Goal: Information Seeking & Learning: Learn about a topic

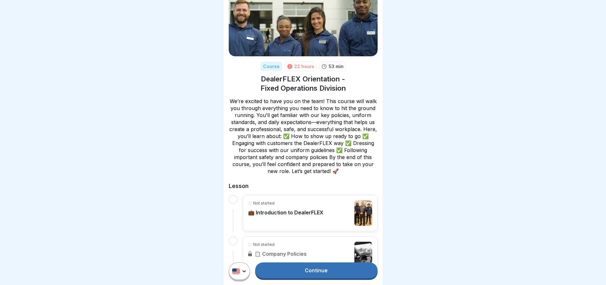
scroll to position [32, 0]
click at [411, 154] on div at bounding box center [303, 142] width 606 height 285
click at [325, 64] on div "53 min" at bounding box center [332, 67] width 27 height 10
click at [250, 213] on p "💼 Introduction to DealerFLEX" at bounding box center [285, 213] width 75 height 6
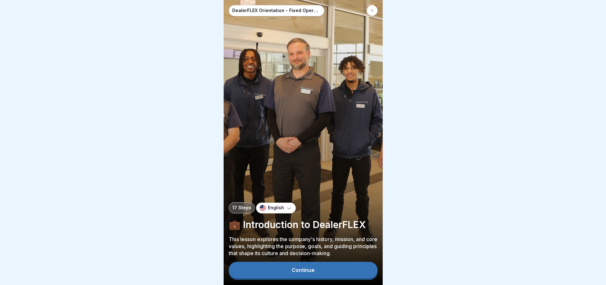
click at [296, 269] on button "Continue" at bounding box center [303, 270] width 149 height 17
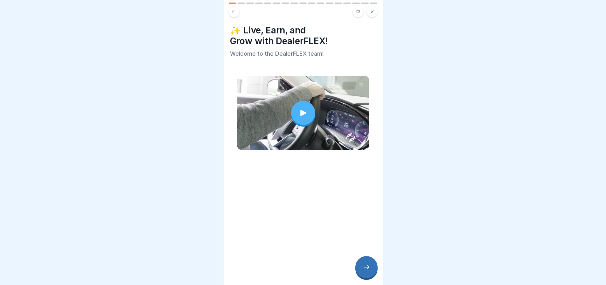
click at [298, 104] on div at bounding box center [303, 113] width 24 height 24
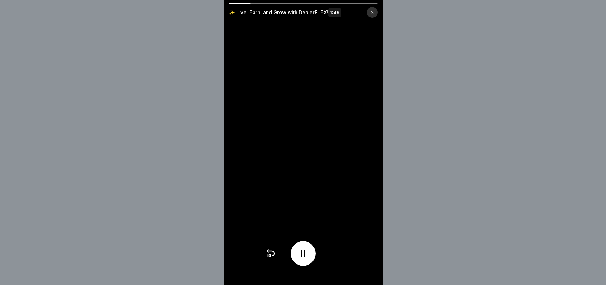
click at [448, 119] on div "✨ Live, Earn, and Grow with DealerFLEX! 1:49" at bounding box center [303, 142] width 606 height 285
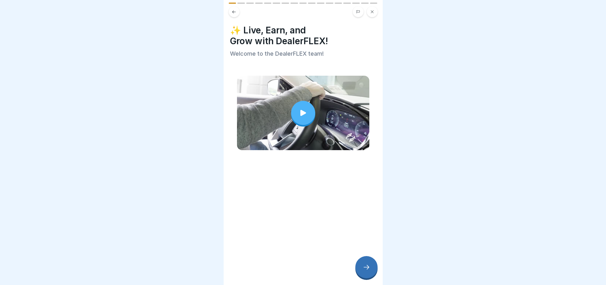
click at [299, 117] on div at bounding box center [303, 113] width 24 height 24
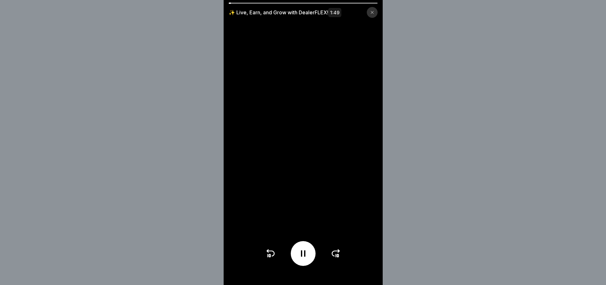
click at [251, 3] on div at bounding box center [303, 3] width 149 height 1
click at [338, 255] on icon at bounding box center [336, 254] width 10 height 10
click at [338, 255] on div at bounding box center [304, 253] width 76 height 25
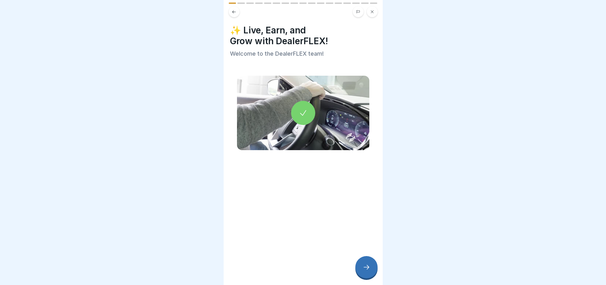
click at [363, 267] on div at bounding box center [367, 267] width 22 height 22
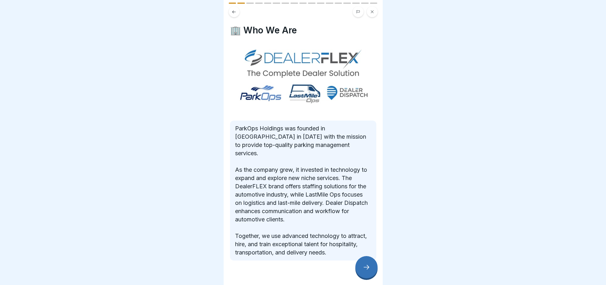
scroll to position [3, 0]
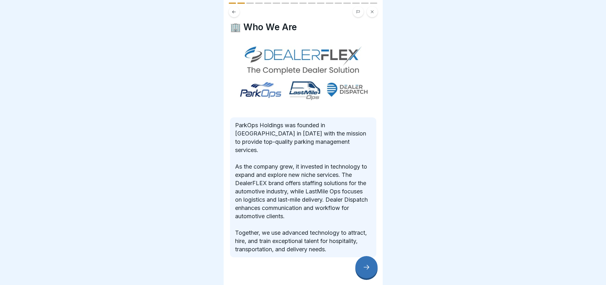
click at [366, 267] on icon at bounding box center [367, 268] width 8 height 8
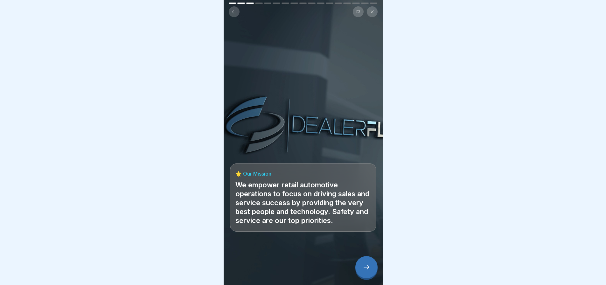
click at [367, 266] on icon at bounding box center [367, 268] width 8 height 8
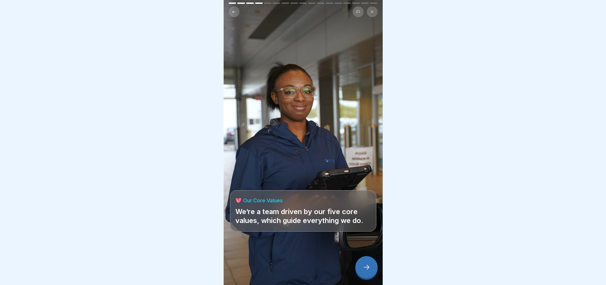
click at [367, 266] on icon at bounding box center [367, 268] width 8 height 8
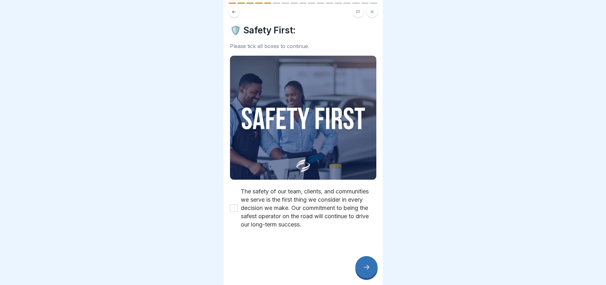
click at [233, 204] on button "The safety of our team, clients, and communities we serve is the first thing we…" at bounding box center [234, 208] width 8 height 8
click at [366, 267] on icon at bounding box center [367, 268] width 8 height 8
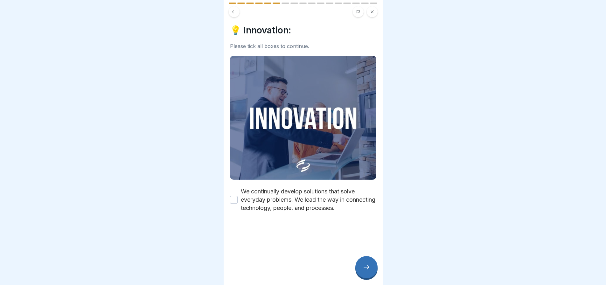
click at [272, 190] on label "We continually develop solutions that solve everyday problems. We lead the way …" at bounding box center [309, 200] width 136 height 25
click at [238, 196] on button "We continually develop solutions that solve everyday problems. We lead the way …" at bounding box center [234, 200] width 8 height 8
click at [369, 265] on icon at bounding box center [367, 268] width 8 height 8
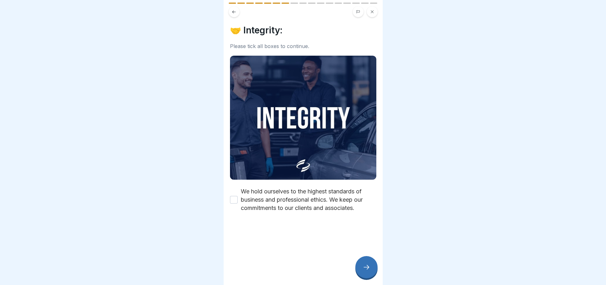
click at [297, 188] on label "We hold ourselves to the highest standards of business and professional ethics.…" at bounding box center [309, 200] width 136 height 25
click at [238, 196] on button "We hold ourselves to the highest standards of business and professional ethics.…" at bounding box center [234, 200] width 8 height 8
click at [365, 267] on icon at bounding box center [367, 268] width 8 height 8
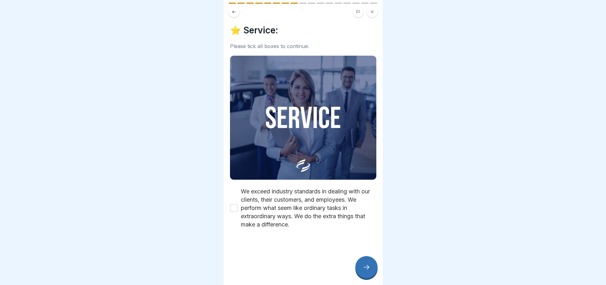
click at [313, 196] on label "We exceed industry standards in dealing with our clients, their customers, and …" at bounding box center [309, 208] width 136 height 41
click at [238, 204] on button "We exceed industry standards in dealing with our clients, their customers, and …" at bounding box center [234, 208] width 8 height 8
click at [370, 267] on icon at bounding box center [367, 268] width 8 height 8
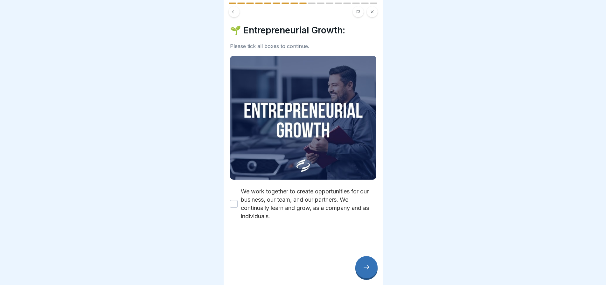
click at [235, 200] on button "We work together to create opportunities for our business, our team, and our pa…" at bounding box center [234, 204] width 8 height 8
click at [361, 263] on div at bounding box center [367, 267] width 22 height 22
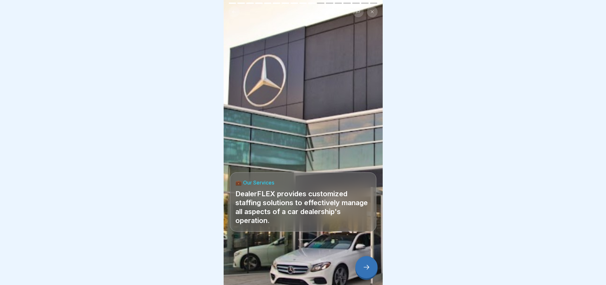
click at [366, 265] on icon at bounding box center [367, 268] width 8 height 8
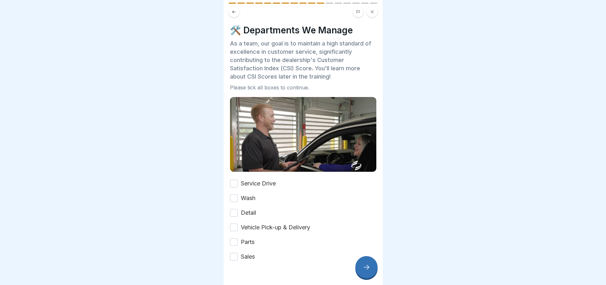
scroll to position [11, 0]
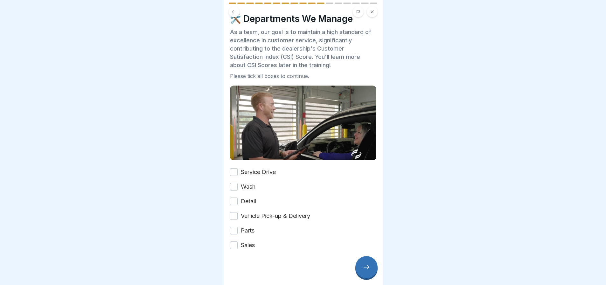
click at [236, 168] on button "Service Drive" at bounding box center [234, 172] width 8 height 8
click at [235, 183] on button "Wash" at bounding box center [234, 187] width 8 height 8
click at [232, 198] on button "Detail" at bounding box center [234, 202] width 8 height 8
click at [231, 212] on button "Vehicle Pick-up & Delivery" at bounding box center [234, 216] width 8 height 8
click at [237, 228] on div "Service Drive Wash Detail Vehicle Pick-up & Delivery Parts Sales" at bounding box center [303, 208] width 146 height 81
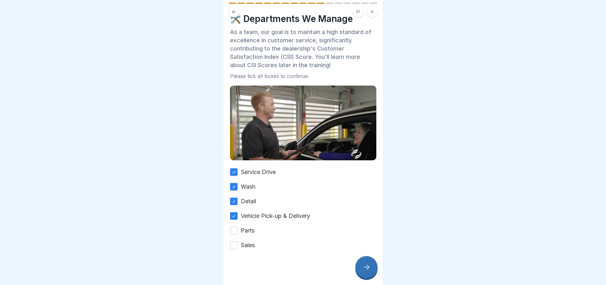
click at [236, 227] on button "Parts" at bounding box center [234, 231] width 8 height 8
click at [234, 242] on button "Sales" at bounding box center [234, 246] width 8 height 8
click at [361, 268] on div at bounding box center [367, 267] width 22 height 22
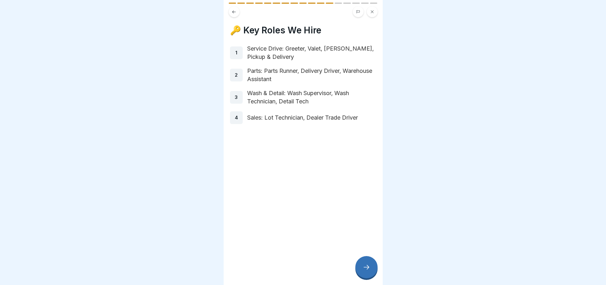
click at [361, 262] on div at bounding box center [367, 267] width 22 height 22
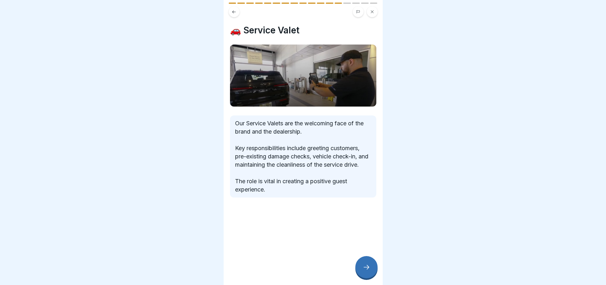
click at [364, 265] on icon at bounding box center [367, 268] width 8 height 8
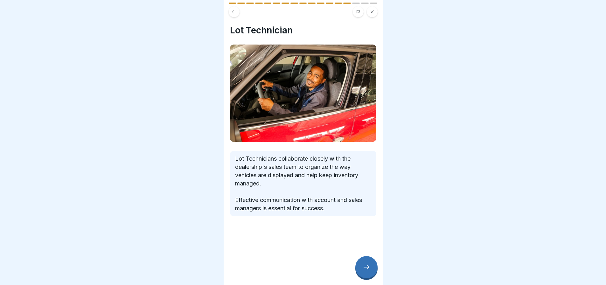
click at [364, 265] on icon at bounding box center [367, 268] width 8 height 8
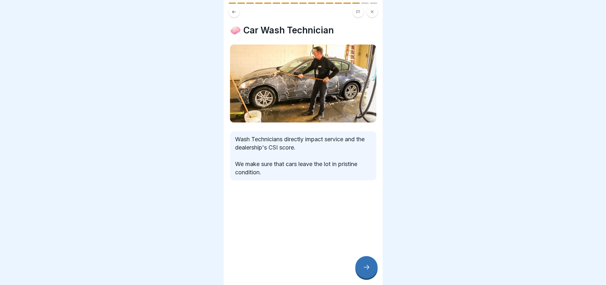
click at [364, 265] on icon at bounding box center [367, 268] width 8 height 8
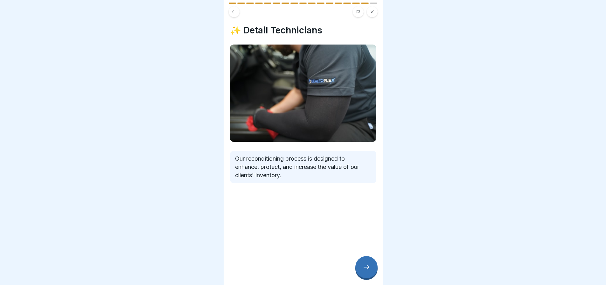
click at [366, 265] on icon at bounding box center [367, 268] width 8 height 8
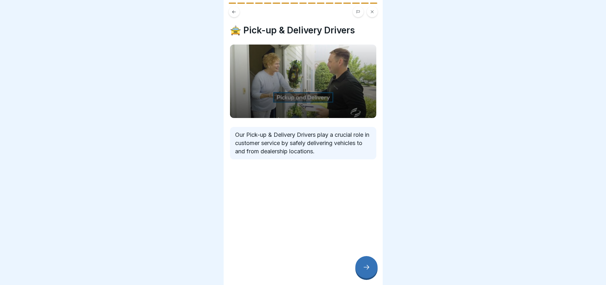
click at [366, 265] on icon at bounding box center [367, 268] width 8 height 8
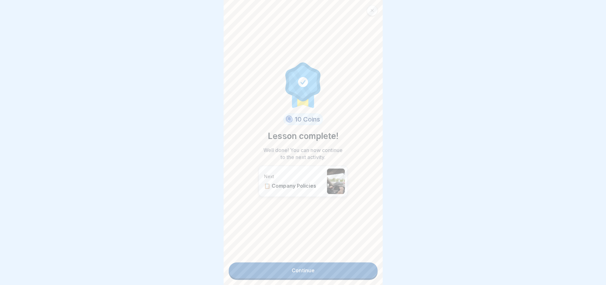
click at [348, 269] on link "Continue" at bounding box center [303, 271] width 149 height 16
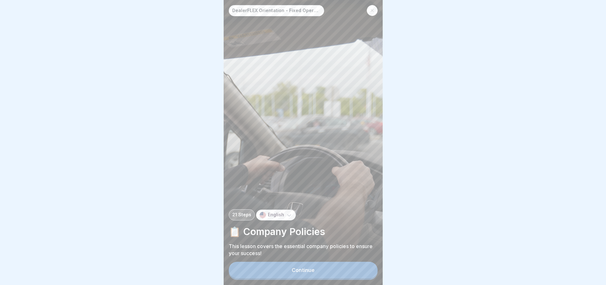
click at [317, 275] on button "Continue" at bounding box center [303, 270] width 149 height 17
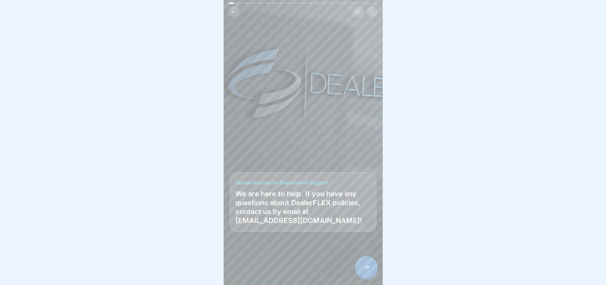
click at [364, 269] on icon at bounding box center [367, 268] width 8 height 8
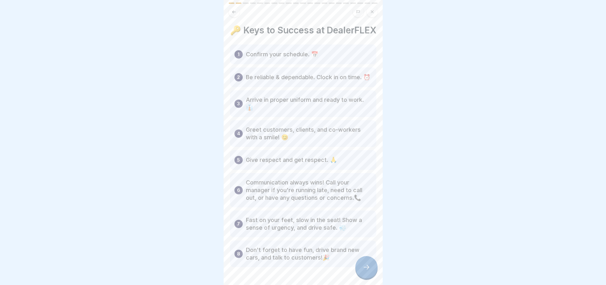
click at [364, 269] on icon at bounding box center [367, 268] width 8 height 8
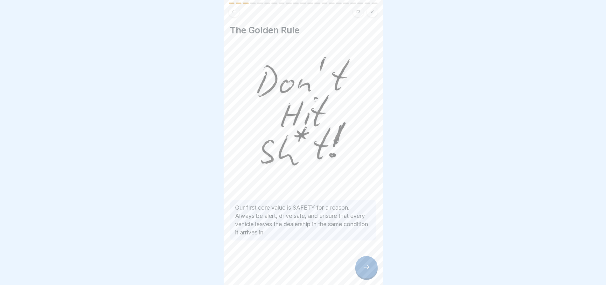
click at [362, 269] on div at bounding box center [367, 267] width 22 height 22
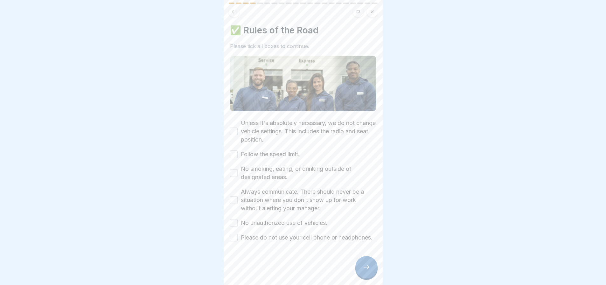
click at [235, 131] on button "Unless it's absolutely necessary, we do not change vehicle settings. This inclu…" at bounding box center [234, 132] width 8 height 8
click at [235, 153] on button "Follow the speed limit." at bounding box center [234, 155] width 8 height 8
click at [235, 172] on button "No smoking, eating, or drinking outside of designated areas." at bounding box center [234, 173] width 8 height 8
click at [232, 199] on button "Always communicate. There should never be a situation where you don't show up f…" at bounding box center [234, 200] width 8 height 8
click at [233, 216] on div "Unless it's absolutely necessary, we do not change vehicle settings. This inclu…" at bounding box center [303, 180] width 146 height 123
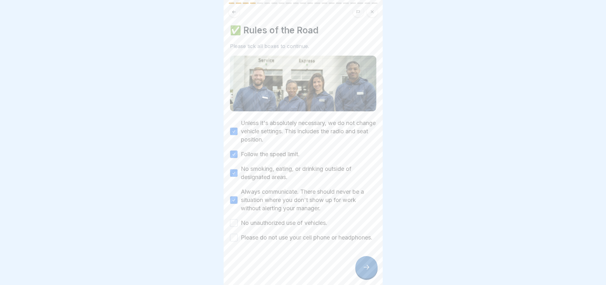
click at [234, 222] on button "No unauthorized use of vehicles." at bounding box center [234, 223] width 8 height 8
click at [236, 238] on button "Please do not use your cell phone or headphones." at bounding box center [234, 238] width 8 height 8
click at [365, 271] on icon at bounding box center [367, 268] width 8 height 8
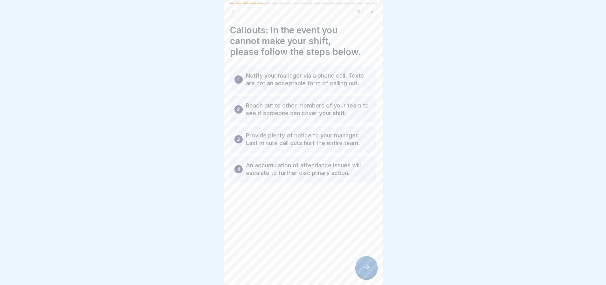
click at [285, 114] on p "Reach out to other members of your team to see if someone can cover your shift." at bounding box center [309, 109] width 126 height 15
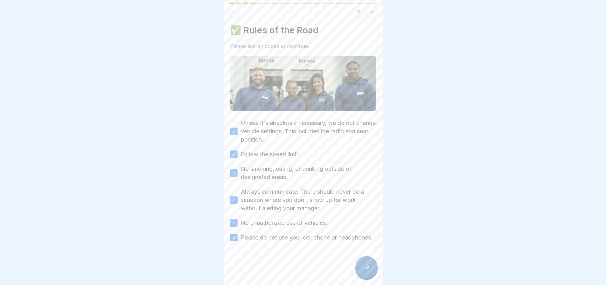
drag, startPoint x: 342, startPoint y: 122, endPoint x: 227, endPoint y: 129, distance: 115.1
click at [227, 129] on div "✅ Rules of the Road Please tick all boxes to continue. Unless it's absolutely n…" at bounding box center [303, 142] width 159 height 285
click at [365, 270] on icon at bounding box center [367, 268] width 8 height 8
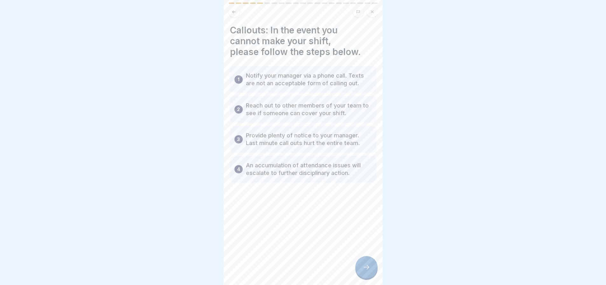
click at [366, 268] on div at bounding box center [367, 267] width 22 height 22
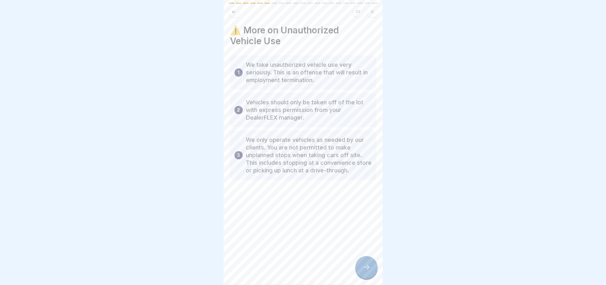
click at [364, 268] on div at bounding box center [367, 267] width 22 height 22
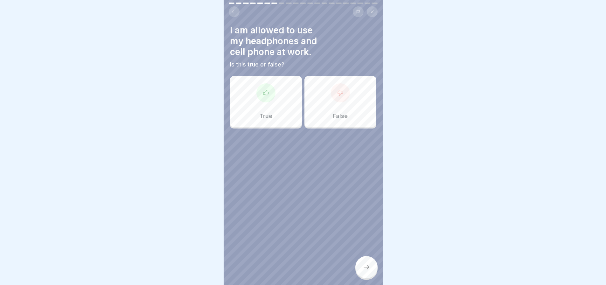
click at [358, 110] on div "False" at bounding box center [341, 101] width 72 height 51
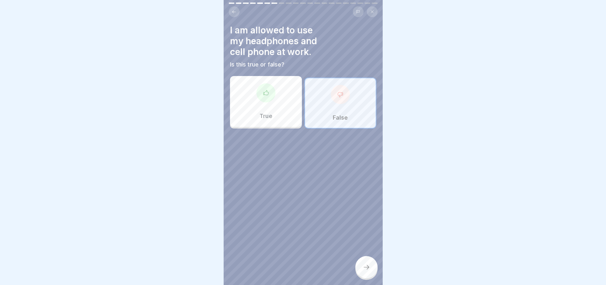
click at [371, 265] on div at bounding box center [367, 267] width 22 height 22
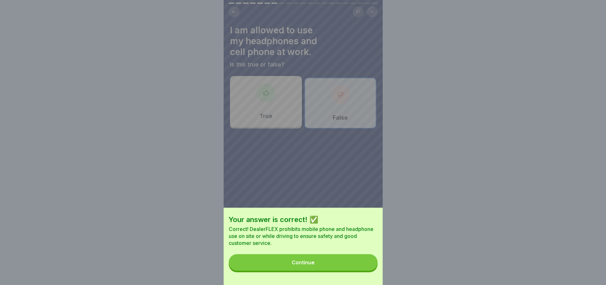
click at [346, 268] on button "Continue" at bounding box center [303, 262] width 149 height 17
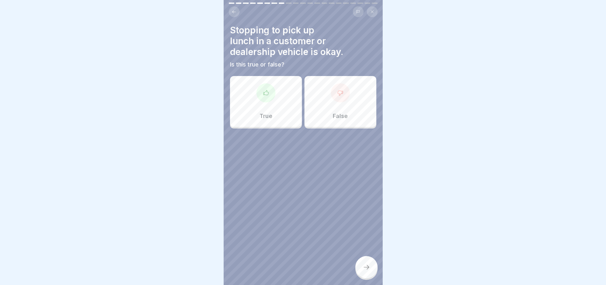
click at [356, 127] on div "True False" at bounding box center [303, 103] width 146 height 51
click at [355, 122] on div "False" at bounding box center [341, 101] width 72 height 51
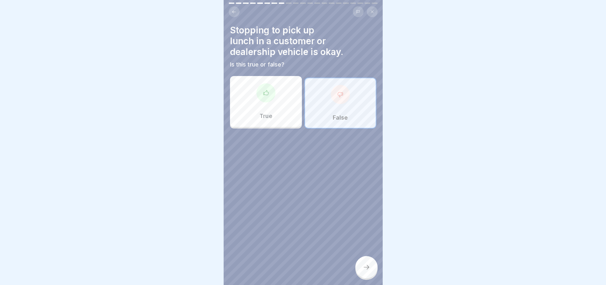
click at [364, 269] on div at bounding box center [367, 267] width 22 height 22
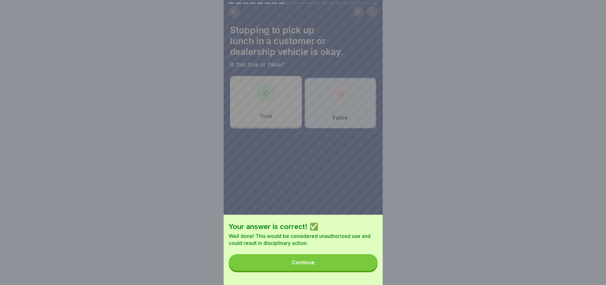
click at [339, 266] on button "Continue" at bounding box center [303, 262] width 149 height 17
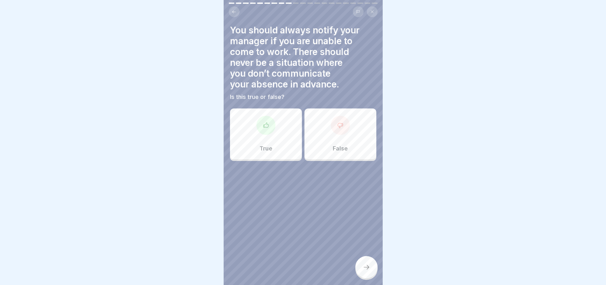
click at [243, 142] on div "True" at bounding box center [266, 134] width 72 height 51
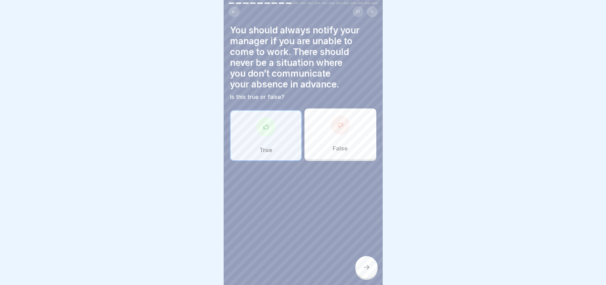
click at [365, 268] on div at bounding box center [367, 267] width 22 height 22
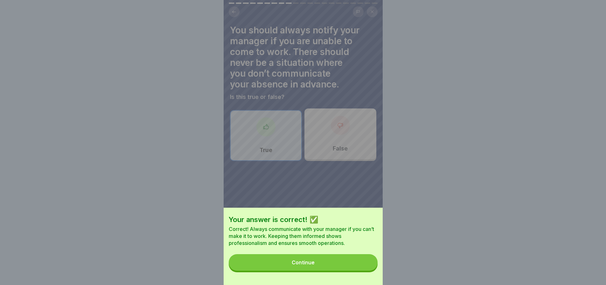
click at [338, 265] on button "Continue" at bounding box center [303, 262] width 149 height 17
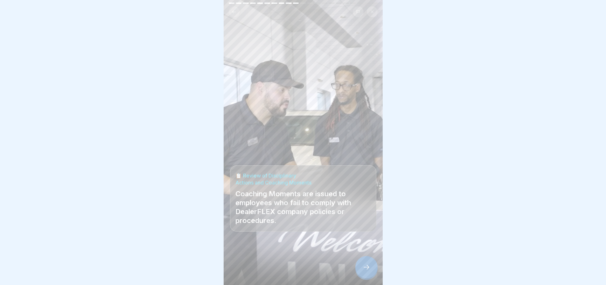
click at [368, 277] on div at bounding box center [367, 267] width 22 height 22
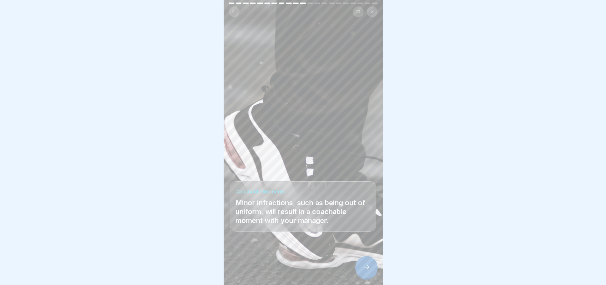
click at [366, 270] on icon at bounding box center [367, 268] width 8 height 8
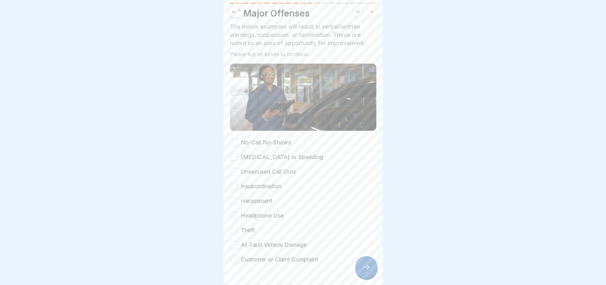
scroll to position [32, 0]
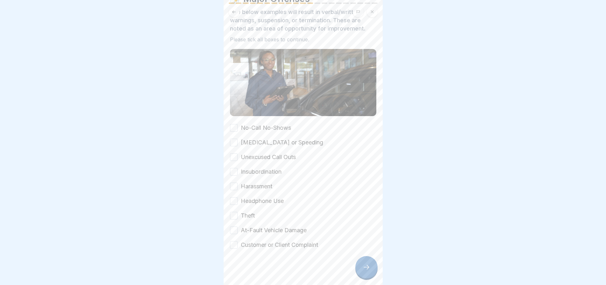
click at [235, 129] on button "No-Call No-Shows" at bounding box center [234, 128] width 8 height 8
click at [233, 143] on button "Reckless Driving or Speeding" at bounding box center [234, 143] width 8 height 8
click at [233, 158] on button "Unexcused Call Outs" at bounding box center [234, 157] width 8 height 8
click at [235, 172] on button "Insubordination" at bounding box center [234, 172] width 8 height 8
click at [233, 183] on button "Harassment" at bounding box center [234, 187] width 8 height 8
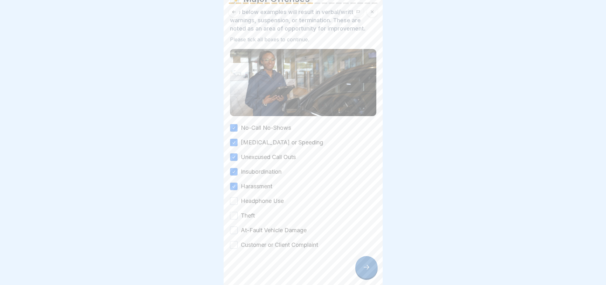
click at [233, 197] on button "Headphone Use" at bounding box center [234, 201] width 8 height 8
click at [234, 208] on div "No-Call No-Shows Reckless Driving or Speeding Unexcused Call Outs Insubordinati…" at bounding box center [303, 186] width 146 height 125
click at [232, 214] on button "Theft" at bounding box center [234, 216] width 8 height 8
click at [232, 227] on button "At-Fault Vehicle Damage" at bounding box center [234, 231] width 8 height 8
click at [234, 241] on button "Customer or Client Complaint" at bounding box center [234, 245] width 8 height 8
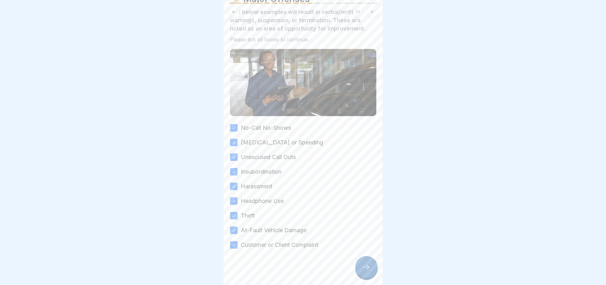
scroll to position [5, 0]
click at [361, 269] on div at bounding box center [367, 267] width 22 height 22
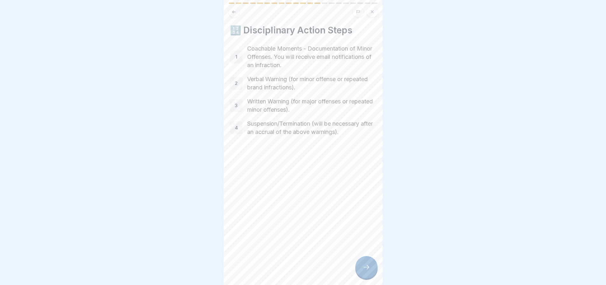
scroll to position [0, 0]
click at [363, 271] on icon at bounding box center [367, 268] width 8 height 8
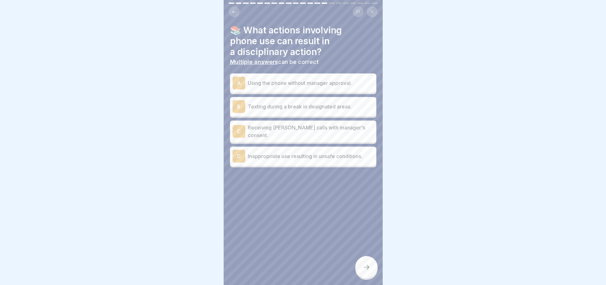
click at [295, 86] on p "Using the phone without manager approval." at bounding box center [311, 83] width 126 height 8
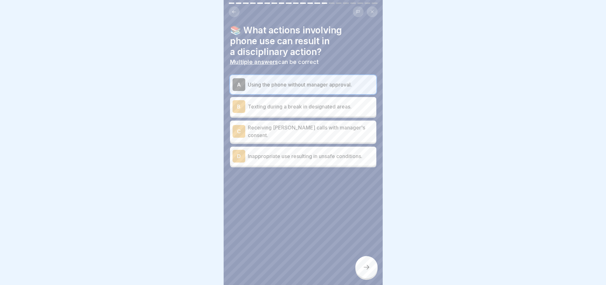
click at [304, 133] on p "Receiving urgent calls with manager's consent." at bounding box center [311, 131] width 126 height 15
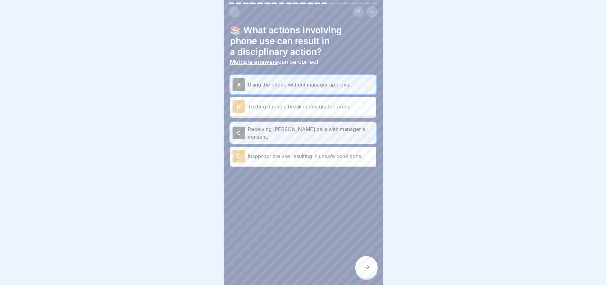
click at [276, 157] on p "Inappropriate use resulting in unsafe conditions." at bounding box center [311, 156] width 126 height 8
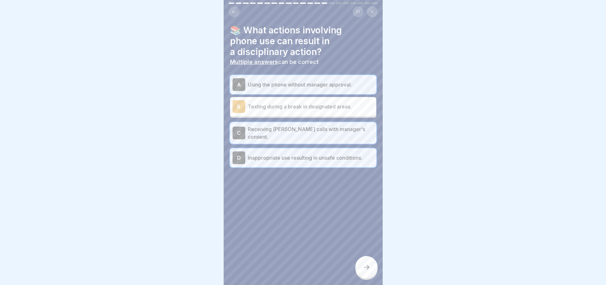
click at [370, 271] on icon at bounding box center [367, 268] width 8 height 8
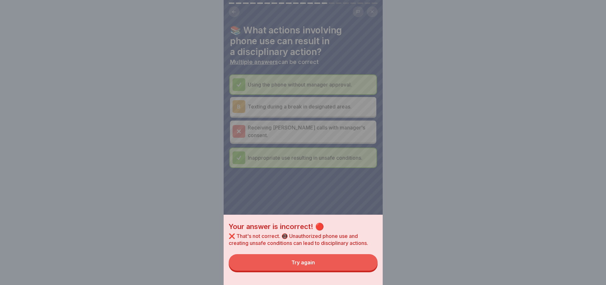
click at [345, 271] on button "Try again" at bounding box center [303, 262] width 149 height 17
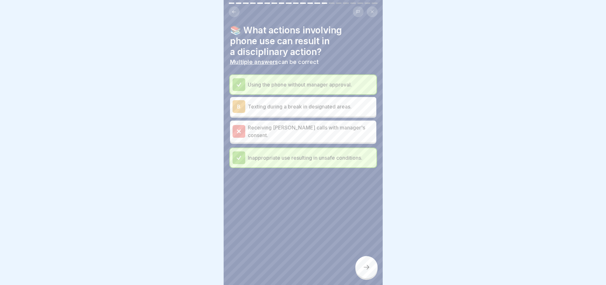
click at [266, 119] on div "Using the phone without manager approval. B Texting during a break in designate…" at bounding box center [303, 121] width 146 height 92
click at [266, 129] on p "Receiving urgent calls with manager's consent." at bounding box center [311, 131] width 126 height 15
click at [362, 269] on div at bounding box center [367, 267] width 22 height 22
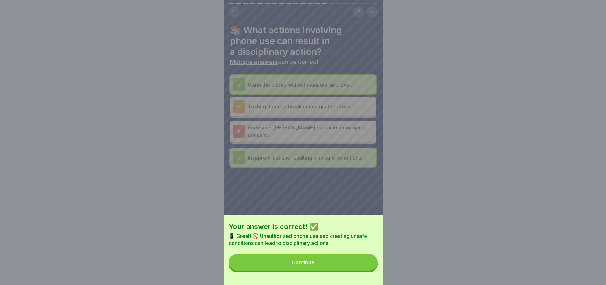
click at [337, 264] on button "Continue" at bounding box center [303, 262] width 149 height 17
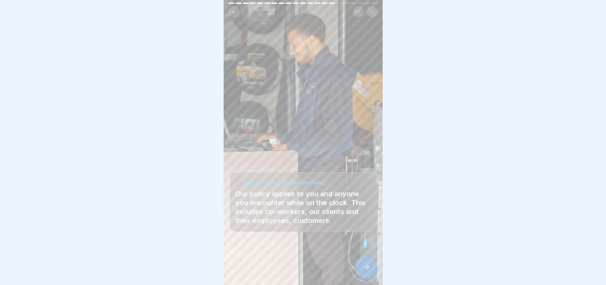
click at [341, 219] on p "Our policy applies to you and anyone you encounter while on the clock. This inc…" at bounding box center [304, 207] width 136 height 36
click at [366, 279] on div at bounding box center [367, 267] width 22 height 22
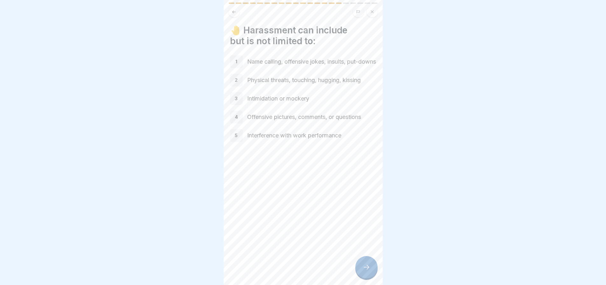
click at [365, 271] on icon at bounding box center [367, 268] width 8 height 8
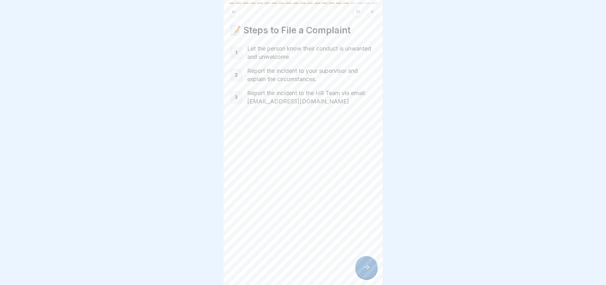
click at [365, 271] on icon at bounding box center [367, 268] width 8 height 8
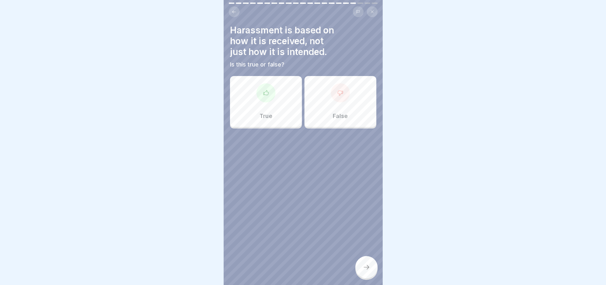
click at [286, 118] on div "True" at bounding box center [266, 101] width 72 height 51
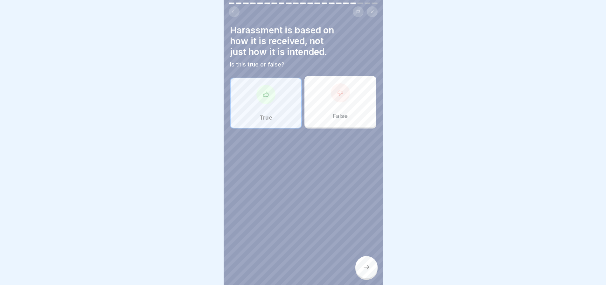
click at [364, 279] on div at bounding box center [367, 267] width 22 height 22
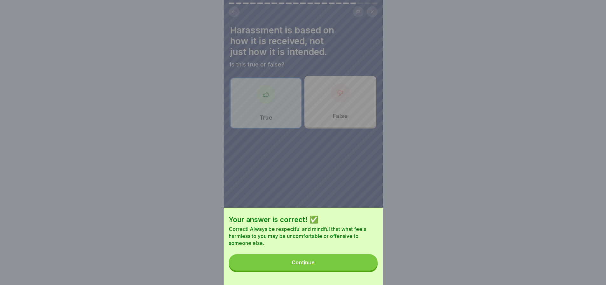
click at [333, 257] on div "Your answer is correct! ✅ Correct! Always be respectful and mindful that what f…" at bounding box center [303, 246] width 159 height 77
click at [337, 270] on button "Continue" at bounding box center [303, 262] width 149 height 17
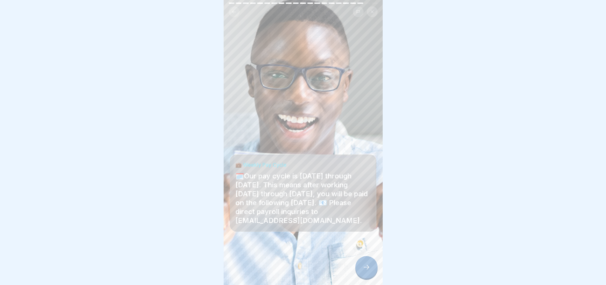
click at [361, 268] on div at bounding box center [367, 267] width 22 height 22
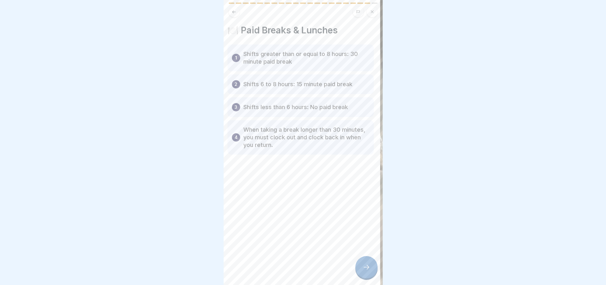
click at [258, 87] on p "Shifts 6 to 8 hours: 15 minute paid break" at bounding box center [298, 85] width 109 height 8
click at [333, 95] on div "1 Shifts greater than or equal to 8 hours: 30 minute paid break 2 Shifts 6 to 8…" at bounding box center [301, 100] width 146 height 110
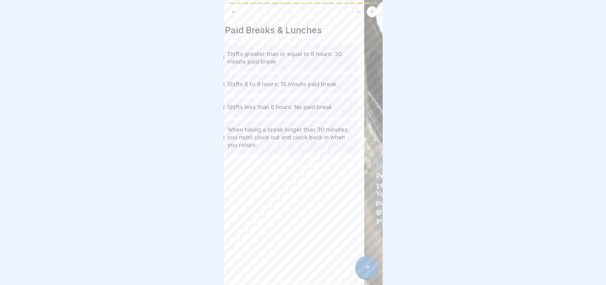
click at [245, 94] on div "1 Shifts greater than or equal to 8 hours: 30 minute paid break 2 Shifts 6 to 8…" at bounding box center [285, 100] width 146 height 110
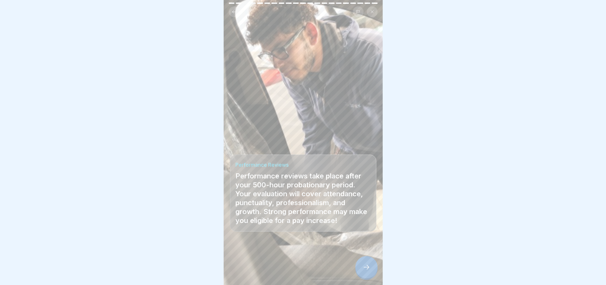
click at [370, 276] on div at bounding box center [367, 267] width 22 height 22
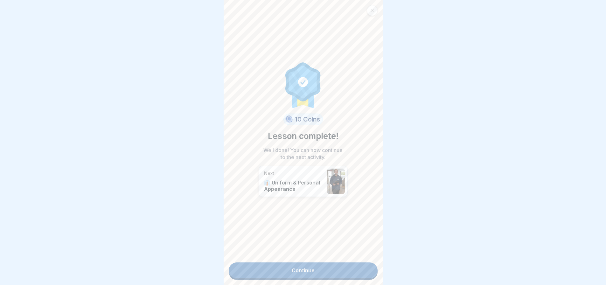
click at [336, 271] on link "Continue" at bounding box center [303, 271] width 149 height 16
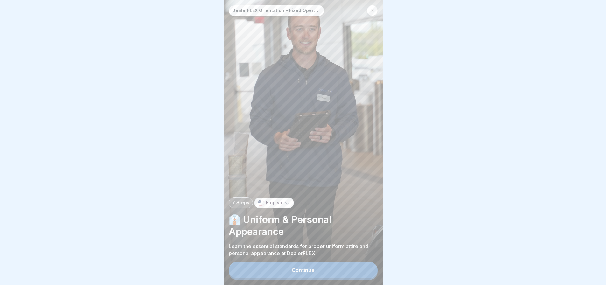
scroll to position [5, 0]
click at [332, 275] on button "Continue" at bounding box center [303, 270] width 149 height 17
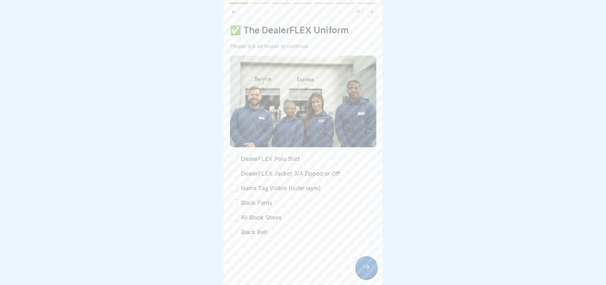
click at [231, 155] on button "DealerFLEX Polo Shirt" at bounding box center [234, 159] width 8 height 8
click at [233, 170] on button "DealerFLEX Jacket 3/4 Zipped or Off" at bounding box center [234, 174] width 8 height 8
click at [233, 185] on button "Name Tag Visible (outer layer)" at bounding box center [234, 189] width 8 height 8
click at [234, 199] on button "Black Pants" at bounding box center [234, 203] width 8 height 8
click at [234, 214] on button "All Black Shoes" at bounding box center [234, 218] width 8 height 8
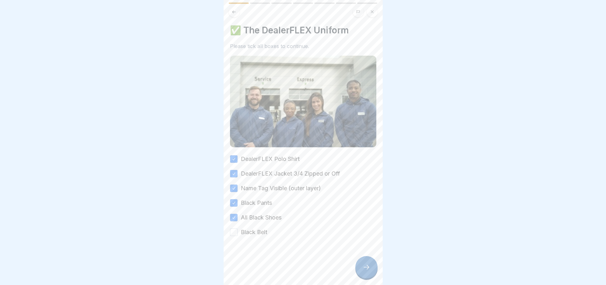
click at [237, 237] on div at bounding box center [303, 256] width 146 height 38
click at [233, 229] on button "Black Belt" at bounding box center [234, 233] width 8 height 8
click at [361, 265] on div at bounding box center [367, 267] width 22 height 22
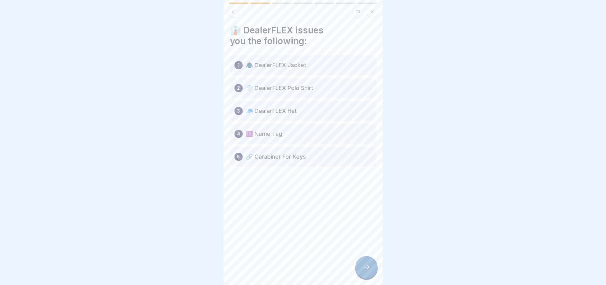
click at [297, 67] on div "1 🧥 DealerFLEX Jacket" at bounding box center [303, 65] width 146 height 20
click at [289, 61] on p "🧥 DealerFLEX Jacket" at bounding box center [276, 65] width 60 height 8
click at [361, 265] on div at bounding box center [367, 267] width 22 height 22
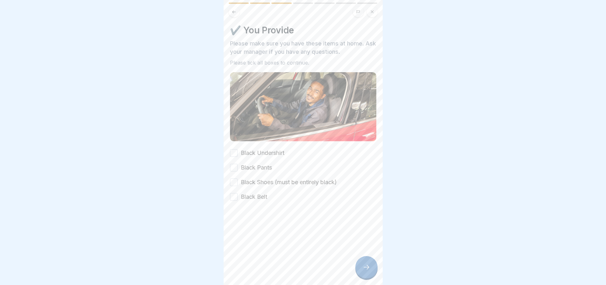
click at [233, 150] on div "Black Undershirt" at bounding box center [257, 153] width 54 height 8
click at [230, 149] on button "Black Undershirt" at bounding box center [234, 153] width 8 height 8
click at [231, 164] on button "Black Pants" at bounding box center [234, 168] width 8 height 8
click at [233, 179] on button "Black Shoes (must be entirely black)" at bounding box center [234, 183] width 8 height 8
click at [236, 201] on div at bounding box center [303, 220] width 146 height 38
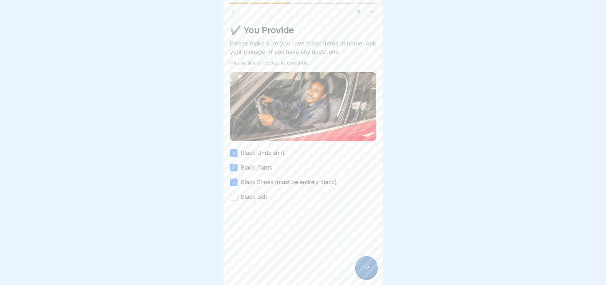
click at [234, 193] on button "Black Belt" at bounding box center [234, 197] width 8 height 8
click at [372, 273] on div at bounding box center [367, 267] width 22 height 22
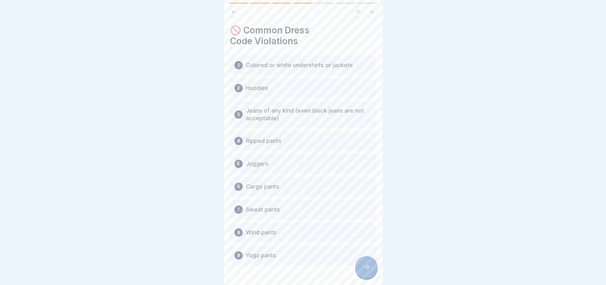
click at [308, 61] on p "Colored or white undershirts or jackets" at bounding box center [299, 65] width 107 height 8
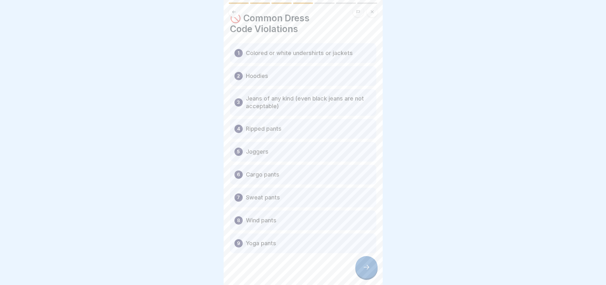
scroll to position [18, 0]
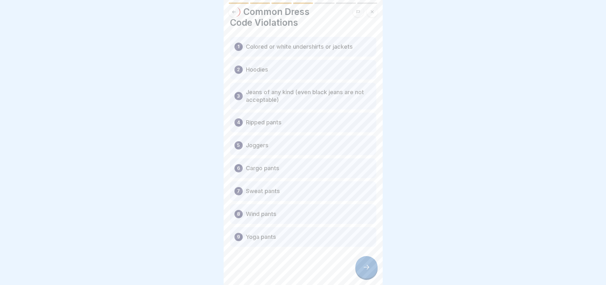
click at [365, 270] on icon at bounding box center [367, 268] width 8 height 8
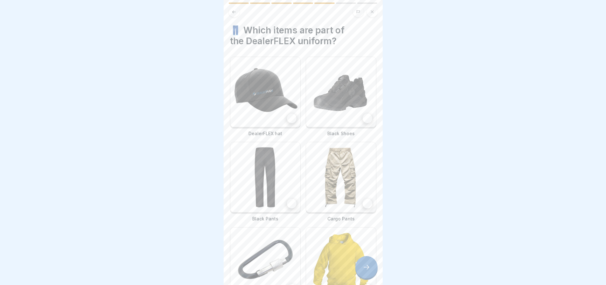
click at [277, 101] on img at bounding box center [265, 92] width 70 height 70
click at [329, 92] on img at bounding box center [341, 92] width 70 height 70
click at [274, 168] on img at bounding box center [265, 177] width 70 height 70
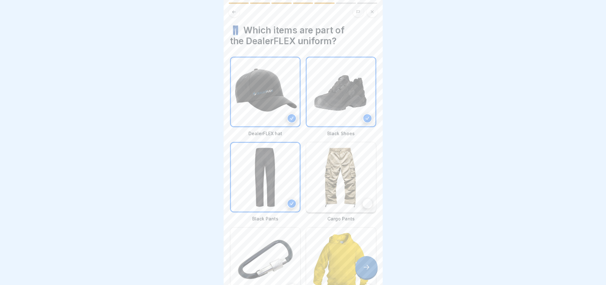
scroll to position [53, 0]
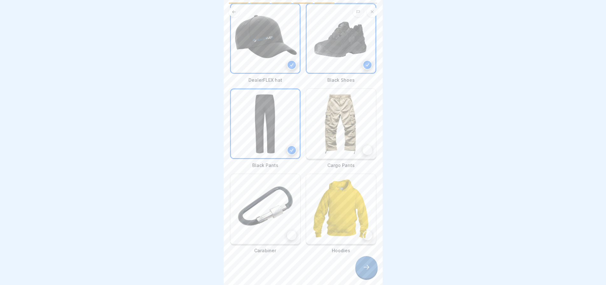
click at [286, 214] on img at bounding box center [265, 209] width 70 height 70
click at [371, 268] on div at bounding box center [367, 267] width 22 height 22
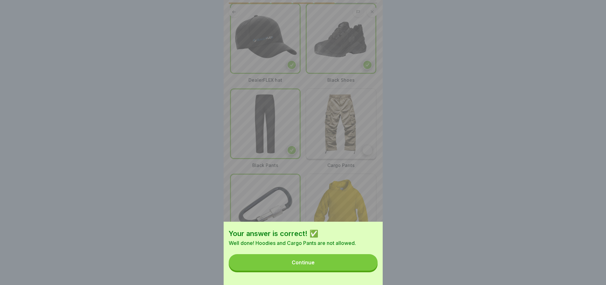
click at [343, 270] on button "Continue" at bounding box center [303, 262] width 149 height 17
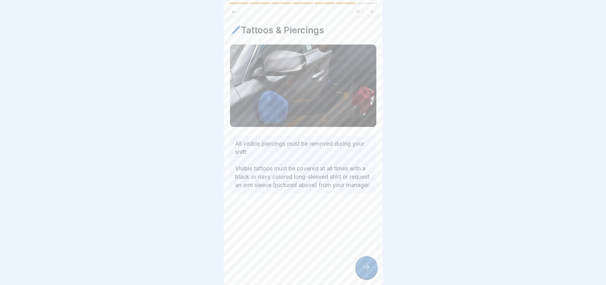
click at [313, 163] on p "All visible piercings must be removed during your shift. Visible tattoos must b…" at bounding box center [303, 165] width 136 height 50
click at [363, 272] on div at bounding box center [367, 267] width 22 height 22
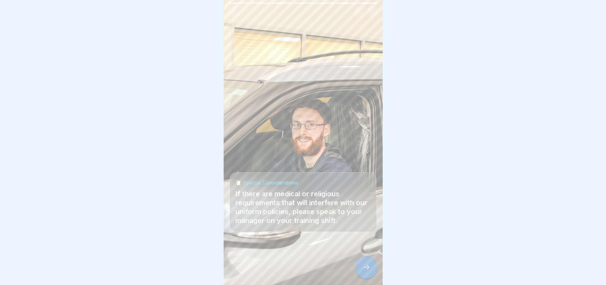
click at [367, 266] on icon at bounding box center [367, 268] width 8 height 8
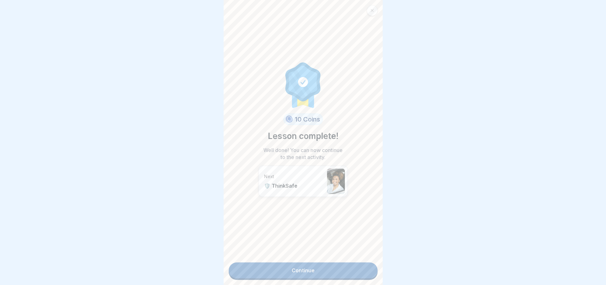
click at [344, 266] on link "Continue" at bounding box center [303, 271] width 149 height 16
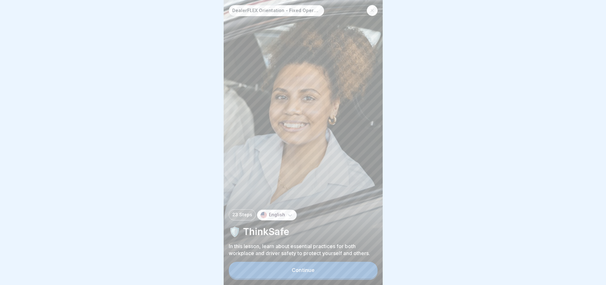
click at [338, 274] on button "Continue" at bounding box center [303, 270] width 149 height 17
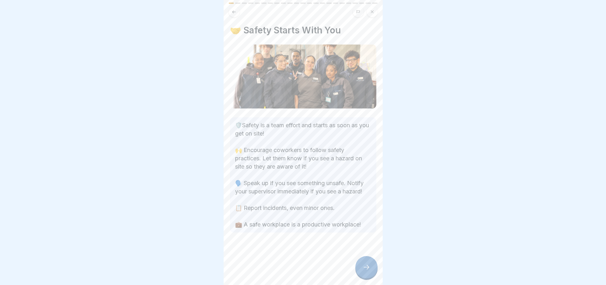
scroll to position [5, 0]
click at [368, 261] on div at bounding box center [367, 267] width 22 height 22
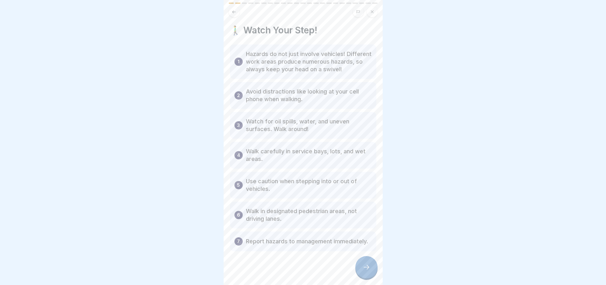
scroll to position [19, 0]
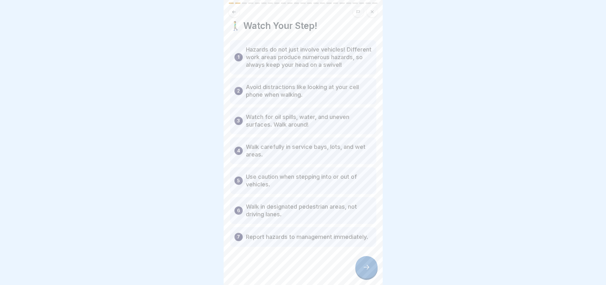
click at [360, 265] on div at bounding box center [367, 267] width 22 height 22
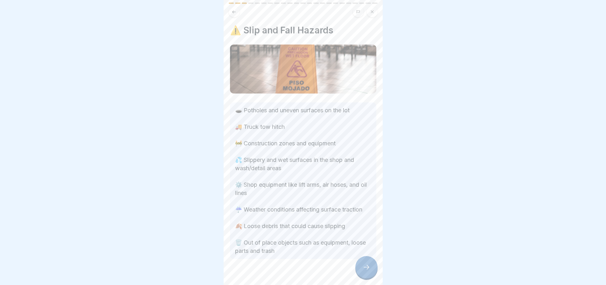
scroll to position [19, 0]
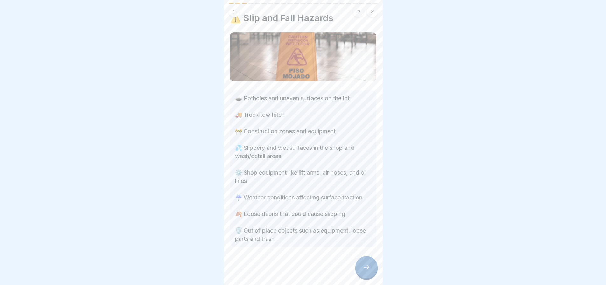
click at [365, 268] on icon at bounding box center [367, 268] width 8 height 8
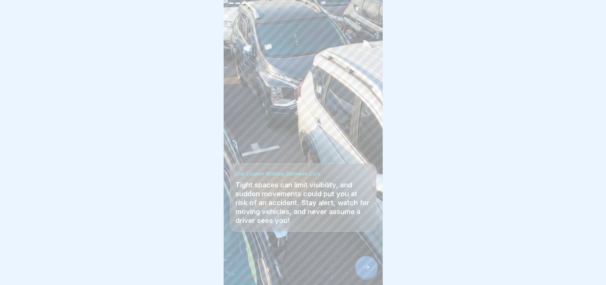
click at [365, 268] on icon at bounding box center [367, 268] width 8 height 8
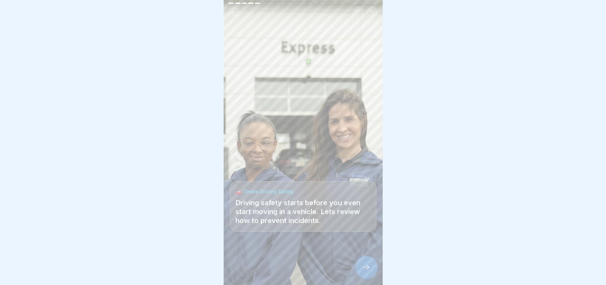
click at [365, 268] on icon at bounding box center [367, 268] width 8 height 8
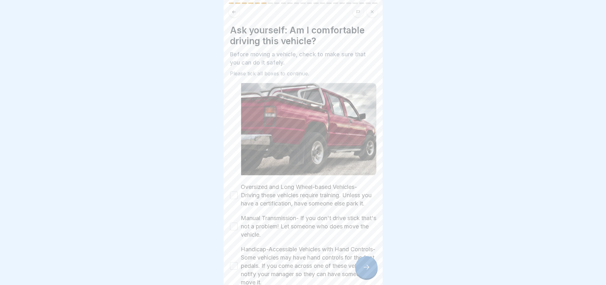
scroll to position [64, 0]
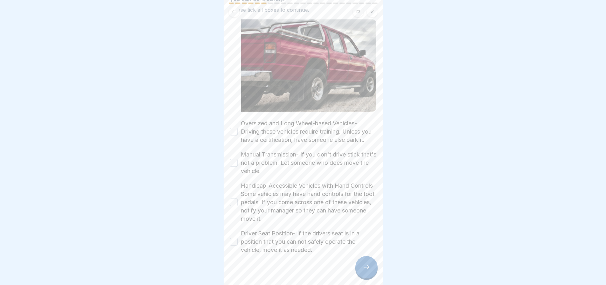
click at [234, 128] on button "Oversized and Long Wheel-based Vehicles- Driving these vehicles require trainin…" at bounding box center [234, 132] width 8 height 8
click at [267, 164] on label "Manual Transmission- If you don't drive stick that's not a problem! Let someone…" at bounding box center [309, 163] width 136 height 25
click at [238, 164] on button "Manual Transmission- If you don't drive stick that's not a problem! Let someone…" at bounding box center [234, 163] width 8 height 8
click at [232, 198] on div "Handicap-Accessible Vehicles with Hand Controls- Some vehicles may have hand co…" at bounding box center [303, 202] width 146 height 41
click at [235, 203] on button "Handicap-Accessible Vehicles with Hand Controls- Some vehicles may have hand co…" at bounding box center [234, 203] width 8 height 8
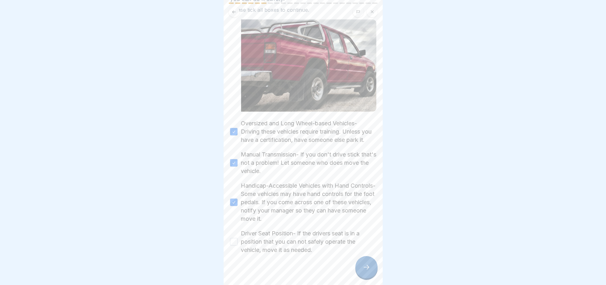
click at [233, 242] on button "Driver Seat Position- If the drivers seat is in a position that you can not saf…" at bounding box center [234, 242] width 8 height 8
click at [368, 264] on div at bounding box center [367, 267] width 22 height 22
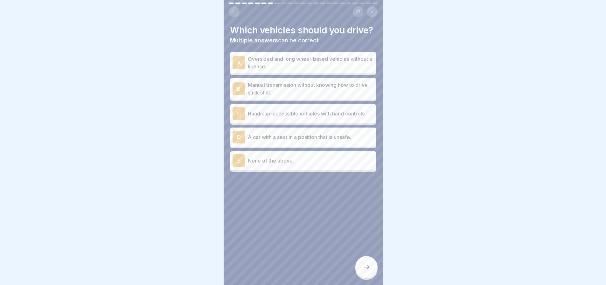
scroll to position [0, 0]
click at [287, 165] on p "None of the above." at bounding box center [311, 161] width 126 height 8
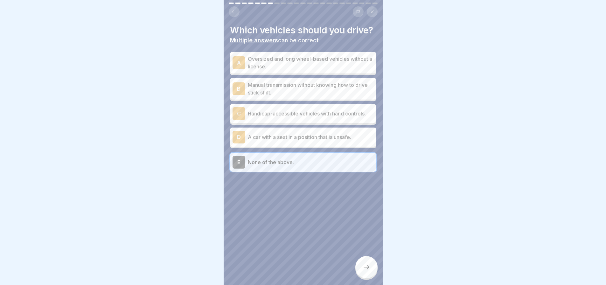
click at [373, 270] on div at bounding box center [367, 267] width 22 height 22
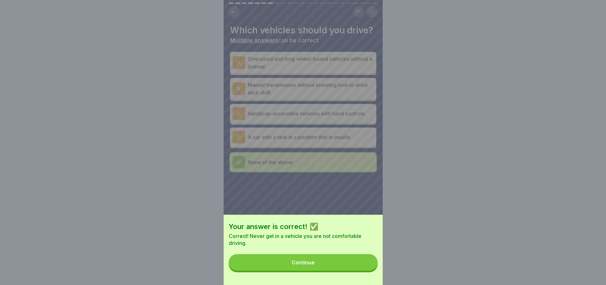
click at [350, 262] on button "Continue" at bounding box center [303, 262] width 149 height 17
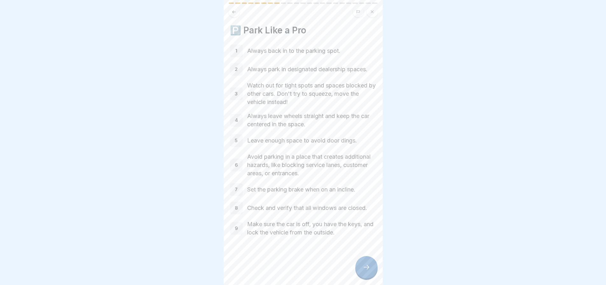
click at [368, 271] on icon at bounding box center [367, 268] width 8 height 8
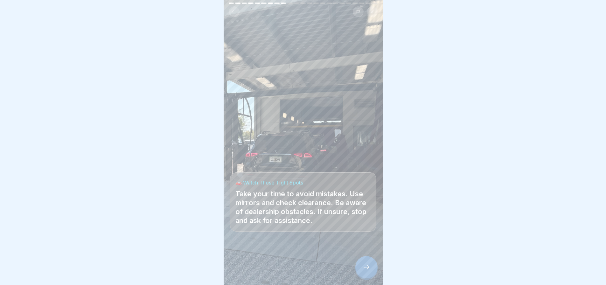
click at [368, 271] on icon at bounding box center [367, 268] width 8 height 8
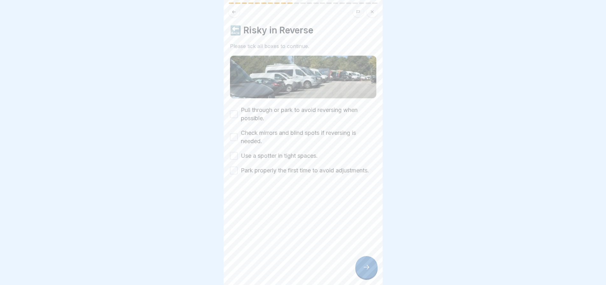
click at [235, 115] on button "Pull through or park to avoid reversing when possible." at bounding box center [234, 114] width 8 height 8
click at [235, 135] on button "Check mirrors and blind spots if reversing is needed." at bounding box center [234, 137] width 8 height 8
click at [235, 148] on div "Pull through or park to avoid reversing when possible. Check mirrors and blind …" at bounding box center [303, 140] width 146 height 69
click at [234, 152] on button "Use a spotter in tight spaces." at bounding box center [234, 156] width 8 height 8
click at [233, 173] on button "Park properly the first time to avoid adjustments." at bounding box center [234, 171] width 8 height 8
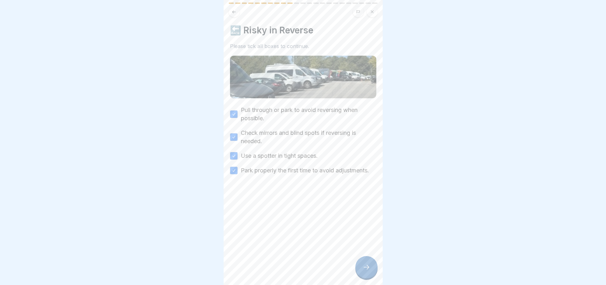
click at [360, 266] on div at bounding box center [367, 267] width 22 height 22
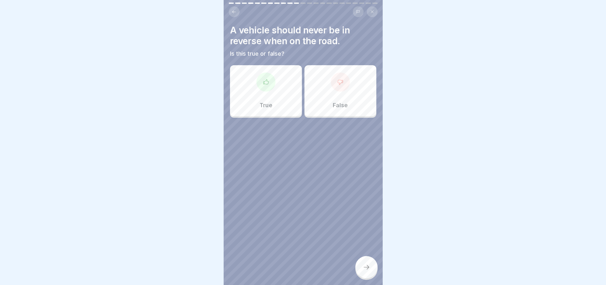
click at [278, 109] on div "True" at bounding box center [266, 90] width 72 height 51
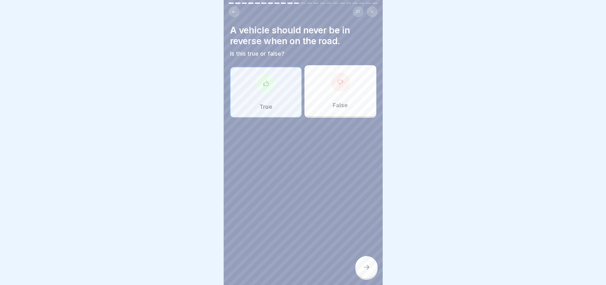
click at [372, 274] on div at bounding box center [367, 267] width 22 height 22
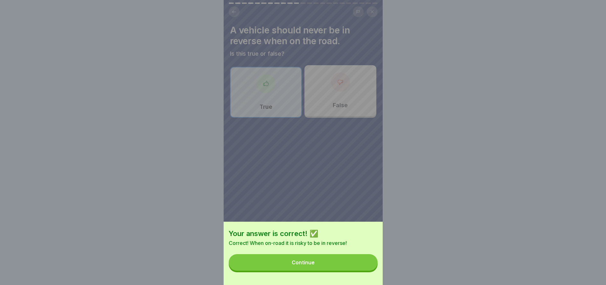
click at [353, 271] on button "Continue" at bounding box center [303, 262] width 149 height 17
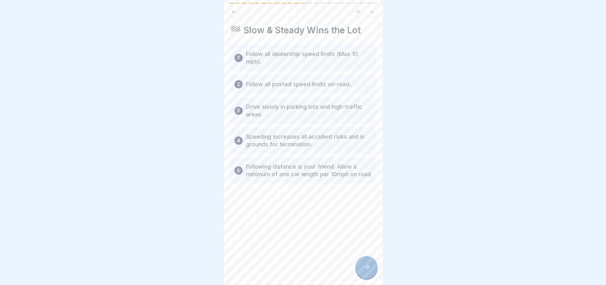
click at [364, 269] on div at bounding box center [367, 267] width 22 height 22
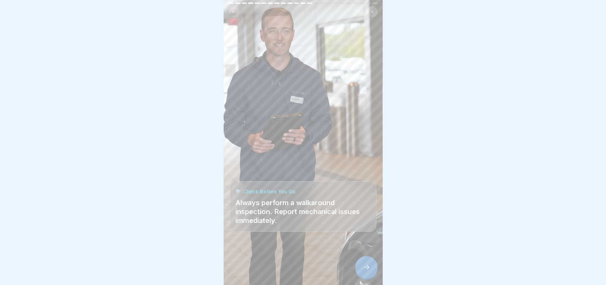
click at [364, 269] on icon at bounding box center [367, 268] width 8 height 8
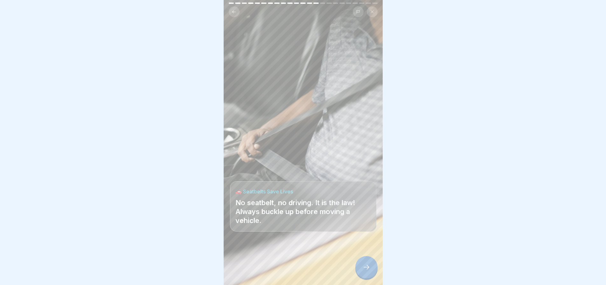
click at [364, 269] on icon at bounding box center [367, 268] width 8 height 8
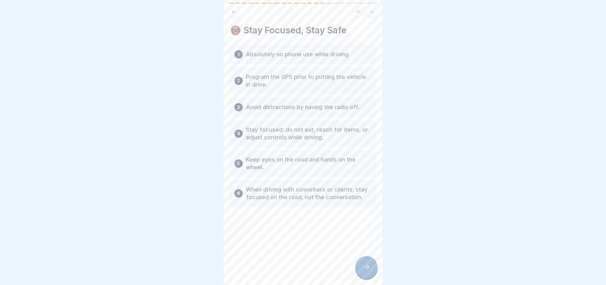
click at [364, 269] on icon at bounding box center [367, 268] width 8 height 8
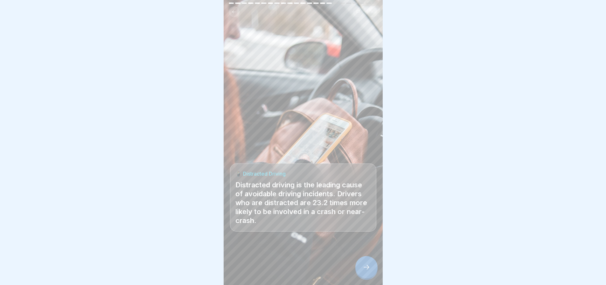
click at [364, 269] on div at bounding box center [367, 267] width 22 height 22
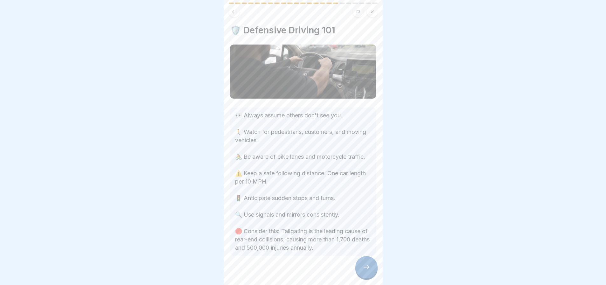
click at [364, 269] on icon at bounding box center [367, 268] width 8 height 8
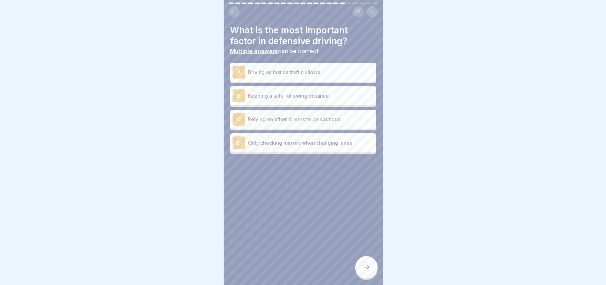
click at [337, 92] on p "Keeping a safe following distance" at bounding box center [311, 96] width 126 height 8
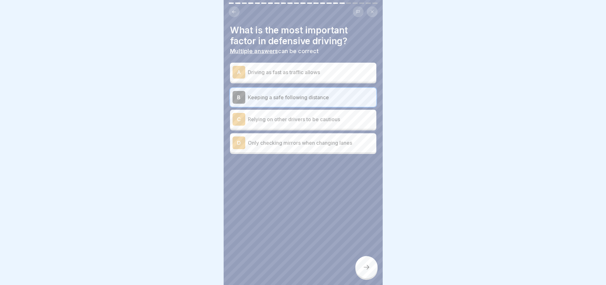
click at [359, 265] on div at bounding box center [367, 267] width 22 height 22
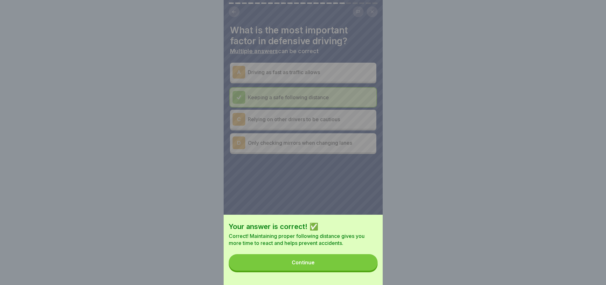
click at [357, 265] on button "Continue" at bounding box center [303, 262] width 149 height 17
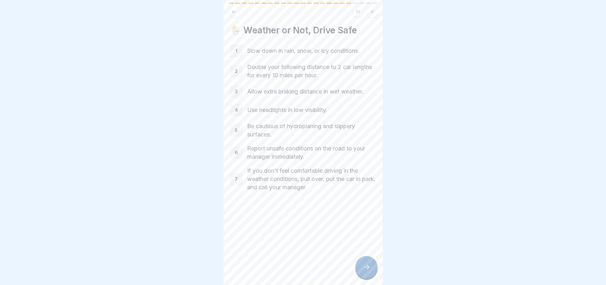
click at [361, 272] on div at bounding box center [367, 267] width 22 height 22
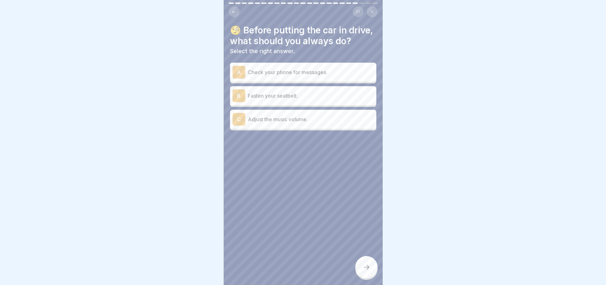
click at [304, 100] on p "Fasten your seatbelt." at bounding box center [311, 96] width 126 height 8
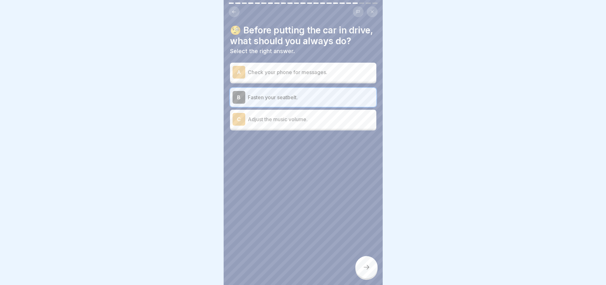
click at [312, 123] on p "Adjust the music volume." at bounding box center [311, 120] width 126 height 8
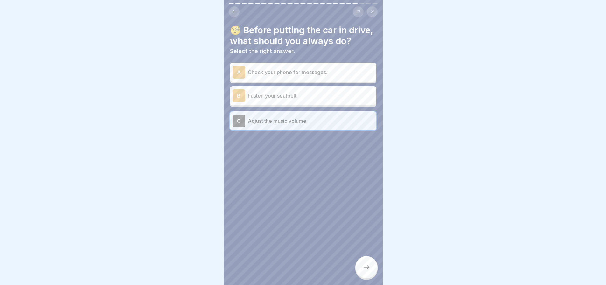
click at [316, 102] on div "B Fasten your seatbelt." at bounding box center [303, 95] width 141 height 13
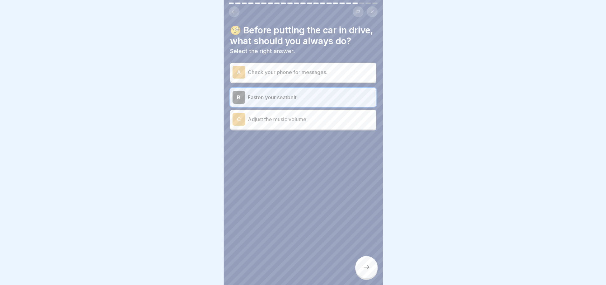
click at [310, 76] on p "Check your phone for messages." at bounding box center [311, 72] width 126 height 8
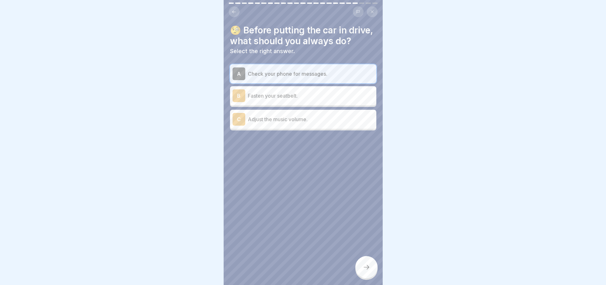
click at [314, 100] on p "Fasten your seatbelt." at bounding box center [311, 96] width 126 height 8
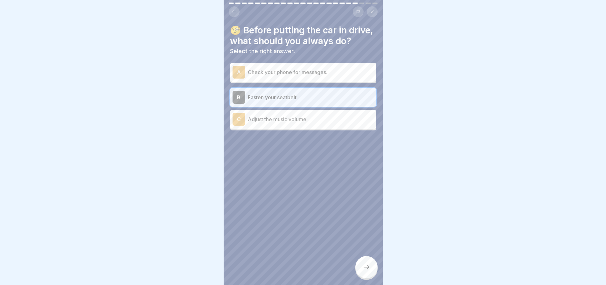
click at [365, 271] on icon at bounding box center [367, 268] width 8 height 8
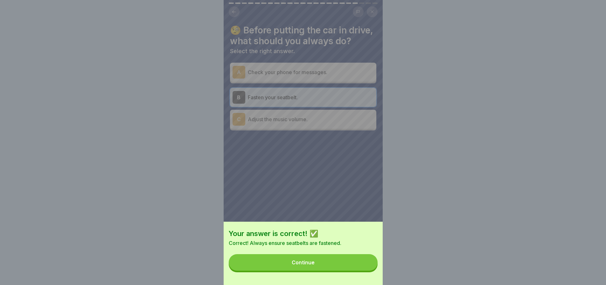
click at [356, 271] on button "Continue" at bounding box center [303, 262] width 149 height 17
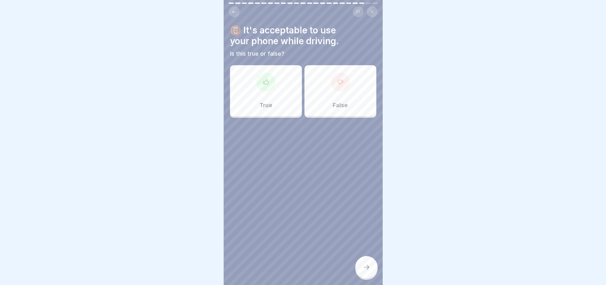
click at [347, 92] on div "False" at bounding box center [341, 90] width 72 height 51
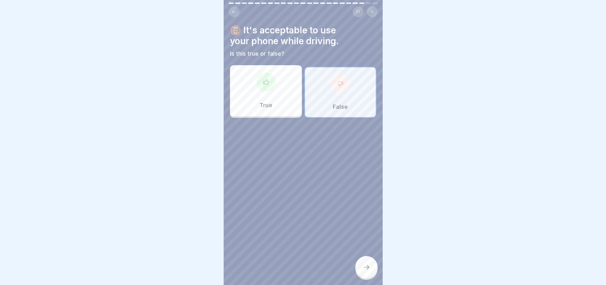
click at [373, 273] on div at bounding box center [367, 267] width 22 height 22
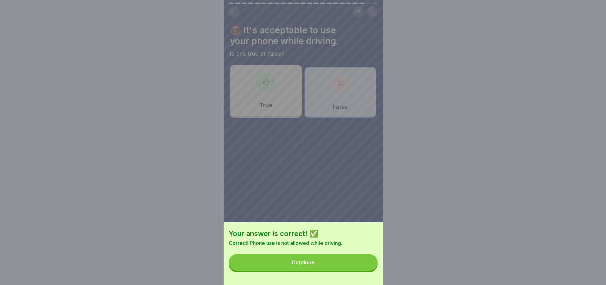
click at [341, 271] on button "Continue" at bounding box center [303, 262] width 149 height 17
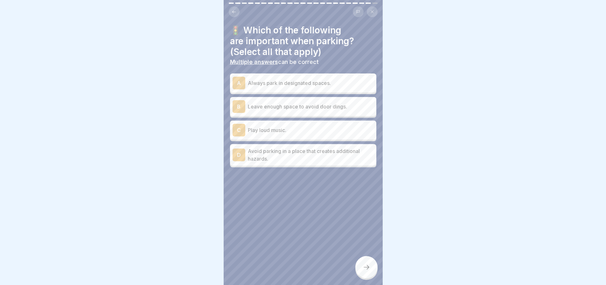
click at [346, 82] on p "Always park in designated spaces." at bounding box center [311, 83] width 126 height 8
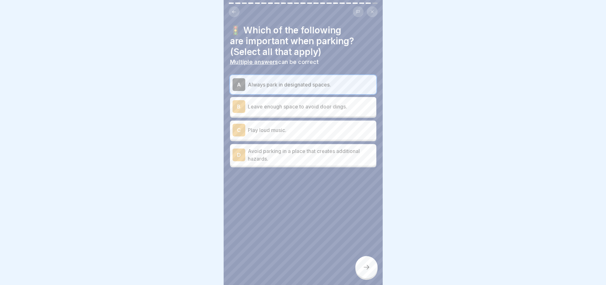
click at [356, 110] on p "Leave enough space to avoid door dings." at bounding box center [311, 107] width 126 height 8
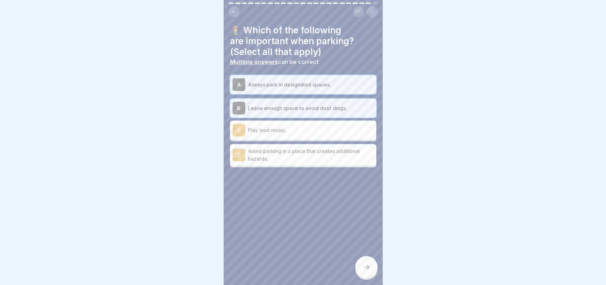
click at [326, 161] on p "Avoid parking in a place that creates additional hazards." at bounding box center [311, 154] width 126 height 15
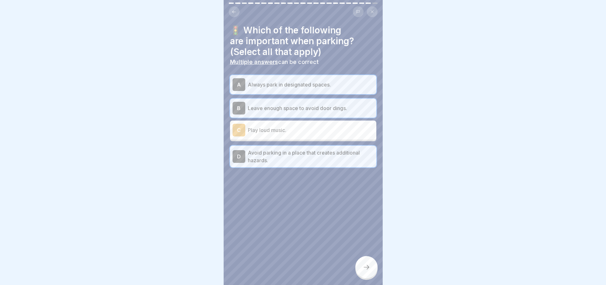
click at [365, 265] on div at bounding box center [367, 267] width 22 height 22
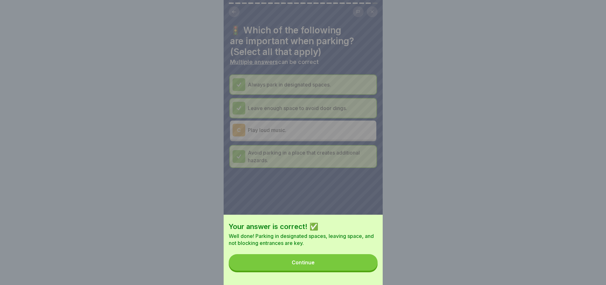
click at [343, 268] on button "Continue" at bounding box center [303, 262] width 149 height 17
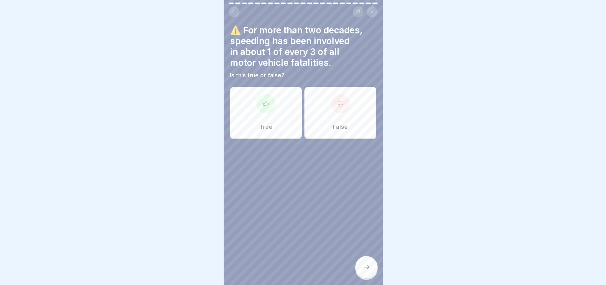
click at [275, 127] on div "True" at bounding box center [266, 112] width 72 height 51
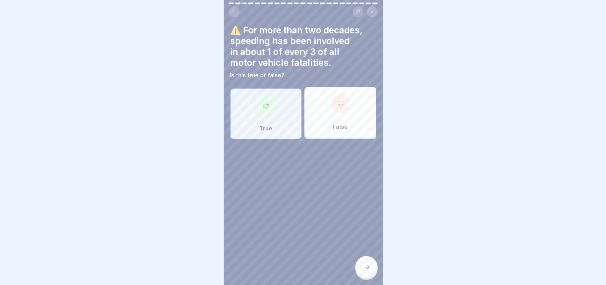
click at [360, 269] on div at bounding box center [367, 267] width 22 height 22
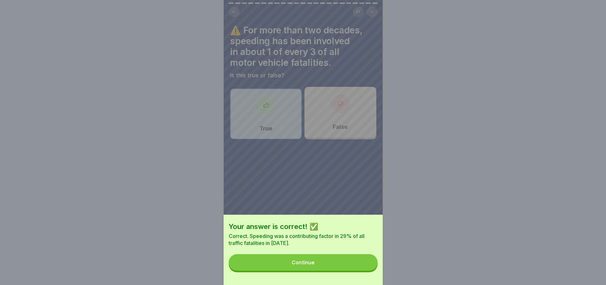
click at [340, 264] on button "Continue" at bounding box center [303, 262] width 149 height 17
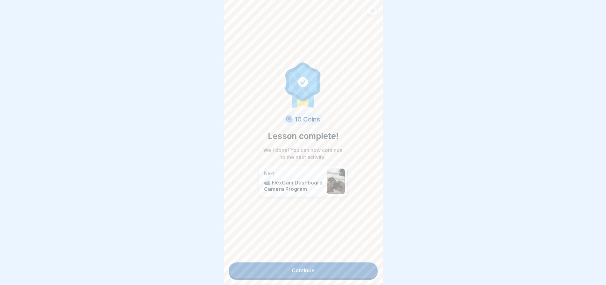
click at [309, 265] on link "Continue" at bounding box center [303, 271] width 149 height 16
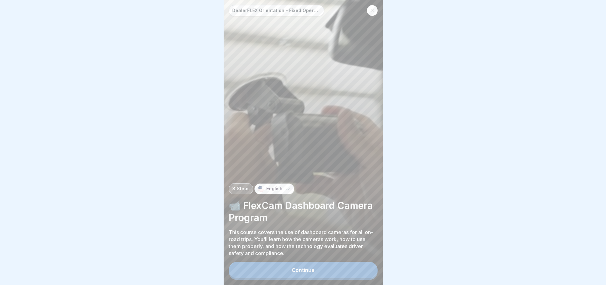
click at [313, 279] on button "Continue" at bounding box center [303, 270] width 149 height 17
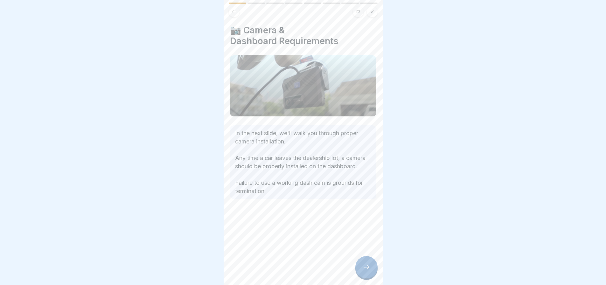
click at [358, 271] on div at bounding box center [367, 267] width 22 height 22
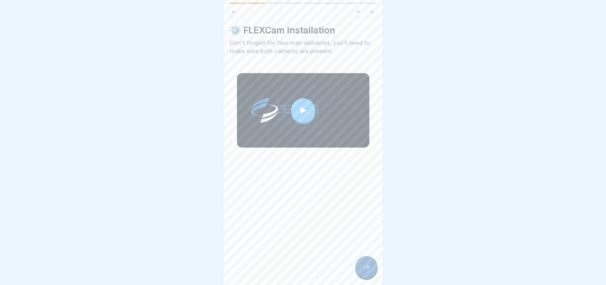
click at [311, 110] on div at bounding box center [303, 110] width 24 height 24
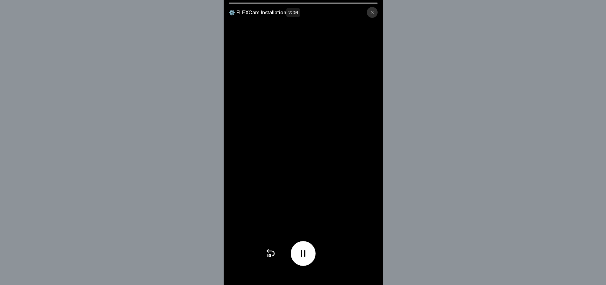
click at [377, 10] on div at bounding box center [372, 12] width 11 height 11
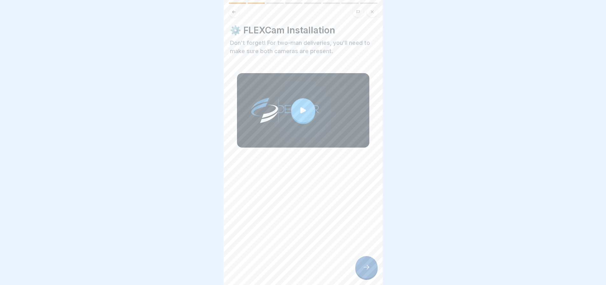
click at [302, 112] on icon at bounding box center [303, 110] width 9 height 9
click at [369, 271] on icon at bounding box center [367, 268] width 8 height 8
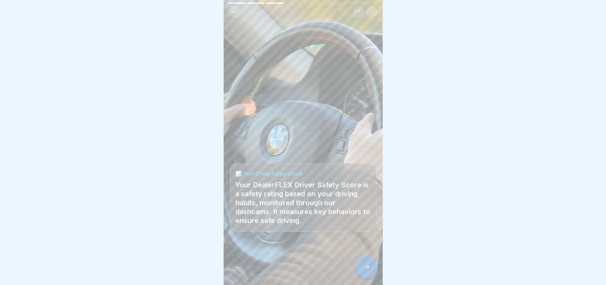
click at [369, 271] on icon at bounding box center [367, 268] width 8 height 8
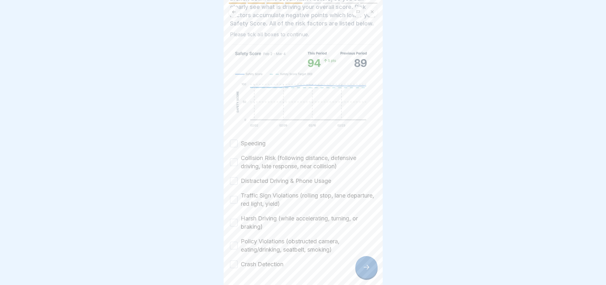
scroll to position [91, 0]
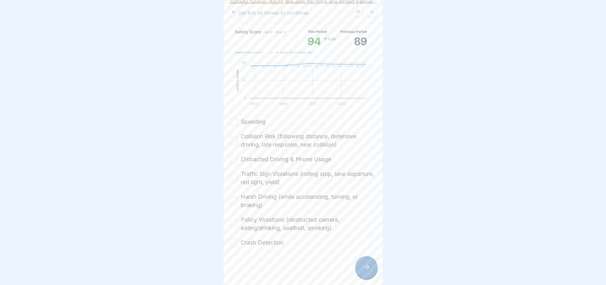
click at [233, 246] on button "Crash Detection" at bounding box center [234, 243] width 8 height 8
click at [238, 225] on div "Policy Violations (obstructed camera, eating/drinking, seatbelt, smoking)" at bounding box center [303, 224] width 146 height 17
click at [232, 195] on div "Harsh Driving (while accelerating, turning, or braking)" at bounding box center [303, 201] width 146 height 17
click at [239, 226] on div "Policy Violations (obstructed camera, eating/drinking, seatbelt, smoking)" at bounding box center [303, 224] width 146 height 17
click at [234, 221] on button "Policy Violations (obstructed camera, eating/drinking, seatbelt, smoking)" at bounding box center [234, 224] width 8 height 8
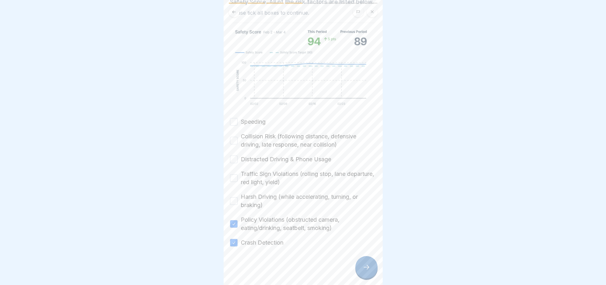
click at [234, 200] on button "Harsh Driving (while accelerating, turning, or braking)" at bounding box center [234, 201] width 8 height 8
click at [234, 179] on button "Traffic Sign Violations (rolling stop, lane departure, red light, yield)" at bounding box center [234, 178] width 8 height 8
click at [233, 157] on button "Distracted Driving & Phone Usage" at bounding box center [234, 160] width 8 height 8
click at [233, 146] on div "Collision Risk (following distance, defensive driving, late response, near coll…" at bounding box center [303, 140] width 146 height 17
click at [233, 137] on button "Collision Risk (following distance, defensive driving, late response, near coll…" at bounding box center [234, 141] width 8 height 8
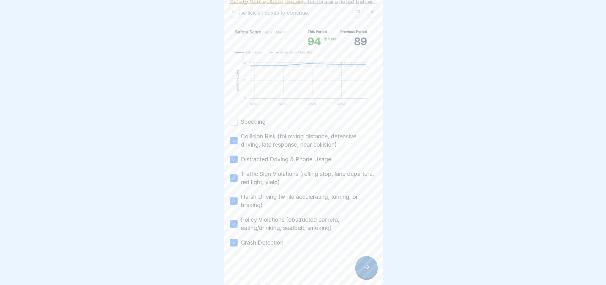
click at [235, 126] on div "Speeding Collision Risk (following distance, defensive driving, late response, …" at bounding box center [303, 182] width 146 height 129
click at [234, 124] on button "Speeding" at bounding box center [234, 122] width 8 height 8
click at [363, 273] on div at bounding box center [367, 267] width 22 height 22
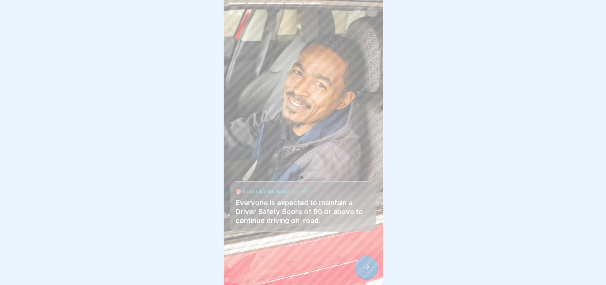
click at [363, 273] on div at bounding box center [367, 267] width 22 height 22
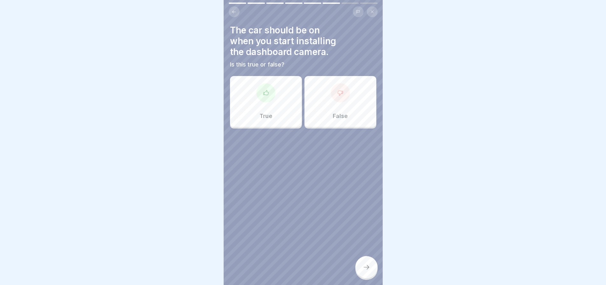
scroll to position [0, 0]
click at [357, 113] on div "False" at bounding box center [341, 101] width 72 height 51
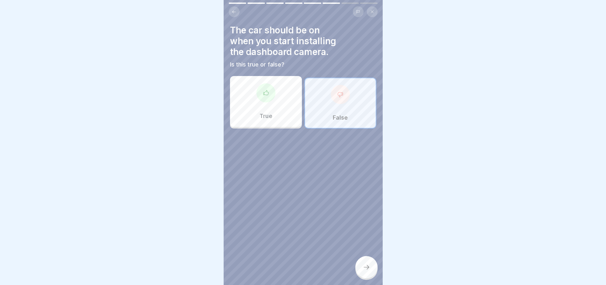
click at [362, 272] on div at bounding box center [367, 267] width 22 height 22
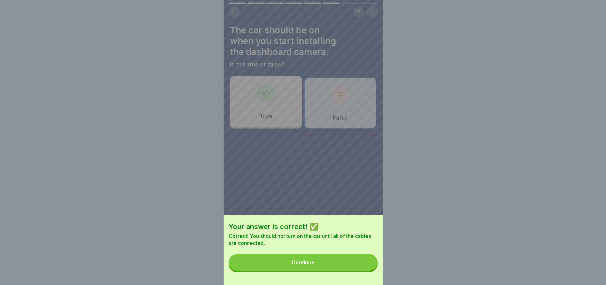
drag, startPoint x: 309, startPoint y: 247, endPoint x: 310, endPoint y: 284, distance: 36.3
click at [308, 253] on div "Your answer is correct! ✅ Correct! You should not turn on the car until all of …" at bounding box center [303, 250] width 159 height 70
click at [311, 283] on div "Your answer is correct! ✅ Correct! You should not turn on the car until all of …" at bounding box center [303, 250] width 159 height 70
click at [305, 266] on div "Continue" at bounding box center [303, 263] width 23 height 6
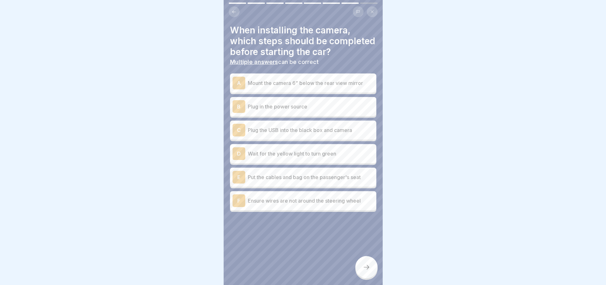
click at [292, 87] on p "Mount the camera 6” below the rear view mirror" at bounding box center [311, 83] width 126 height 8
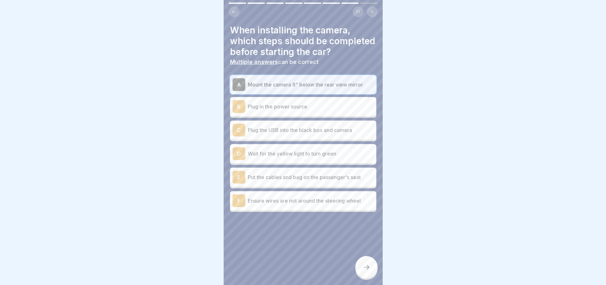
click at [276, 116] on div "B Plug in the power source" at bounding box center [303, 106] width 146 height 19
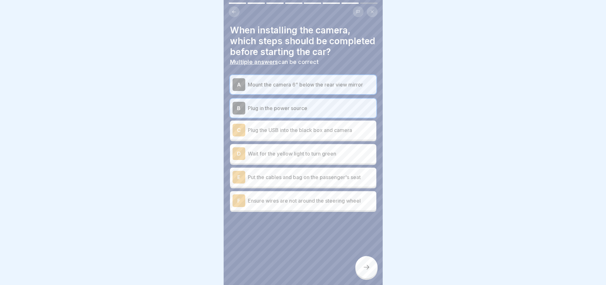
click at [273, 137] on div "C Plug the USB into the black box and camera" at bounding box center [303, 130] width 141 height 13
click at [270, 159] on div "D Wait for the yellow light to turn green" at bounding box center [303, 153] width 141 height 13
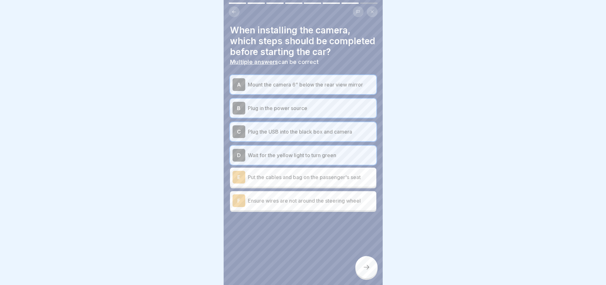
click at [269, 181] on p "Put the cables and bag on the passenger's seat" at bounding box center [311, 178] width 126 height 8
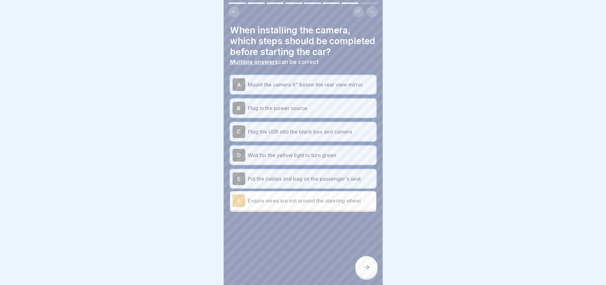
click at [263, 207] on div "F Ensure wires are not around the steering wheel" at bounding box center [303, 201] width 141 height 13
click at [362, 275] on div at bounding box center [367, 267] width 22 height 22
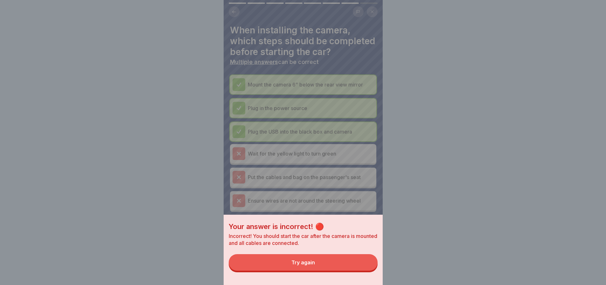
click at [287, 56] on div "Your answer is incorrect! 🔴 Incorrect! You should start the car after the camer…" at bounding box center [303, 142] width 159 height 285
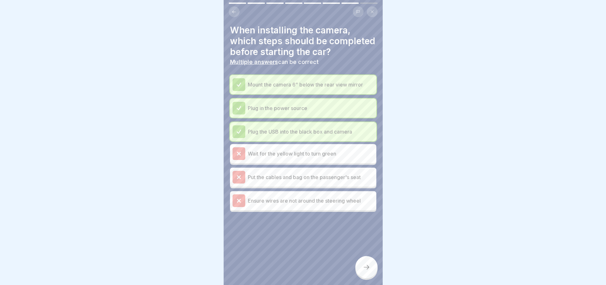
click at [372, 263] on div at bounding box center [367, 267] width 22 height 22
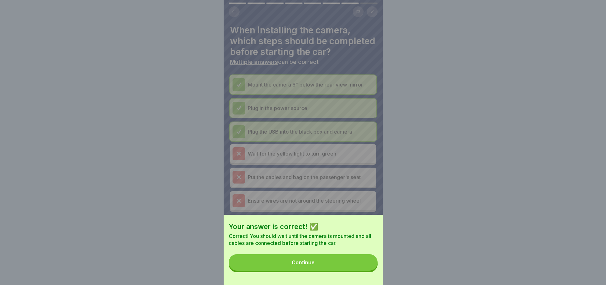
click at [319, 265] on button "Continue" at bounding box center [303, 262] width 149 height 17
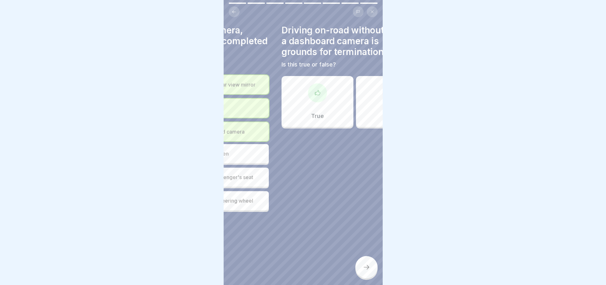
click at [295, 34] on h4 "Driving on-road without a dashboard camera is grounds for termination." at bounding box center [355, 41] width 146 height 32
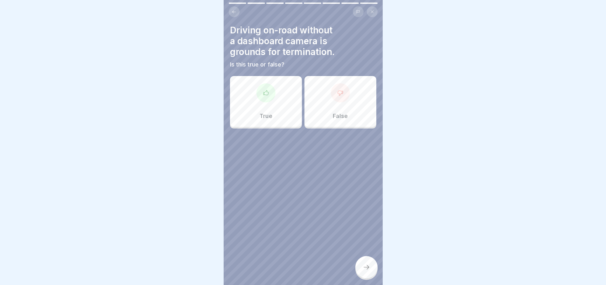
click at [266, 80] on div "True" at bounding box center [266, 101] width 72 height 51
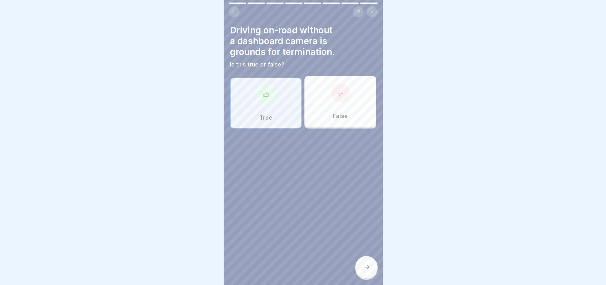
click at [364, 279] on div at bounding box center [367, 267] width 22 height 22
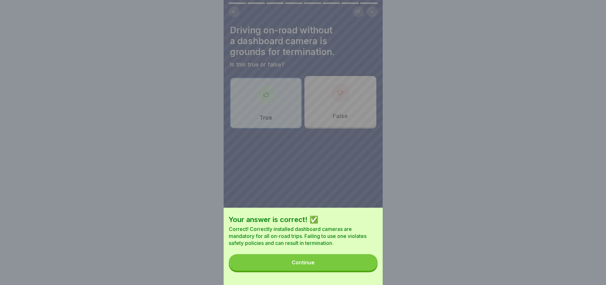
click at [358, 268] on button "Continue" at bounding box center [303, 262] width 149 height 17
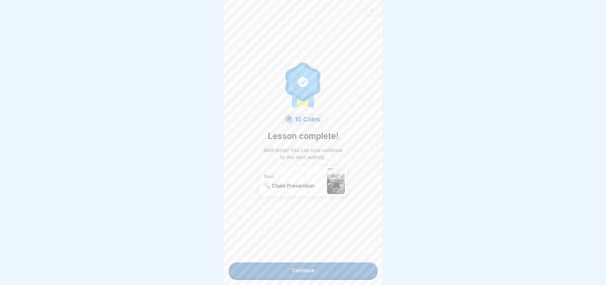
click at [324, 276] on link "Continue" at bounding box center [303, 271] width 149 height 16
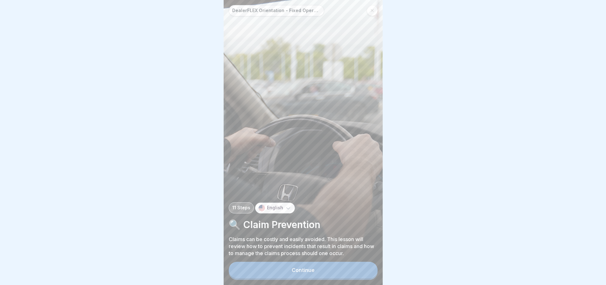
click at [324, 276] on button "Continue" at bounding box center [303, 270] width 149 height 17
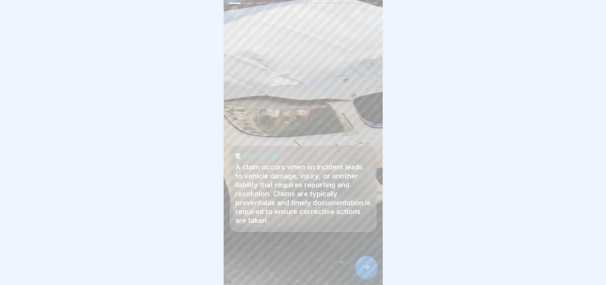
click at [366, 271] on icon at bounding box center [367, 268] width 8 height 8
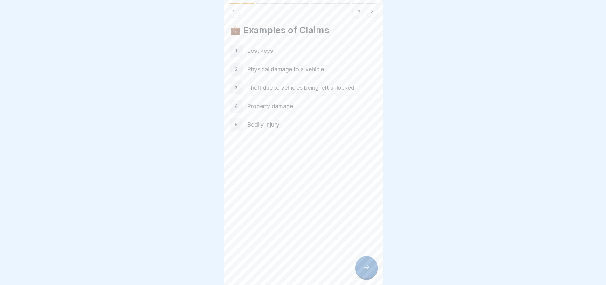
click at [366, 270] on icon at bounding box center [367, 267] width 6 height 4
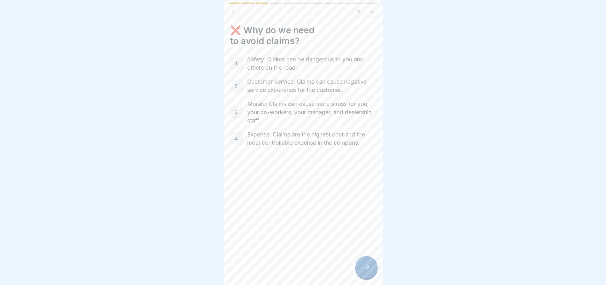
click at [366, 271] on icon at bounding box center [367, 268] width 8 height 8
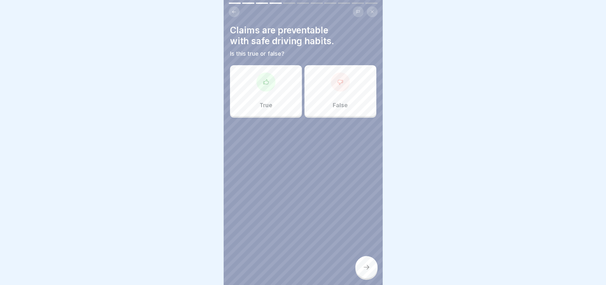
click at [261, 114] on div "True" at bounding box center [266, 90] width 72 height 51
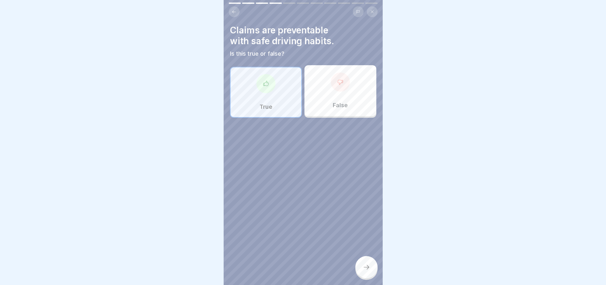
click at [365, 271] on icon at bounding box center [367, 268] width 8 height 8
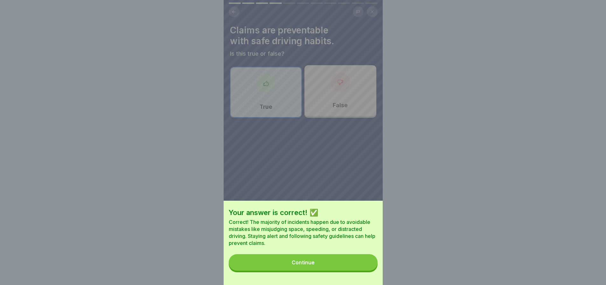
click at [310, 265] on div "Continue" at bounding box center [303, 263] width 23 height 6
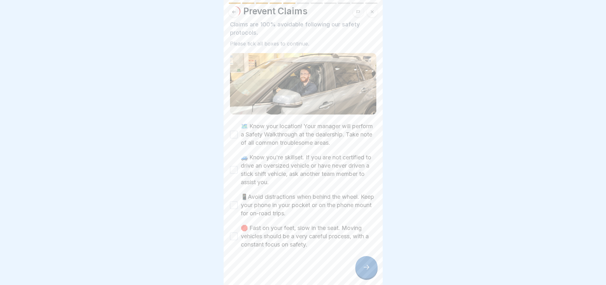
scroll to position [5, 0]
click at [234, 131] on button "🗺️ Know your location! Your manager will perform a Safety Walkthrough at the de…" at bounding box center [234, 135] width 8 height 8
click at [233, 166] on button "🚙 Know you're skillset. If you are not certified to drive an oversized vehicle …" at bounding box center [234, 170] width 8 height 8
click at [232, 202] on button "📱Avoid distractions when behind the wheel. Keep your phone in your pocket or on…" at bounding box center [234, 206] width 8 height 8
click at [235, 225] on div "🛑 Fast on your feet, slow in the seat. Moving vehicles should be a very careful…" at bounding box center [303, 236] width 146 height 25
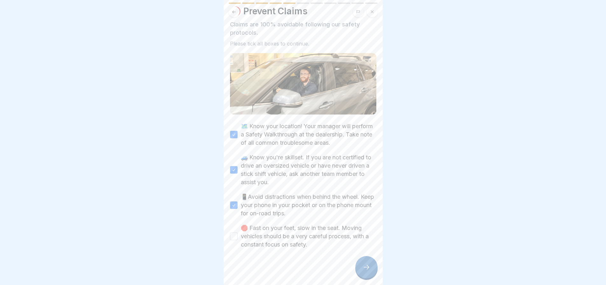
click at [240, 227] on div "🛑 Fast on your feet, slow in the seat. Moving vehicles should be a very careful…" at bounding box center [303, 236] width 146 height 25
click at [236, 233] on button "🛑 Fast on your feet, slow in the seat. Moving vehicles should be a very careful…" at bounding box center [234, 237] width 8 height 8
click at [363, 264] on div at bounding box center [367, 267] width 22 height 22
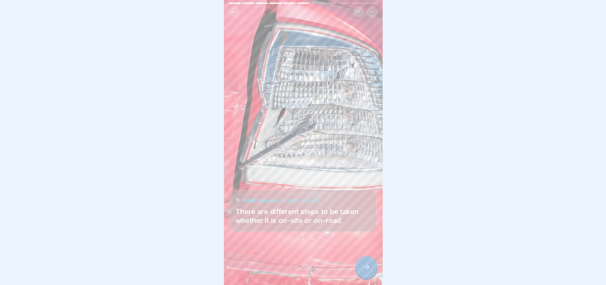
click at [363, 264] on icon at bounding box center [367, 268] width 8 height 8
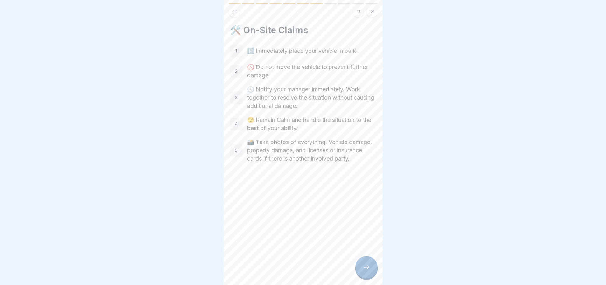
click at [369, 268] on icon at bounding box center [367, 267] width 6 height 4
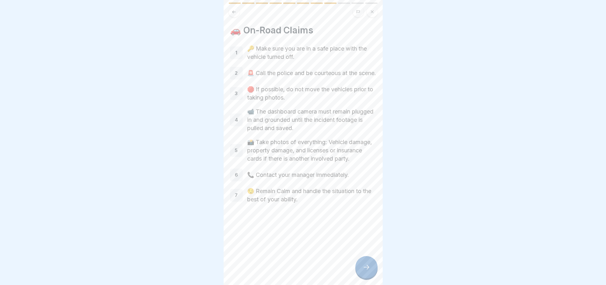
click at [363, 267] on icon at bounding box center [367, 268] width 8 height 8
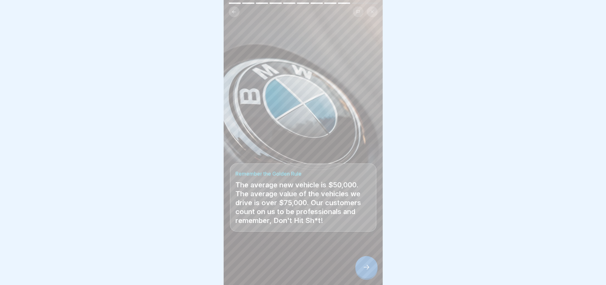
click at [363, 267] on icon at bounding box center [367, 268] width 8 height 8
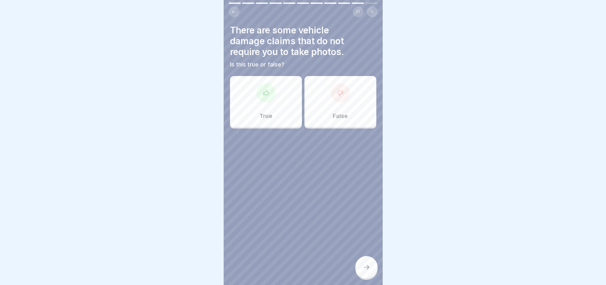
click at [322, 66] on div "There are some vehicle damage claims that do not require you to take photos. Is…" at bounding box center [303, 77] width 146 height 104
click at [322, 82] on div "False" at bounding box center [341, 101] width 72 height 51
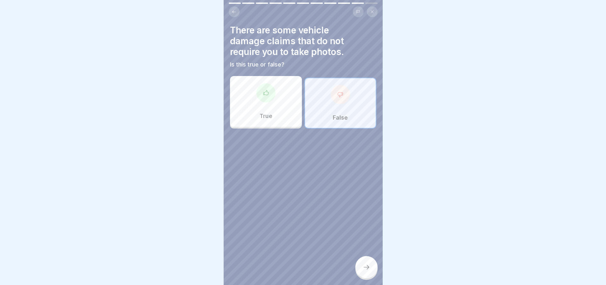
click at [363, 267] on icon at bounding box center [367, 268] width 8 height 8
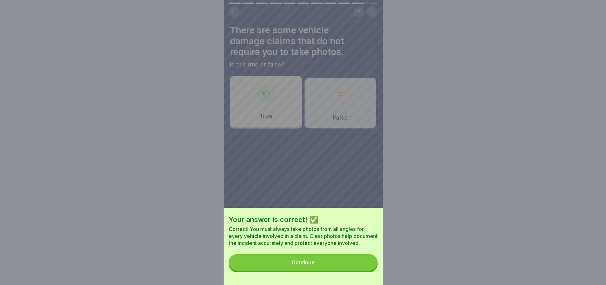
click at [342, 266] on button "Continue" at bounding box center [303, 262] width 149 height 17
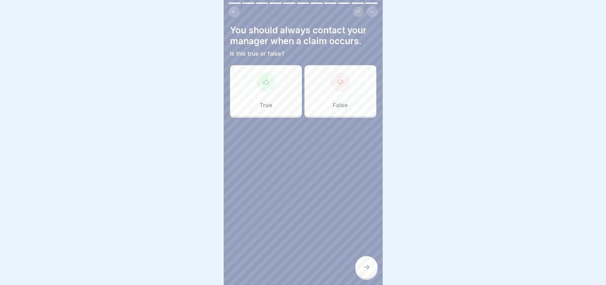
click at [248, 77] on div "True" at bounding box center [266, 90] width 72 height 51
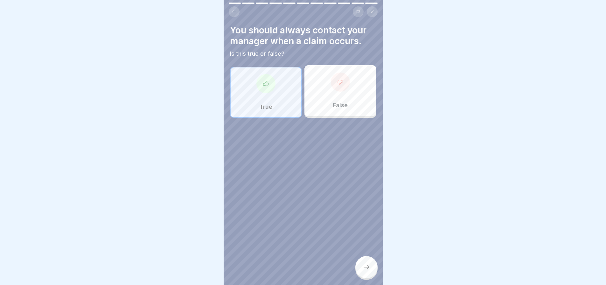
click at [366, 261] on div at bounding box center [367, 267] width 22 height 22
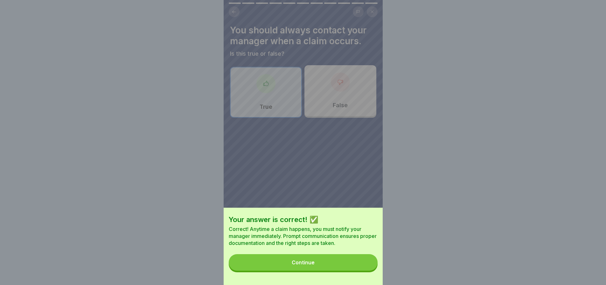
click at [276, 253] on div "Your answer is correct! ✅ Correct! Anytime a claim happens, you must notify you…" at bounding box center [303, 246] width 159 height 77
click at [273, 262] on button "Continue" at bounding box center [303, 262] width 149 height 17
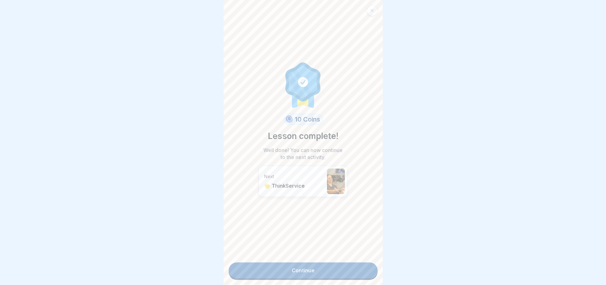
click at [303, 277] on div "10 Coins Lesson complete! Well done! You can now continue to the next activity.…" at bounding box center [303, 142] width 159 height 285
click at [296, 271] on link "Continue" at bounding box center [303, 271] width 149 height 16
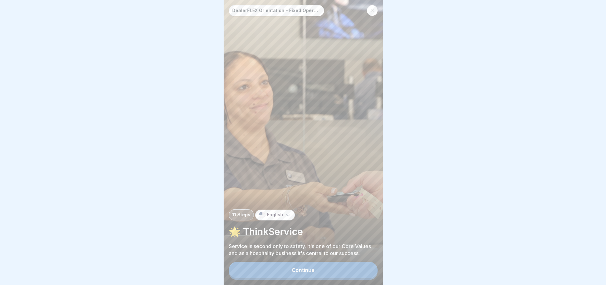
scroll to position [5, 0]
click at [326, 277] on button "Continue" at bounding box center [303, 270] width 149 height 17
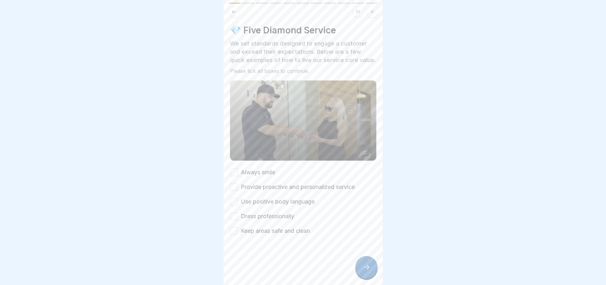
click at [238, 175] on div "Always smile" at bounding box center [252, 172] width 45 height 8
click at [237, 195] on div "Always smile Provide proactive and personalized service Use positive body langu…" at bounding box center [303, 201] width 146 height 67
click at [233, 176] on button "Always smile" at bounding box center [234, 173] width 8 height 8
click at [235, 188] on button "Provide proactive and personalized service" at bounding box center [234, 187] width 8 height 8
click at [236, 201] on button "Use positive body language" at bounding box center [234, 202] width 8 height 8
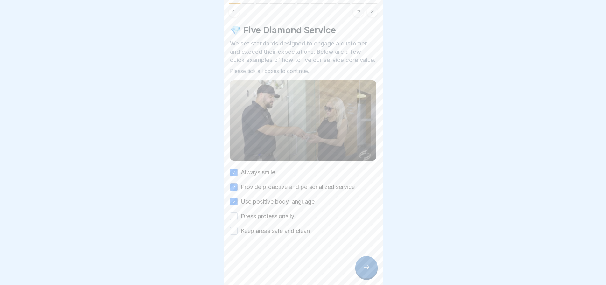
click at [236, 219] on button "Dress professionally" at bounding box center [234, 217] width 8 height 8
click at [236, 232] on button "Keep areas safe and clean" at bounding box center [234, 231] width 8 height 8
click at [272, 185] on label "Provide proactive and personalized service" at bounding box center [298, 187] width 114 height 8
click at [238, 185] on button "Provide proactive and personalized service" at bounding box center [234, 187] width 8 height 8
click at [305, 186] on label "Provide proactive and personalized service" at bounding box center [298, 187] width 114 height 8
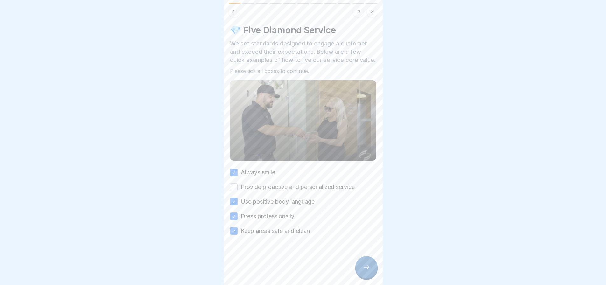
click at [238, 186] on button "Provide proactive and personalized service" at bounding box center [234, 187] width 8 height 8
click at [359, 272] on div at bounding box center [367, 267] width 22 height 22
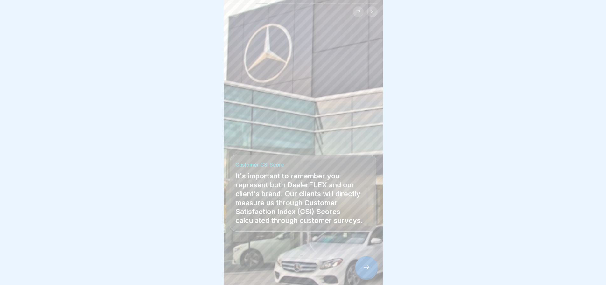
click at [365, 266] on icon at bounding box center [367, 268] width 8 height 8
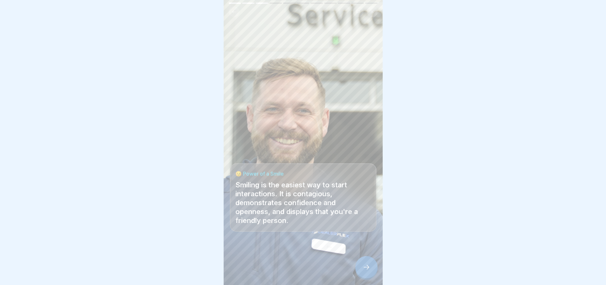
click at [368, 266] on icon at bounding box center [367, 267] width 6 height 4
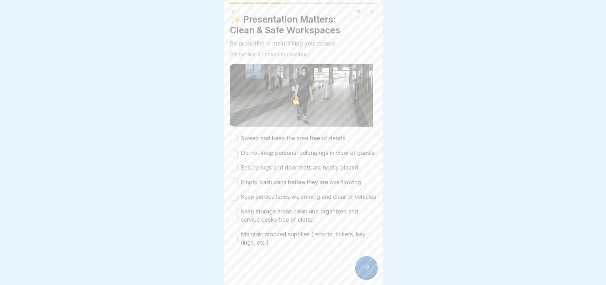
scroll to position [25, 0]
click at [235, 135] on button "Sweep and keep the area free of debris" at bounding box center [234, 139] width 8 height 8
click at [234, 149] on button "Do not keep personal belongings in view of guests" at bounding box center [234, 153] width 8 height 8
click at [235, 164] on button "Ensure rugs and door mats are neatly placed" at bounding box center [234, 168] width 8 height 8
click at [235, 179] on button "Empty trash cans before they are overflowing" at bounding box center [234, 183] width 8 height 8
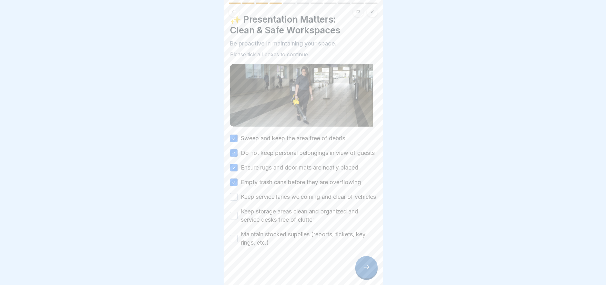
click at [235, 193] on button "Keep service lanes welcoming and clear of vehicles" at bounding box center [234, 197] width 8 height 8
click at [235, 213] on button "Keep storage areas clean and organized and service desks free of clutter" at bounding box center [234, 216] width 8 height 8
click at [234, 235] on button "Maintain stocked supplies (reports, tickets, key rings, etc.)" at bounding box center [234, 239] width 8 height 8
click at [365, 269] on icon at bounding box center [367, 268] width 8 height 8
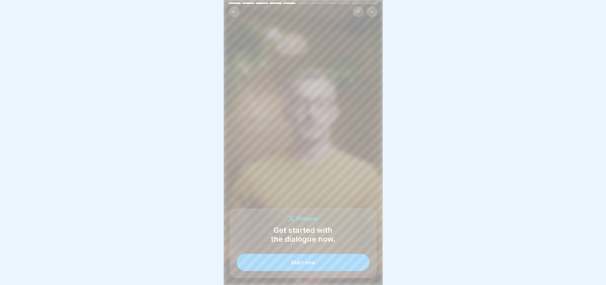
click at [346, 260] on button "Start now" at bounding box center [303, 262] width 133 height 17
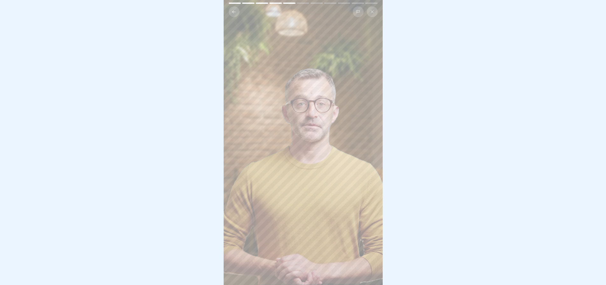
scroll to position [5, 0]
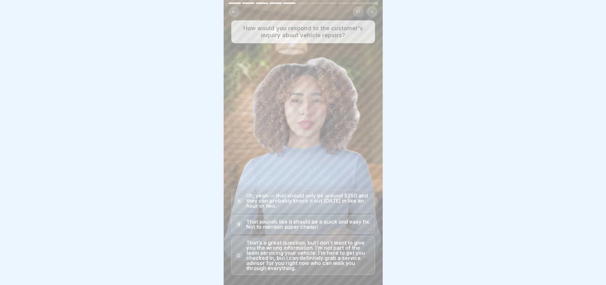
click at [322, 243] on p "That’s a great question, but I don’t want to give you the wrong information. I’…" at bounding box center [308, 255] width 125 height 31
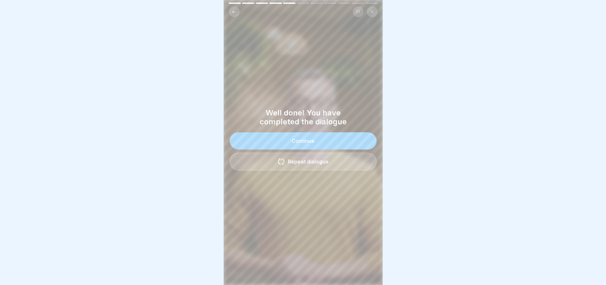
click at [302, 138] on div "Continue" at bounding box center [303, 141] width 23 height 6
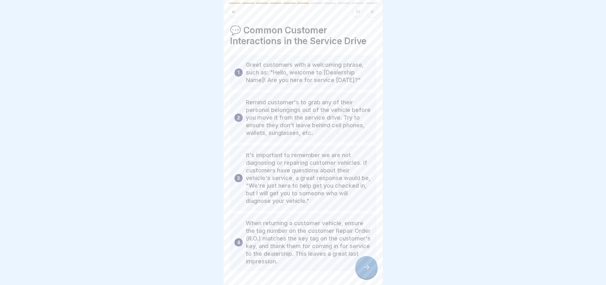
scroll to position [24, 0]
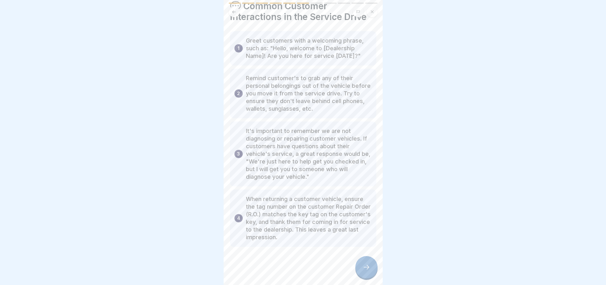
click at [289, 213] on p "When returning a customer vehicle, ensure the tag number on the customer Repair…" at bounding box center [309, 218] width 126 height 46
click at [307, 221] on p "When returning a customer vehicle, ensure the tag number on the customer Repair…" at bounding box center [309, 218] width 126 height 46
click at [362, 265] on div at bounding box center [367, 267] width 22 height 22
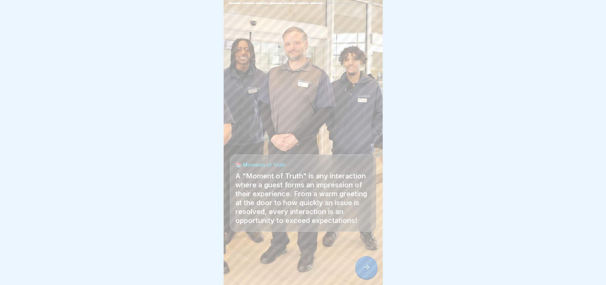
click at [365, 273] on div at bounding box center [367, 267] width 22 height 22
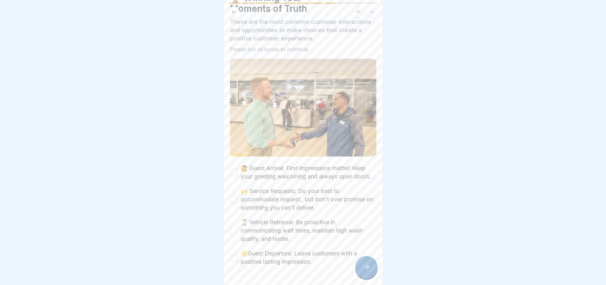
scroll to position [57, 0]
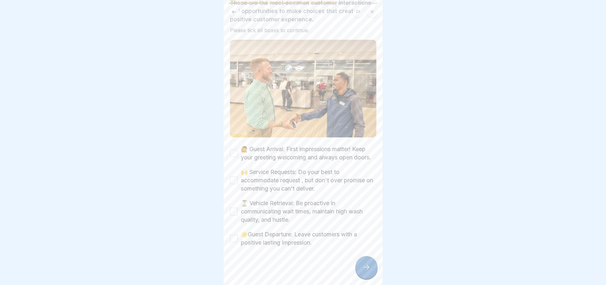
click at [239, 146] on div "🙋 Guest Arrival: First impressions matter! Keep your greeting welcoming and alw…" at bounding box center [303, 153] width 146 height 17
click at [236, 150] on button "🙋 Guest Arrival: First impressions matter! Keep your greeting welcoming and alw…" at bounding box center [234, 154] width 8 height 8
click at [236, 177] on button "🙌 Service Requests: Do your best to accommodate request , but don't over promis…" at bounding box center [234, 181] width 8 height 8
click at [233, 209] on button "⏳ Vehicle Retrieval: Be proactive in communicating wait times, maintain high wa…" at bounding box center [234, 212] width 8 height 8
click at [234, 235] on button "🌟Guest Departure: Leave customers with a positive lasting impression." at bounding box center [234, 239] width 8 height 8
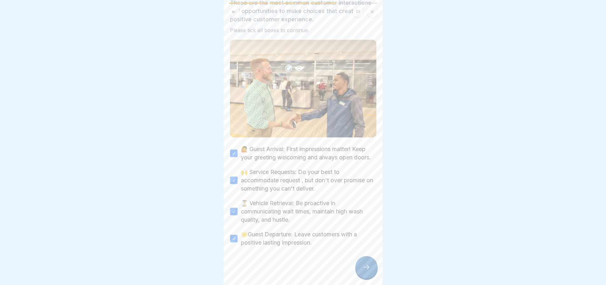
click at [362, 267] on div at bounding box center [367, 267] width 22 height 22
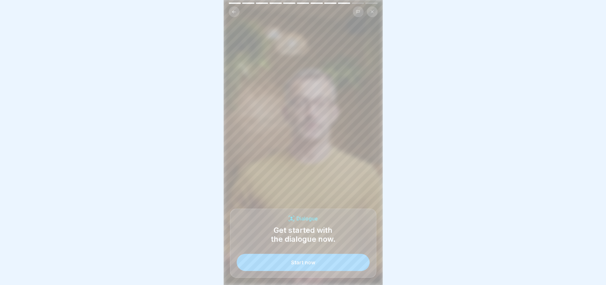
click at [343, 260] on button "Start now" at bounding box center [303, 262] width 133 height 17
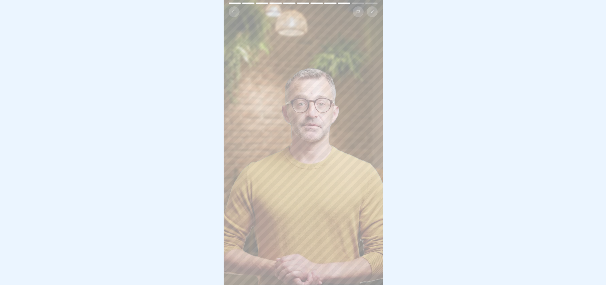
scroll to position [0, 0]
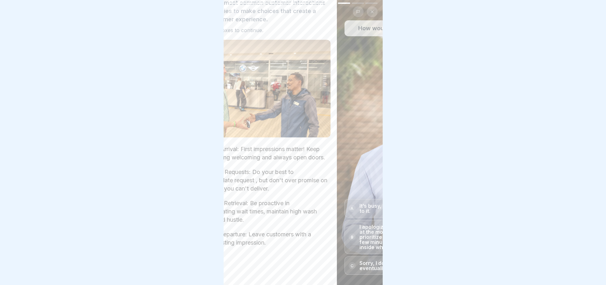
click at [381, 92] on div "How would you respond in this situation? A It’s busy, but you're car is on the …" at bounding box center [416, 142] width 159 height 285
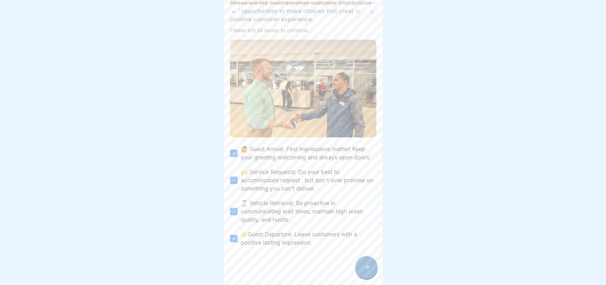
click at [360, 274] on div at bounding box center [367, 267] width 22 height 22
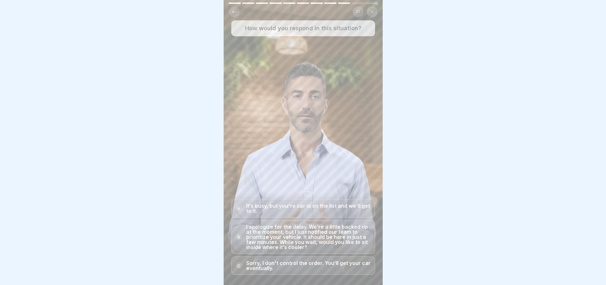
click at [265, 230] on p "I apologize for the delay. We’re a little backed up at the moment, but I just n…" at bounding box center [308, 236] width 125 height 25
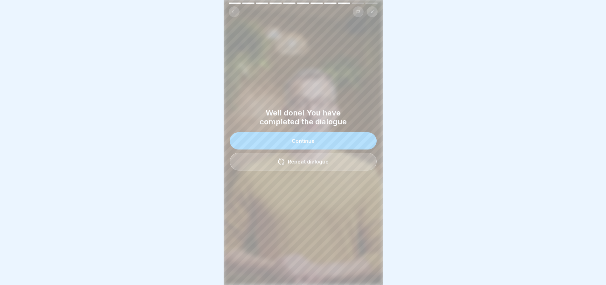
click at [332, 143] on button "Continue" at bounding box center [303, 140] width 147 height 17
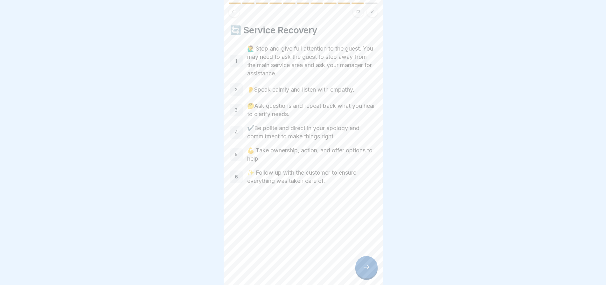
click at [370, 276] on div at bounding box center [367, 267] width 22 height 22
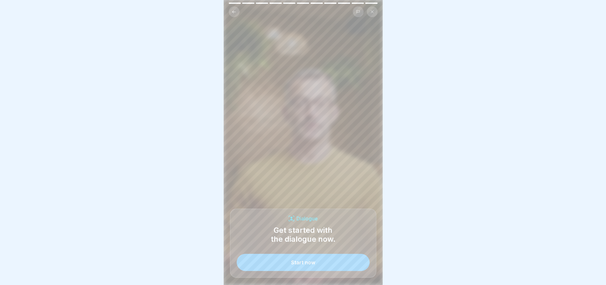
click at [316, 265] on button "Start now" at bounding box center [303, 262] width 133 height 17
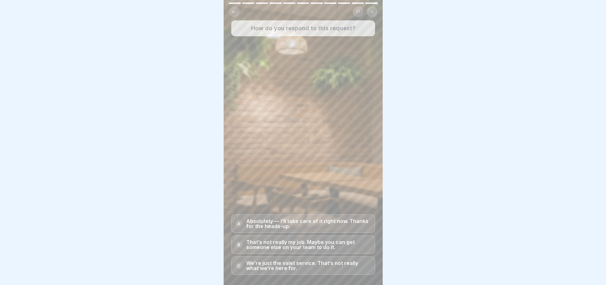
click at [308, 226] on p "Absolutely — I’ll take care of it right now. Thanks for the heads-up." at bounding box center [308, 224] width 125 height 10
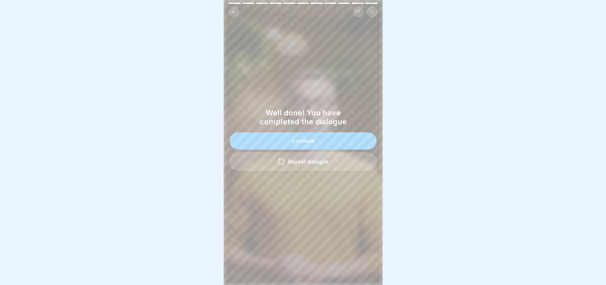
click at [296, 144] on div "Continue" at bounding box center [303, 141] width 23 height 6
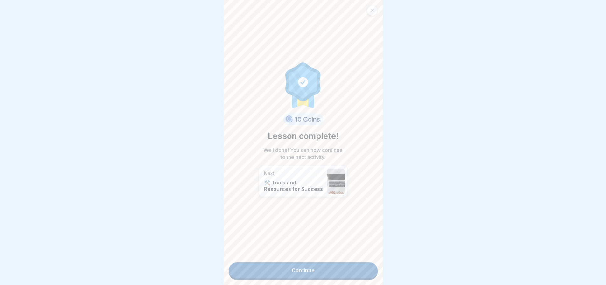
click at [298, 273] on link "Continue" at bounding box center [303, 271] width 149 height 16
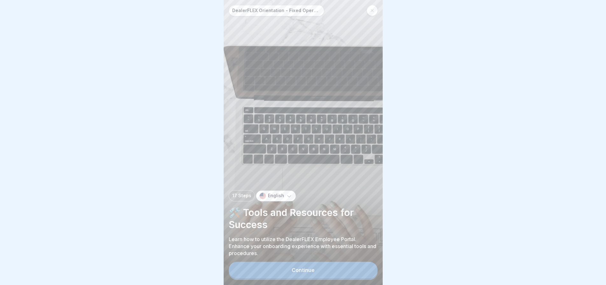
click at [316, 275] on button "Continue" at bounding box center [303, 270] width 149 height 17
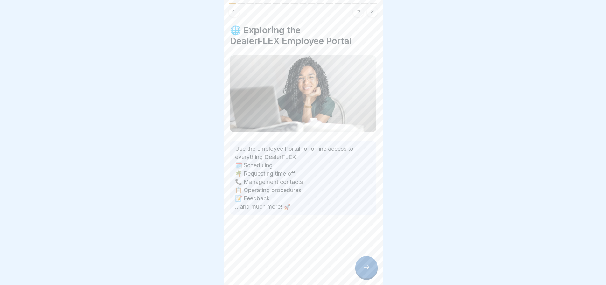
click at [367, 270] on icon at bounding box center [367, 268] width 8 height 8
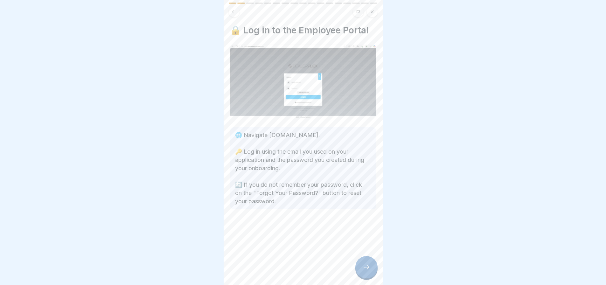
click at [367, 270] on icon at bounding box center [367, 268] width 8 height 8
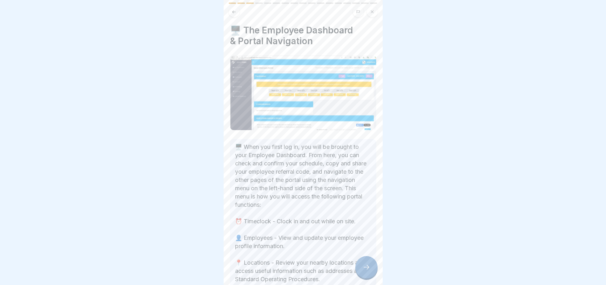
scroll to position [121, 0]
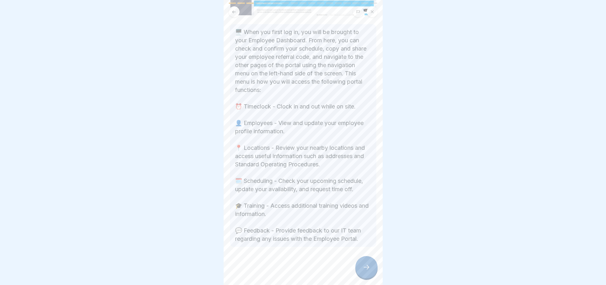
click at [361, 269] on div at bounding box center [367, 267] width 22 height 22
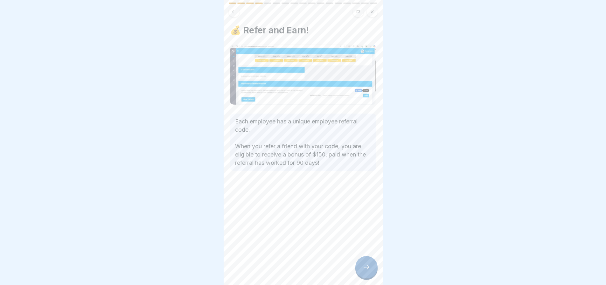
click at [364, 264] on div at bounding box center [367, 267] width 22 height 22
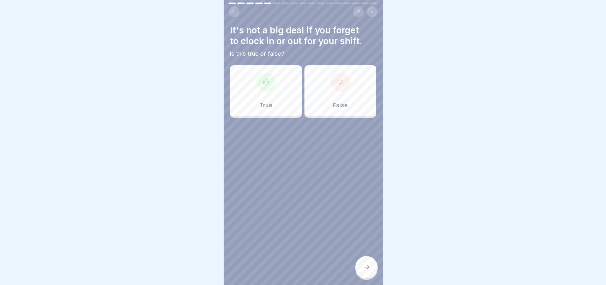
click at [359, 95] on div "False" at bounding box center [341, 90] width 72 height 51
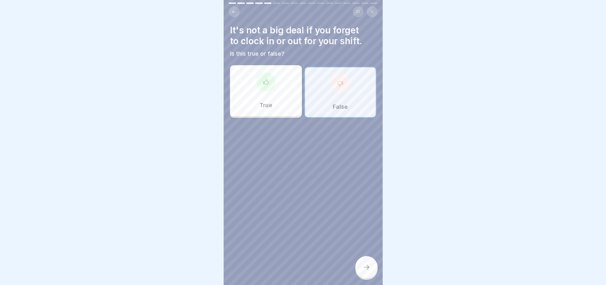
click at [363, 267] on div at bounding box center [367, 267] width 22 height 22
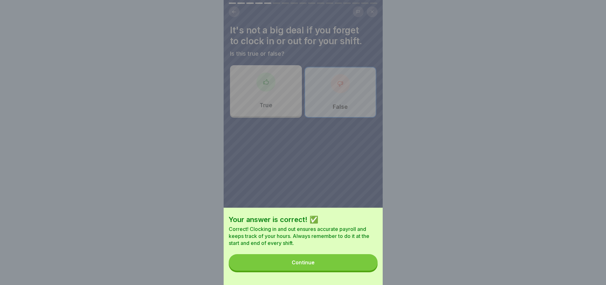
click at [336, 265] on button "Continue" at bounding box center [303, 262] width 149 height 17
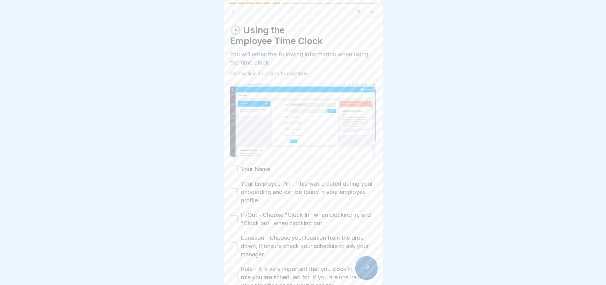
click at [238, 168] on div "Your Name" at bounding box center [250, 169] width 40 height 8
click at [235, 166] on button "Your Name" at bounding box center [234, 170] width 8 height 8
click at [236, 190] on button "Your Employee Pin - This was created during your onboarding and can be found in…" at bounding box center [234, 192] width 8 height 8
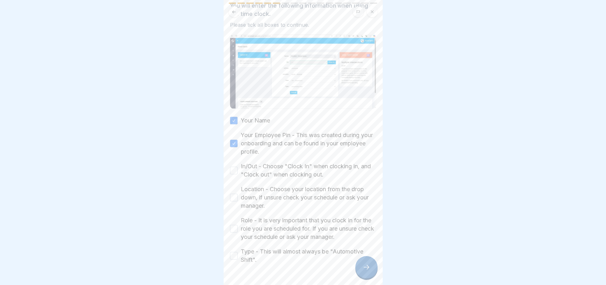
scroll to position [63, 0]
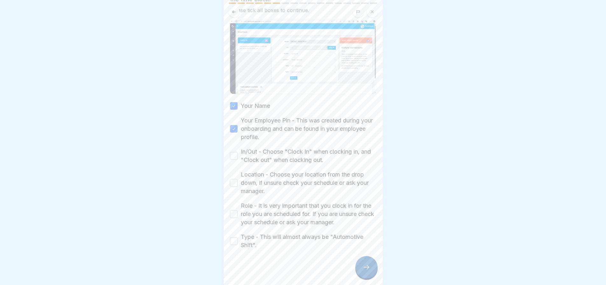
click at [233, 152] on button "In/Out - Choose "Clock In" when clocking in, and "Clock out" when clocking out." at bounding box center [234, 156] width 8 height 8
click at [234, 175] on div "Location - Choose your location from the drop down, if unsure check your schedu…" at bounding box center [303, 183] width 146 height 25
click at [233, 183] on button "Location - Choose your location from the drop down, if unsure check your schedu…" at bounding box center [234, 183] width 8 height 8
click at [236, 214] on button "Role - It is very important that you clock in for the role you are scheduled fo…" at bounding box center [234, 214] width 8 height 8
click at [235, 238] on button "Type - This will almost always be "Automotive Shift"." at bounding box center [234, 241] width 8 height 8
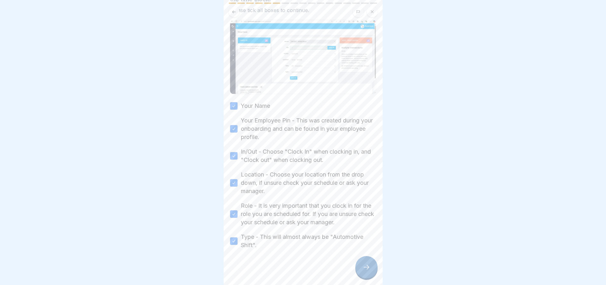
click at [370, 271] on icon at bounding box center [367, 268] width 8 height 8
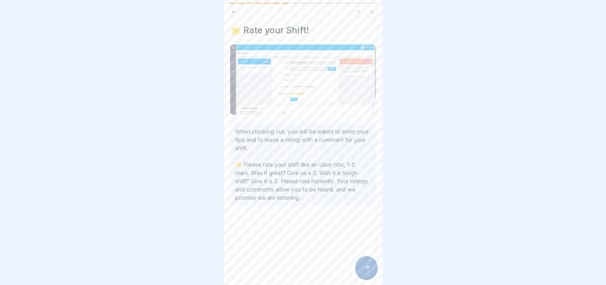
click at [369, 271] on icon at bounding box center [367, 268] width 8 height 8
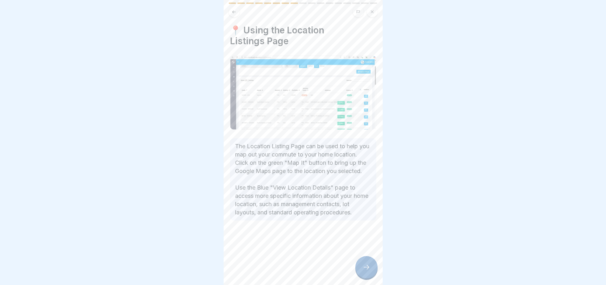
click at [369, 271] on icon at bounding box center [367, 268] width 8 height 8
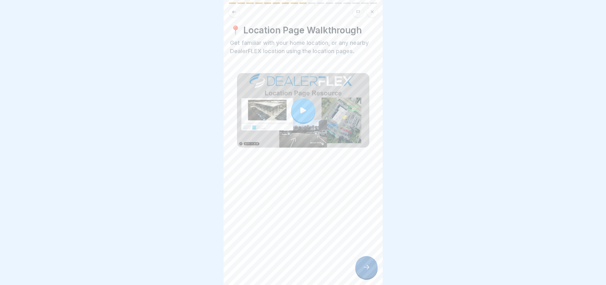
click at [299, 112] on icon at bounding box center [303, 110] width 9 height 9
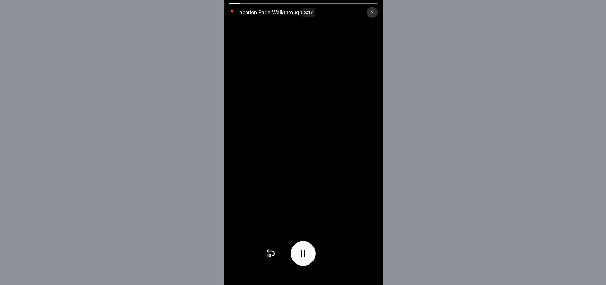
click at [540, 150] on div "📍 Location Page Walkthrough 3:17" at bounding box center [303, 142] width 606 height 285
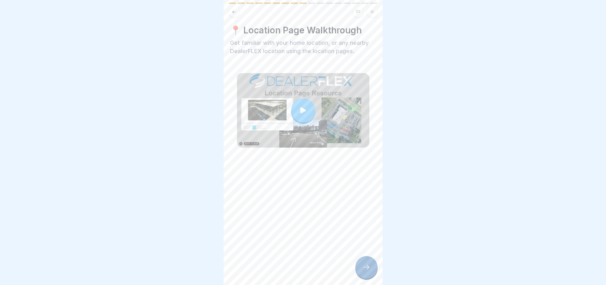
click at [297, 105] on div at bounding box center [303, 110] width 24 height 24
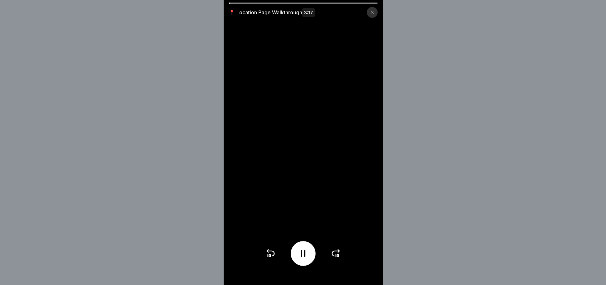
click at [341, 259] on icon at bounding box center [336, 254] width 10 height 10
click at [338, 259] on div at bounding box center [304, 253] width 76 height 25
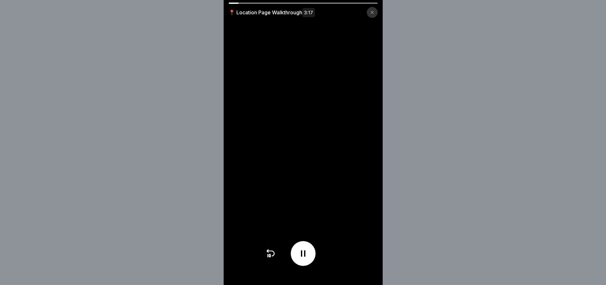
click at [338, 259] on div at bounding box center [304, 253] width 76 height 25
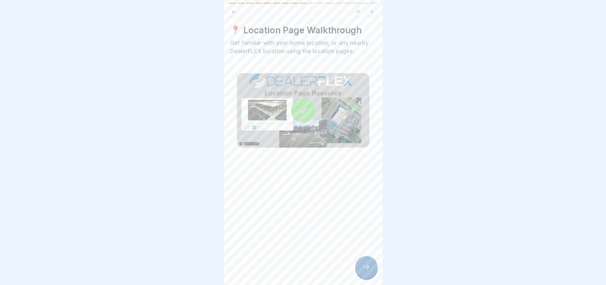
click at [364, 267] on div at bounding box center [367, 267] width 22 height 22
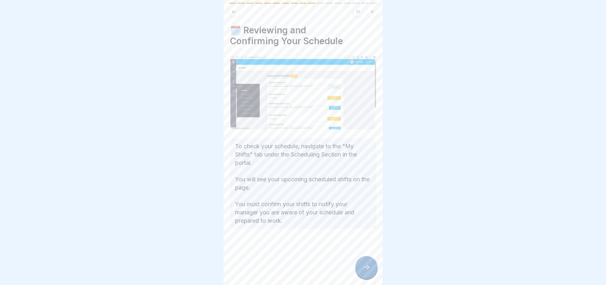
click at [365, 267] on div at bounding box center [367, 267] width 22 height 22
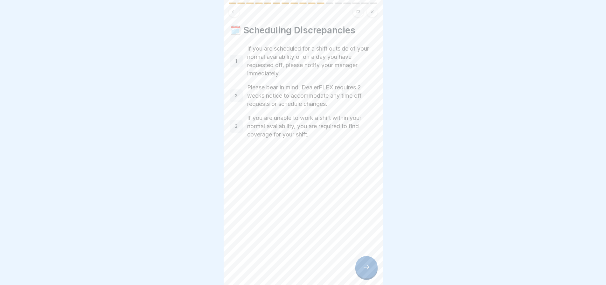
click at [365, 267] on div at bounding box center [367, 267] width 22 height 22
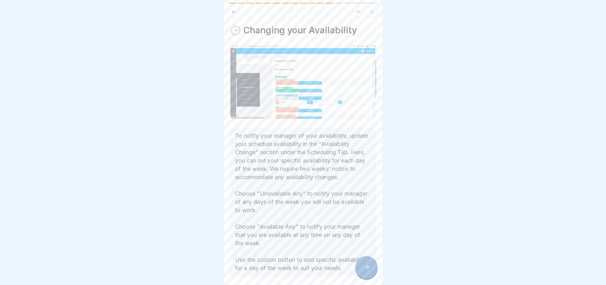
click at [365, 267] on div at bounding box center [367, 267] width 22 height 22
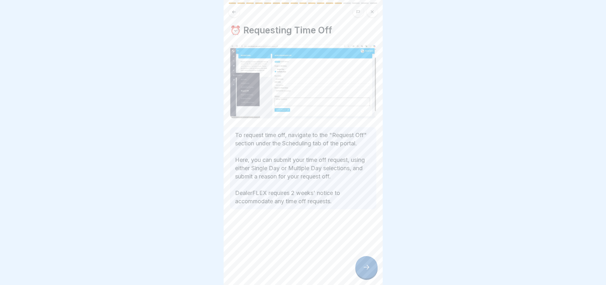
click at [365, 267] on div at bounding box center [367, 267] width 22 height 22
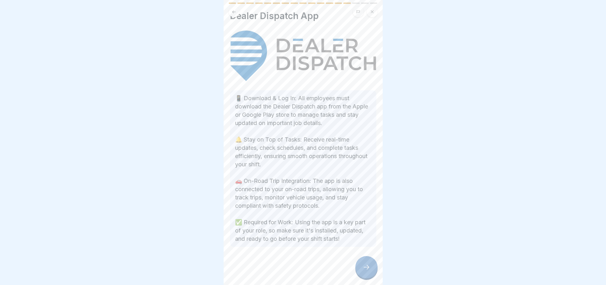
scroll to position [71, 0]
click at [362, 279] on div at bounding box center [367, 267] width 22 height 22
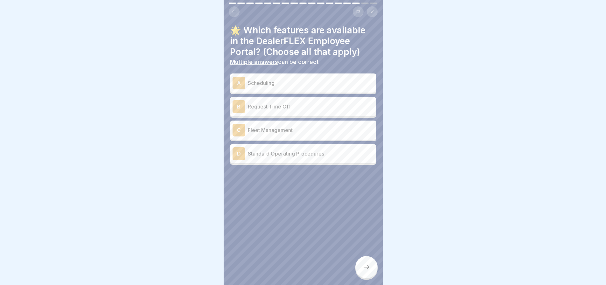
click at [273, 80] on p "Scheduling" at bounding box center [311, 83] width 126 height 8
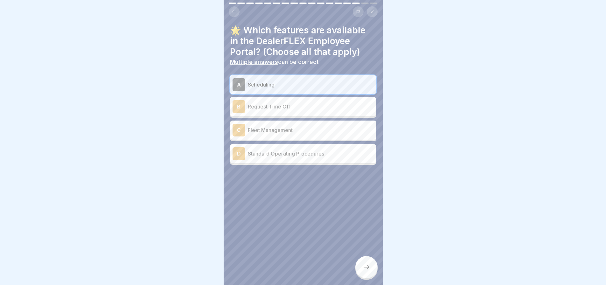
click at [294, 113] on div "B Request Time Off" at bounding box center [303, 106] width 146 height 19
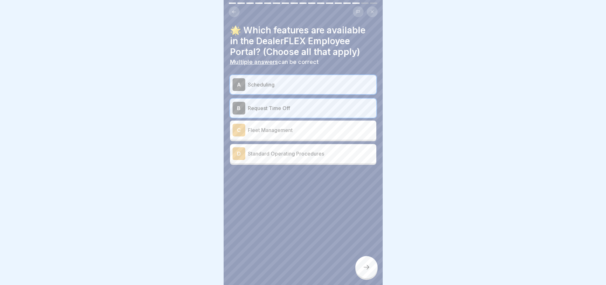
click at [294, 128] on p "Fleet Management" at bounding box center [311, 130] width 126 height 8
click at [294, 128] on p "Fleet Management" at bounding box center [311, 132] width 126 height 8
click at [294, 152] on p "Standard Operating Procedures" at bounding box center [311, 154] width 126 height 8
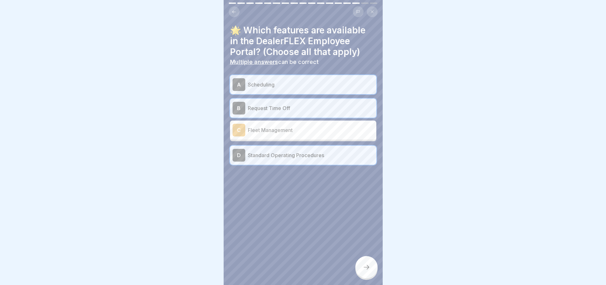
click at [282, 123] on div "C Fleet Management" at bounding box center [303, 130] width 146 height 19
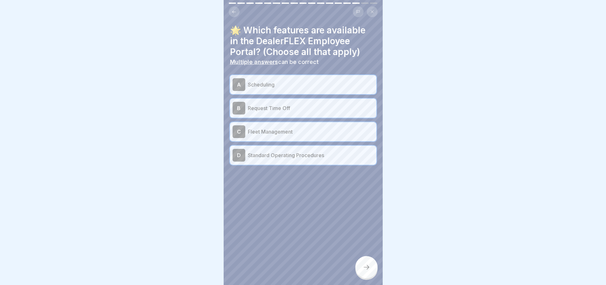
click at [372, 274] on div at bounding box center [367, 267] width 22 height 22
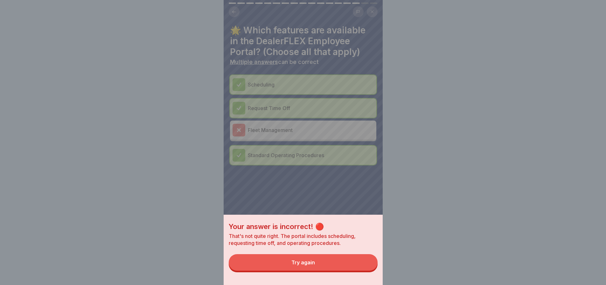
click at [325, 267] on button "Try again" at bounding box center [303, 262] width 149 height 17
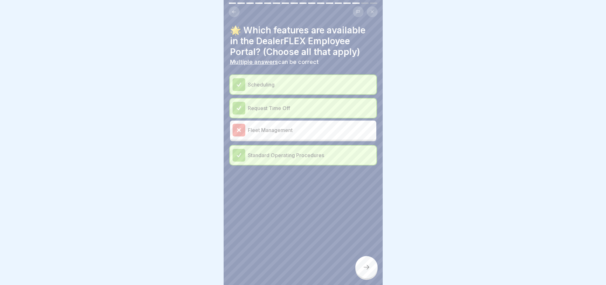
click at [368, 271] on icon at bounding box center [367, 268] width 8 height 8
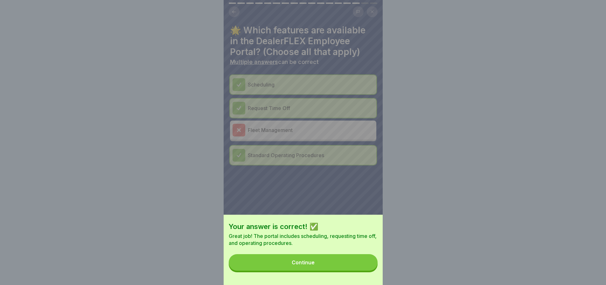
click at [299, 266] on div "Continue" at bounding box center [303, 263] width 23 height 6
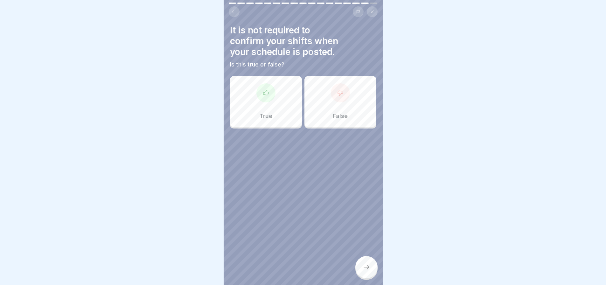
click at [354, 81] on div "False" at bounding box center [341, 101] width 72 height 51
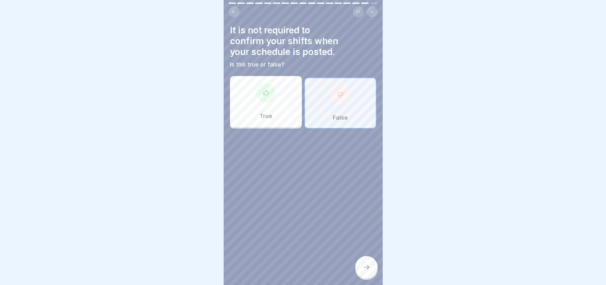
click at [364, 267] on div at bounding box center [367, 267] width 22 height 22
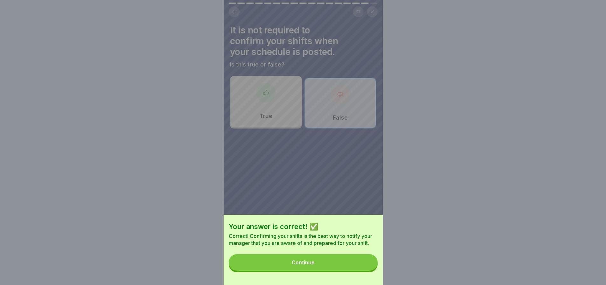
click at [325, 266] on button "Continue" at bounding box center [303, 262] width 149 height 17
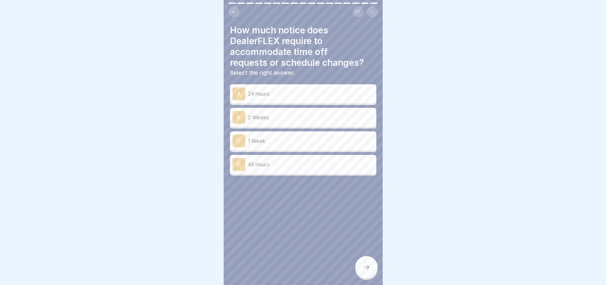
click at [274, 117] on p "2 Weeks" at bounding box center [311, 118] width 126 height 8
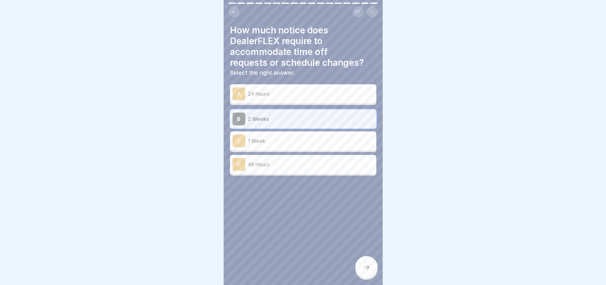
click at [363, 262] on div at bounding box center [367, 267] width 22 height 22
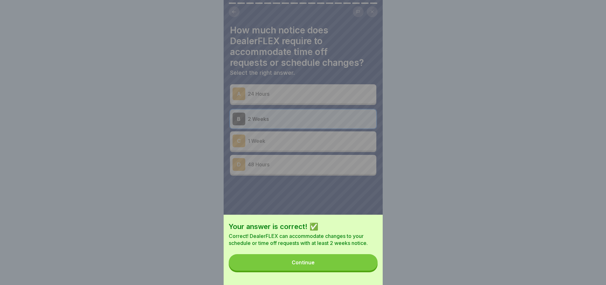
click at [315, 263] on button "Continue" at bounding box center [303, 262] width 149 height 17
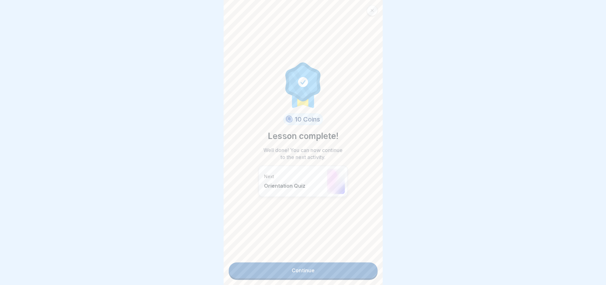
click at [314, 265] on link "Continue" at bounding box center [303, 271] width 149 height 16
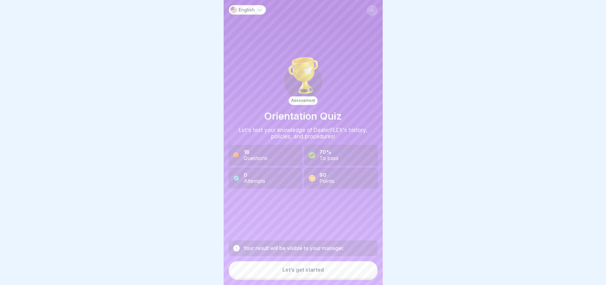
click at [305, 272] on button "Let’s get started" at bounding box center [303, 269] width 149 height 17
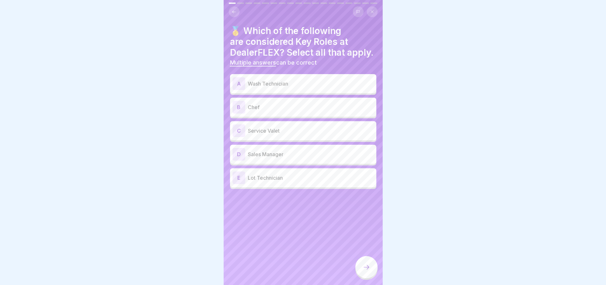
click at [281, 88] on p "Wash Technician" at bounding box center [311, 84] width 126 height 8
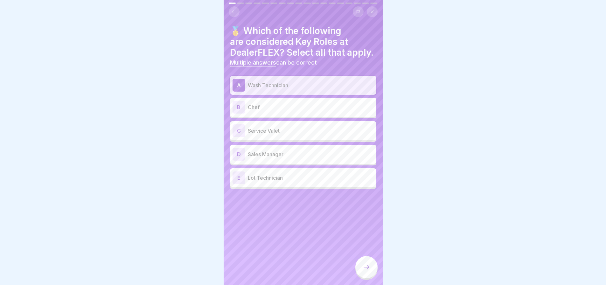
click at [285, 135] on p "Service Valet" at bounding box center [311, 131] width 126 height 8
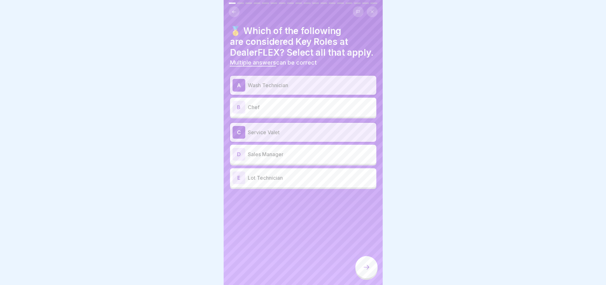
click at [293, 184] on div "E Lot Technician" at bounding box center [303, 178] width 141 height 13
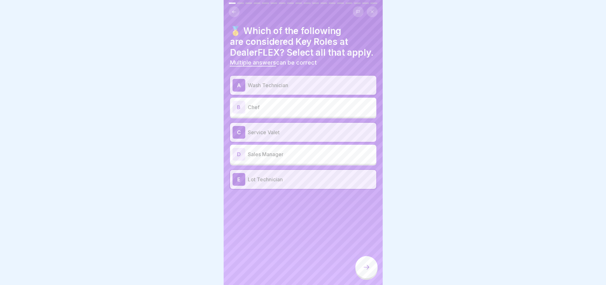
click at [372, 278] on div at bounding box center [367, 267] width 22 height 22
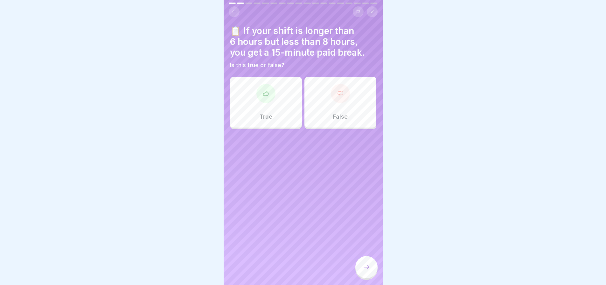
click at [251, 105] on div "True" at bounding box center [266, 102] width 72 height 51
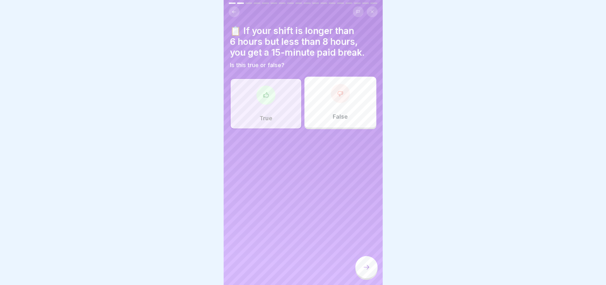
click at [370, 271] on icon at bounding box center [367, 268] width 8 height 8
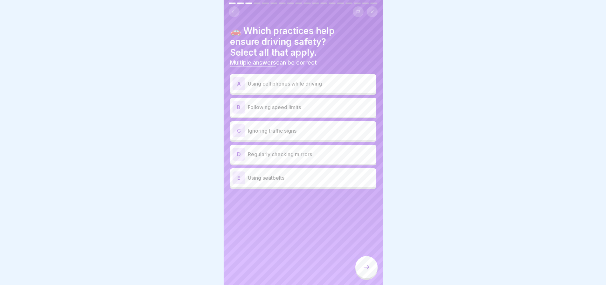
click at [315, 110] on p "Following speed limits" at bounding box center [311, 107] width 126 height 8
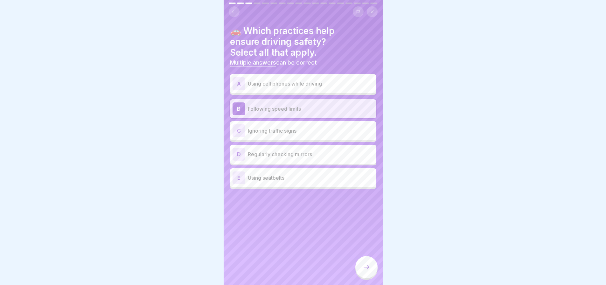
click at [336, 160] on div "D Regularly checking mirrors" at bounding box center [303, 154] width 141 height 13
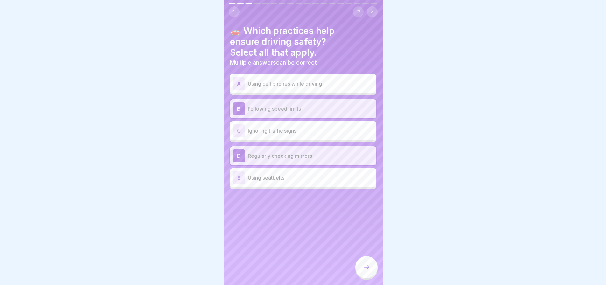
click at [336, 160] on div "D Regularly checking mirrors" at bounding box center [303, 156] width 141 height 13
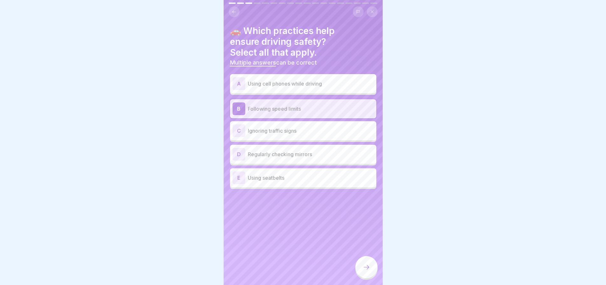
click at [330, 175] on p "Using seatbelts" at bounding box center [311, 178] width 126 height 8
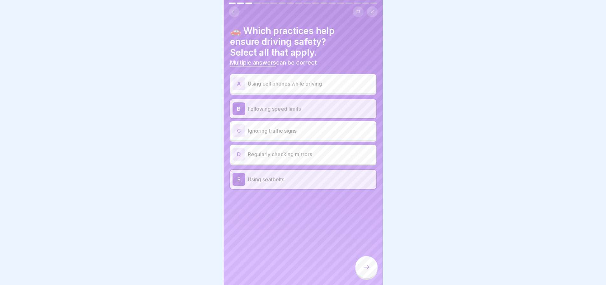
click at [314, 154] on p "Regularly checking mirrors" at bounding box center [311, 155] width 126 height 8
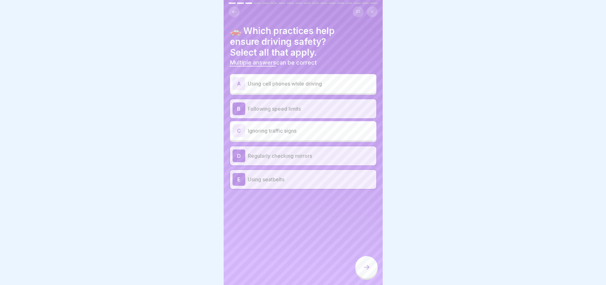
click at [362, 266] on div at bounding box center [367, 267] width 22 height 22
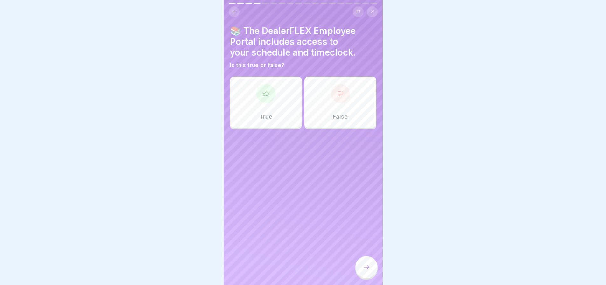
click at [248, 101] on div "True" at bounding box center [266, 102] width 72 height 51
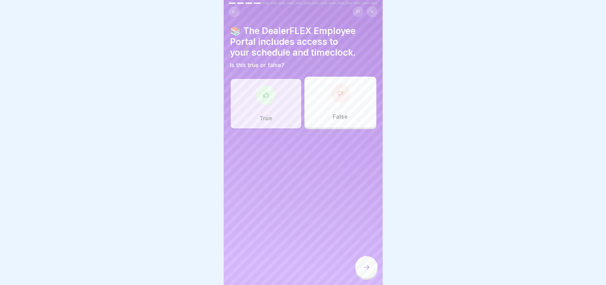
click at [369, 276] on div at bounding box center [367, 267] width 22 height 22
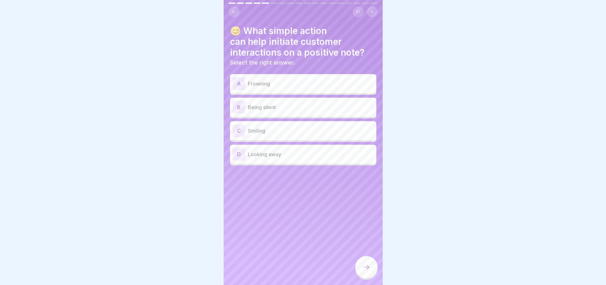
click at [279, 132] on p "Smiling" at bounding box center [311, 131] width 126 height 8
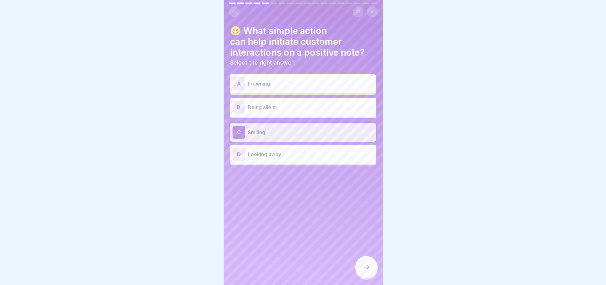
click at [365, 268] on div at bounding box center [367, 267] width 22 height 22
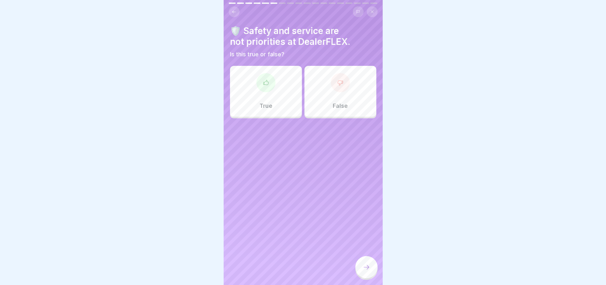
click at [361, 108] on div "False" at bounding box center [341, 91] width 72 height 51
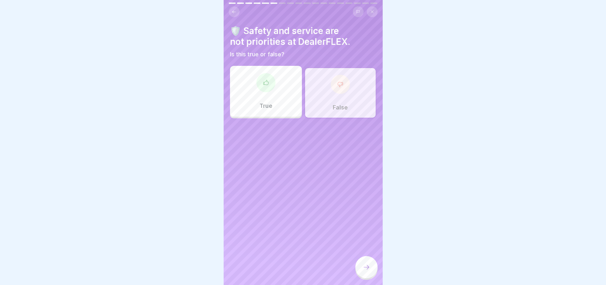
click at [370, 277] on div at bounding box center [367, 267] width 22 height 22
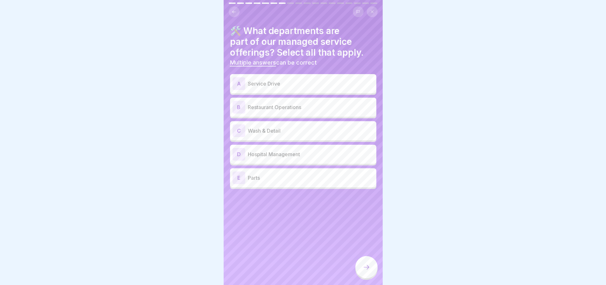
click at [303, 90] on div "A Service Drive" at bounding box center [303, 83] width 146 height 19
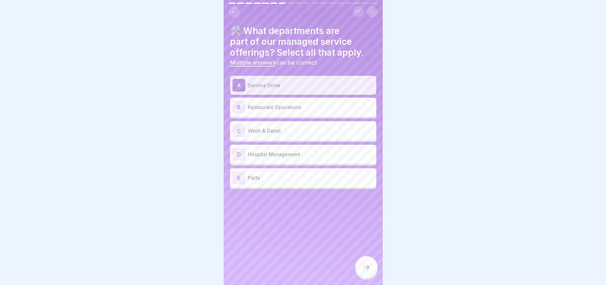
click at [303, 134] on p "Wash & Detail" at bounding box center [311, 131] width 126 height 8
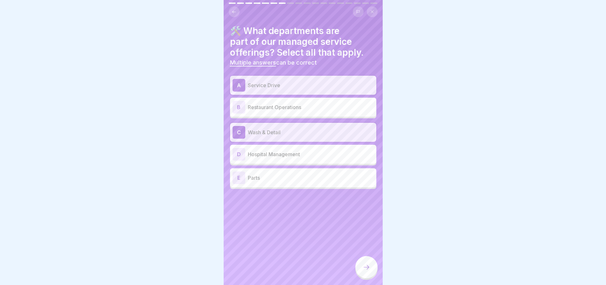
click at [301, 177] on p "Parts" at bounding box center [311, 178] width 126 height 8
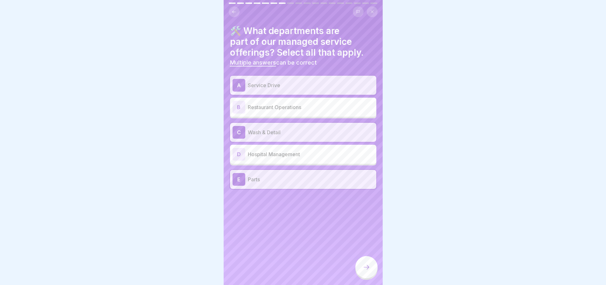
click at [365, 269] on icon at bounding box center [367, 268] width 8 height 8
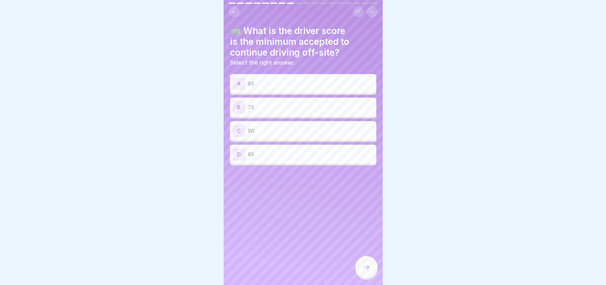
click at [255, 141] on div "A 85 B 75 C 90 D 65" at bounding box center [303, 121] width 146 height 90
click at [255, 134] on p "90" at bounding box center [311, 131] width 126 height 8
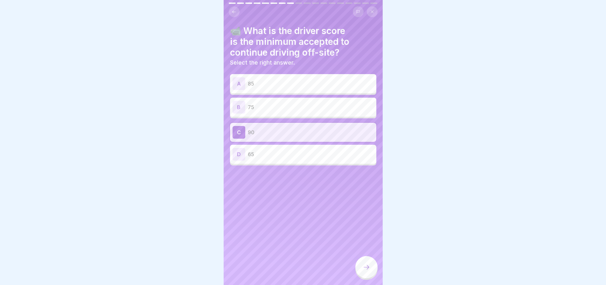
click at [365, 271] on icon at bounding box center [367, 268] width 8 height 8
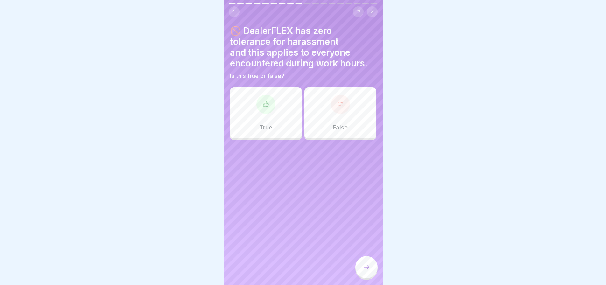
click at [273, 130] on div "True" at bounding box center [266, 113] width 72 height 51
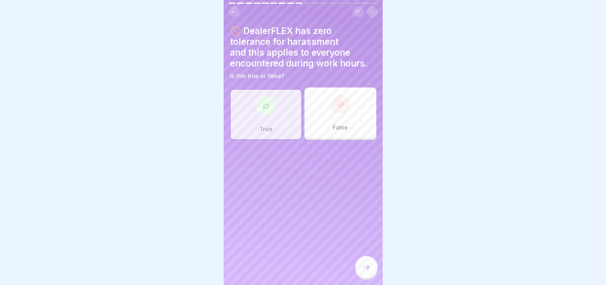
click at [369, 279] on div at bounding box center [367, 267] width 22 height 22
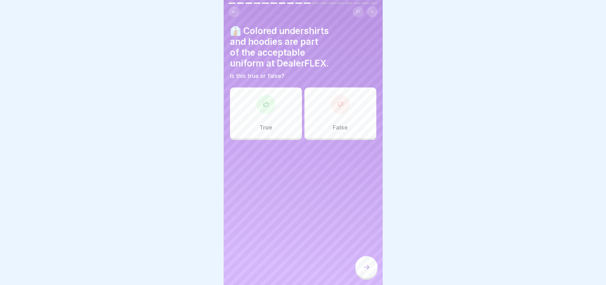
click at [345, 117] on div "False" at bounding box center [341, 113] width 72 height 51
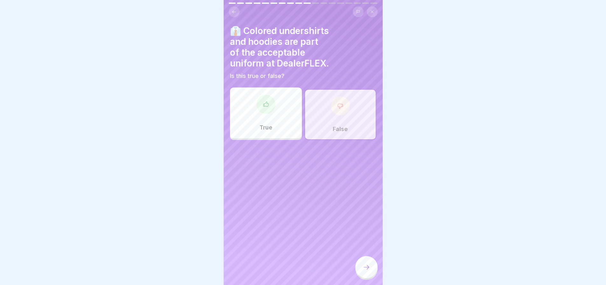
click at [367, 267] on div at bounding box center [367, 267] width 22 height 22
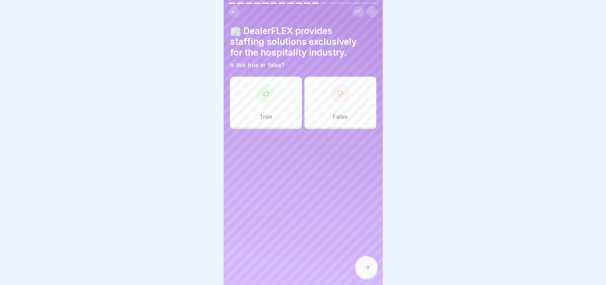
click at [337, 129] on div "🏢 DealerFLEX provides staffing solutions exclusively for the hospitality indust…" at bounding box center [303, 142] width 159 height 285
click at [334, 119] on p "False" at bounding box center [340, 116] width 15 height 7
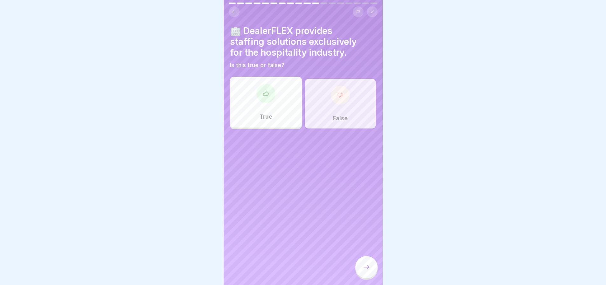
click at [369, 278] on div at bounding box center [367, 267] width 22 height 22
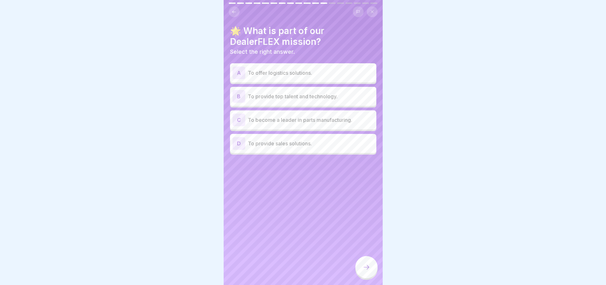
click at [328, 86] on div "A To offer logistics solutions. B To provide top talent and technology. C To be…" at bounding box center [303, 110] width 146 height 90
click at [346, 80] on div "A To offer logistics solutions." at bounding box center [303, 72] width 146 height 19
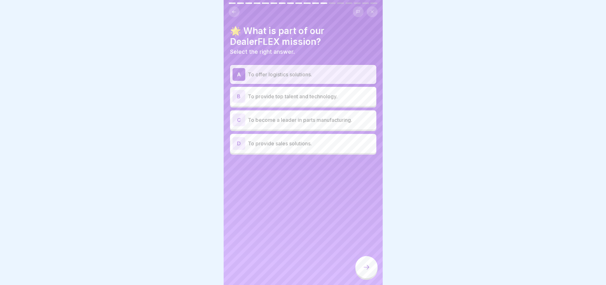
click at [348, 98] on p "To provide top talent and technology." at bounding box center [311, 97] width 126 height 8
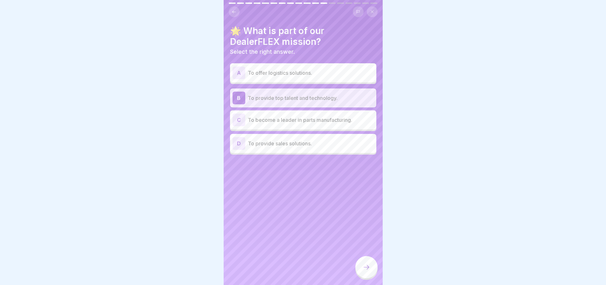
click at [355, 119] on p "To become a leader in parts manufacturing." at bounding box center [311, 120] width 126 height 8
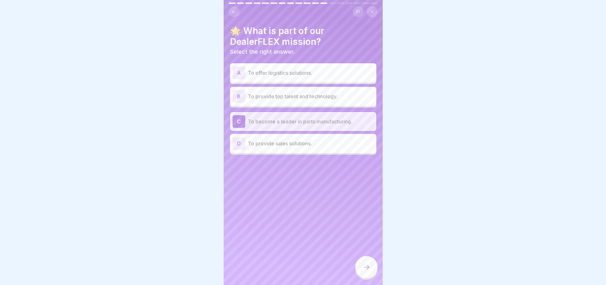
click at [350, 143] on p "To provide sales solutions." at bounding box center [311, 144] width 126 height 8
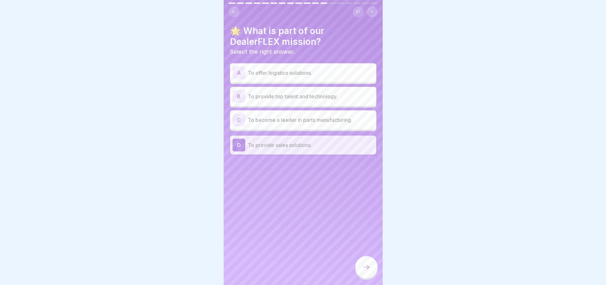
click at [324, 117] on p "To become a leader in parts manufacturing." at bounding box center [311, 120] width 126 height 8
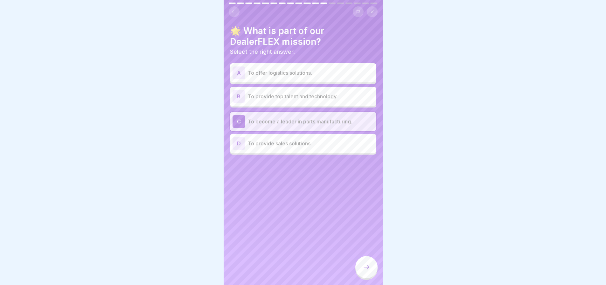
click at [282, 96] on p "To provide top talent and technology." at bounding box center [311, 97] width 126 height 8
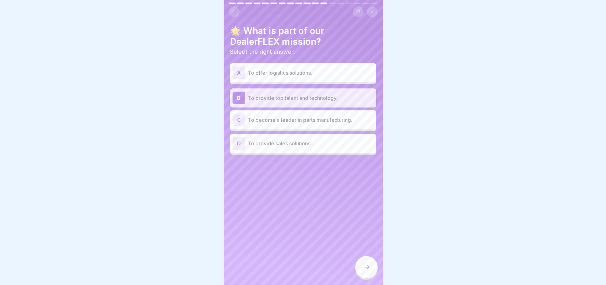
click at [260, 74] on p "To offer logistics solutions." at bounding box center [311, 73] width 126 height 8
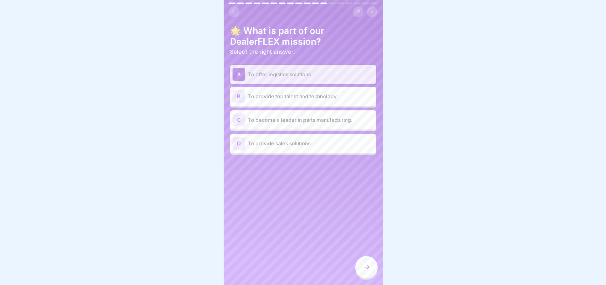
click at [369, 271] on icon at bounding box center [367, 268] width 8 height 8
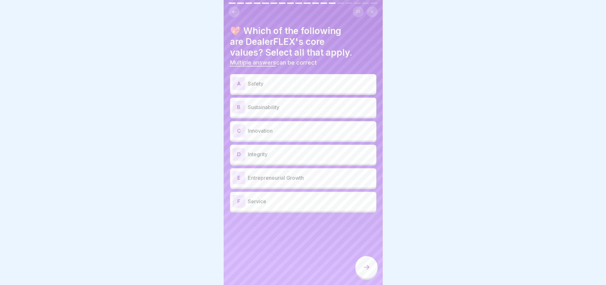
click at [286, 81] on p "Safety" at bounding box center [311, 84] width 126 height 8
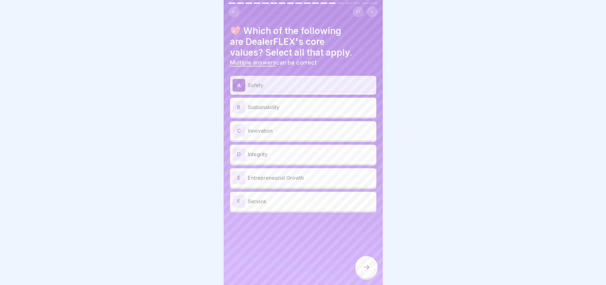
click at [295, 132] on p "Innovation" at bounding box center [311, 131] width 126 height 8
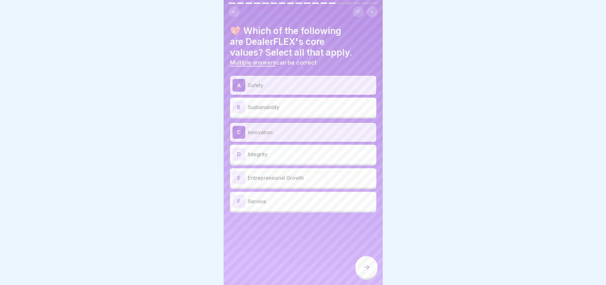
click at [309, 209] on div "F Service" at bounding box center [303, 201] width 146 height 19
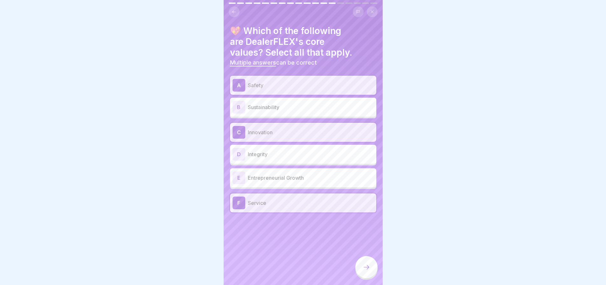
click at [278, 108] on p "Sustainability" at bounding box center [311, 107] width 126 height 8
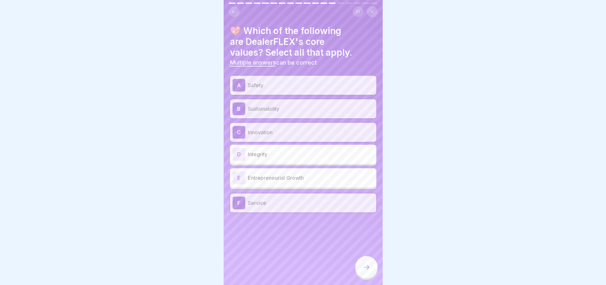
click at [287, 153] on p "Integrity" at bounding box center [311, 155] width 126 height 8
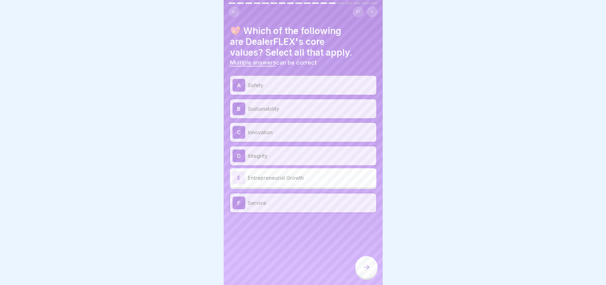
click at [295, 173] on div "E Entrepreneurial Growth" at bounding box center [303, 178] width 141 height 13
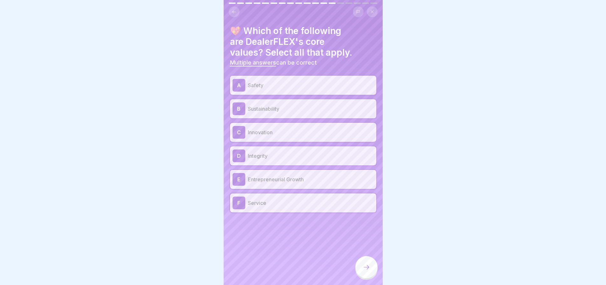
click at [365, 266] on div at bounding box center [367, 267] width 22 height 22
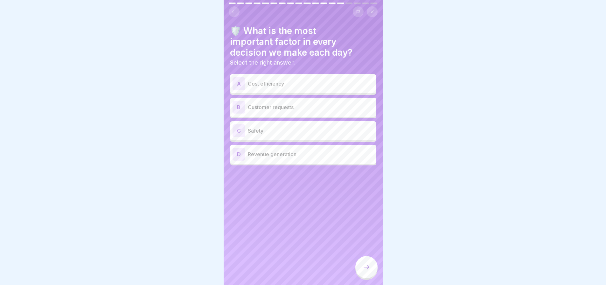
click at [302, 131] on p "Safety" at bounding box center [311, 131] width 126 height 8
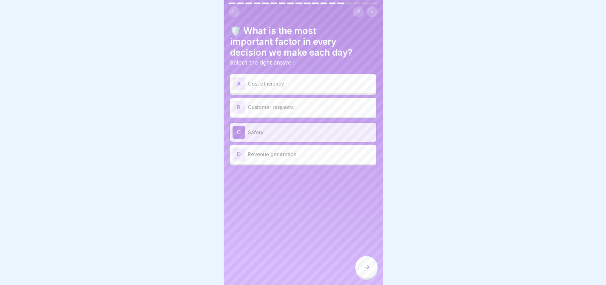
click at [367, 269] on icon at bounding box center [367, 268] width 8 height 8
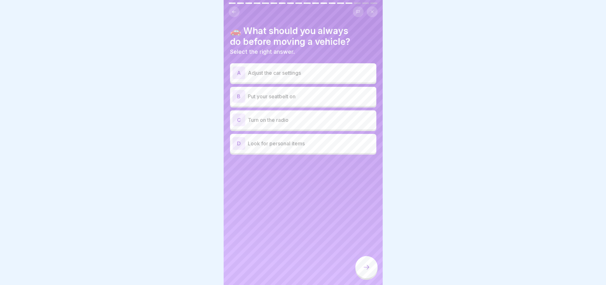
click at [234, 11] on icon at bounding box center [234, 12] width 5 height 5
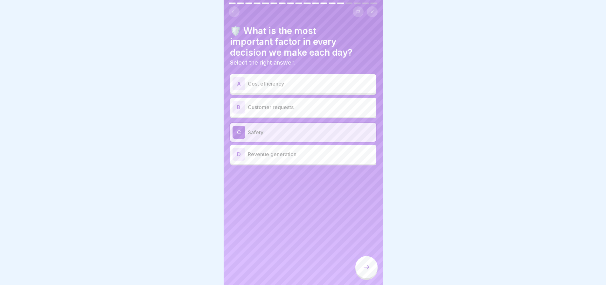
click at [252, 113] on div "B Customer requests" at bounding box center [303, 107] width 141 height 13
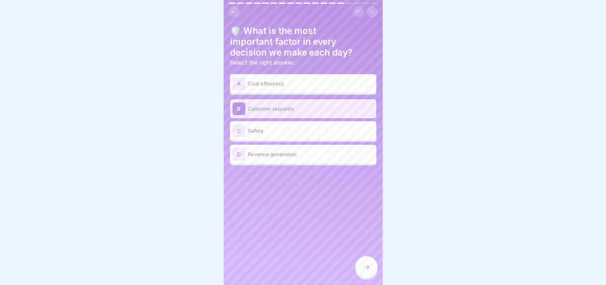
click at [256, 126] on div "C Safety" at bounding box center [303, 130] width 141 height 13
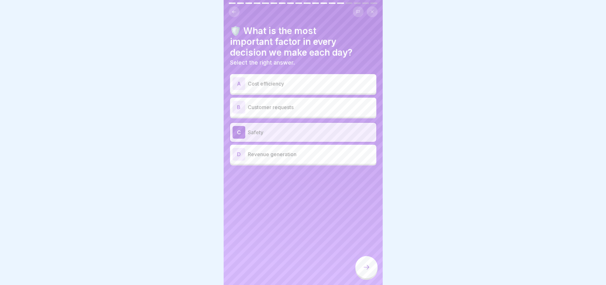
click at [371, 274] on div at bounding box center [367, 267] width 22 height 22
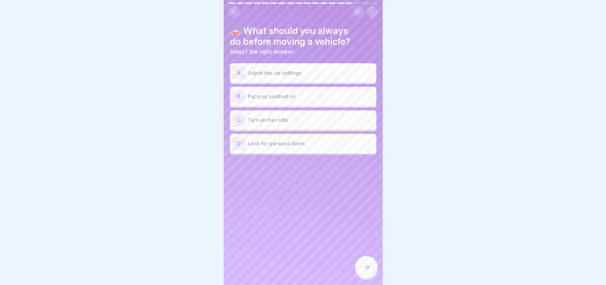
click at [255, 99] on p "Put your seatbelt on" at bounding box center [311, 97] width 126 height 8
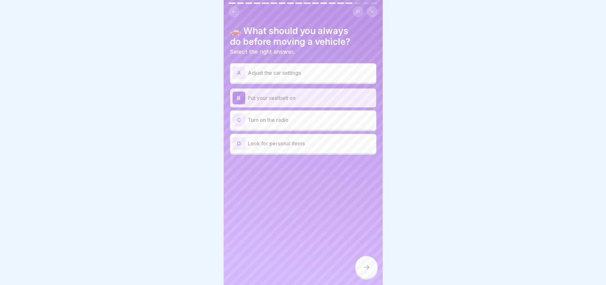
click at [363, 271] on icon at bounding box center [367, 268] width 8 height 8
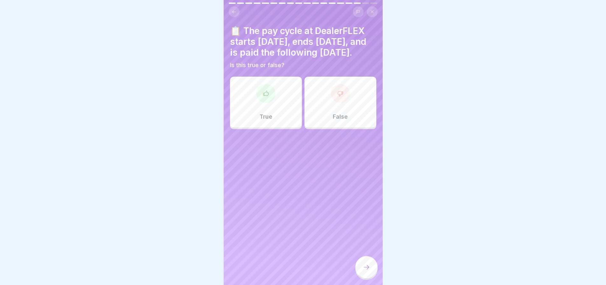
click at [247, 118] on div "True" at bounding box center [266, 102] width 72 height 51
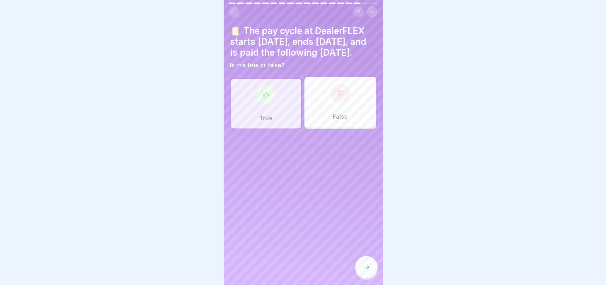
click at [368, 276] on div at bounding box center [367, 267] width 22 height 22
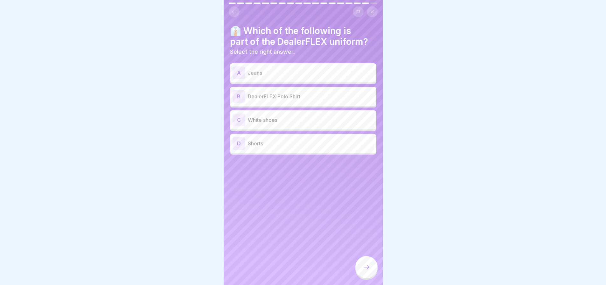
click at [289, 98] on p "DealerFLEX Polo Shirt" at bounding box center [311, 97] width 126 height 8
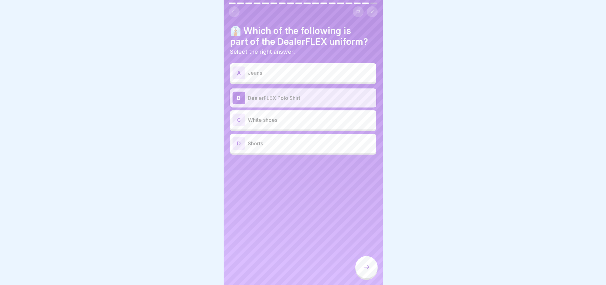
click at [363, 266] on div at bounding box center [367, 267] width 22 height 22
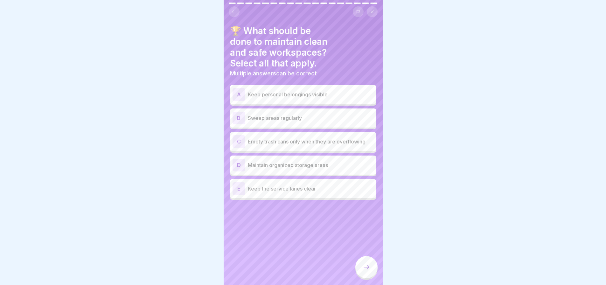
click at [271, 189] on p "Keep the service lanes clear" at bounding box center [311, 189] width 126 height 8
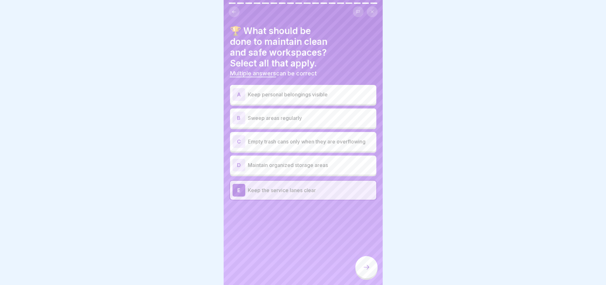
click at [258, 169] on div "D Maintain organized storage areas" at bounding box center [303, 165] width 141 height 13
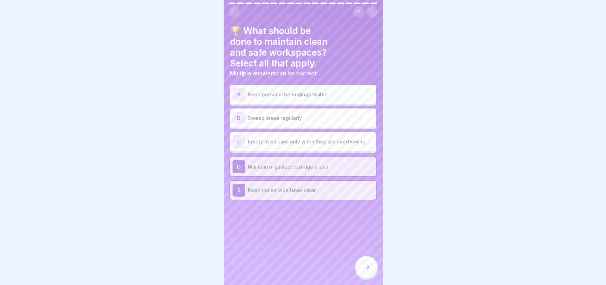
click at [258, 138] on p "Empty trash cans only when they are overflowing" at bounding box center [311, 142] width 126 height 8
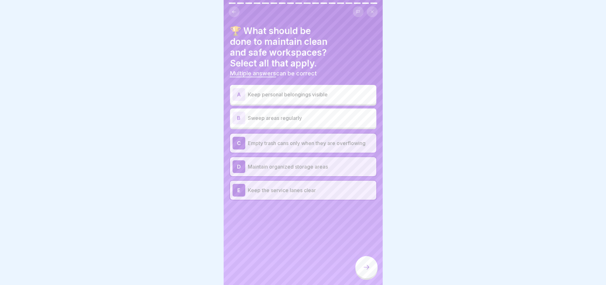
click at [255, 114] on div "B Sweep areas regularly" at bounding box center [303, 118] width 141 height 13
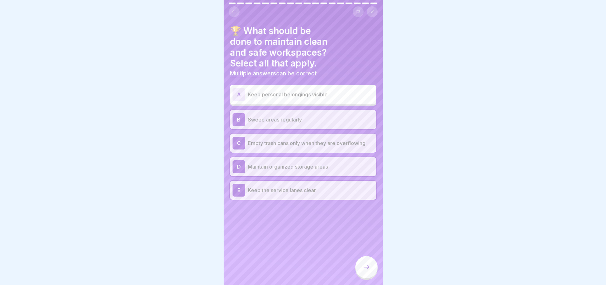
click at [250, 147] on div "C Empty trash cans only when they are overflowing" at bounding box center [303, 143] width 141 height 13
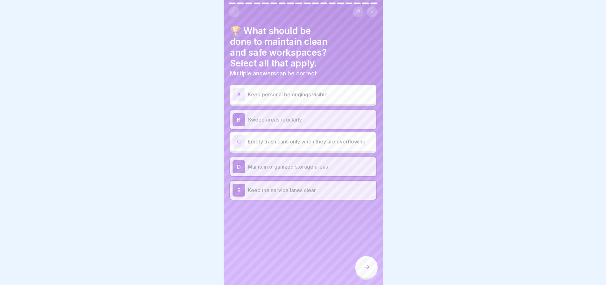
click at [362, 272] on div at bounding box center [367, 267] width 22 height 22
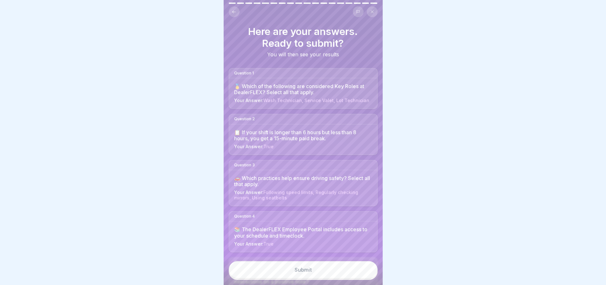
click at [348, 273] on button "Submit" at bounding box center [303, 269] width 149 height 17
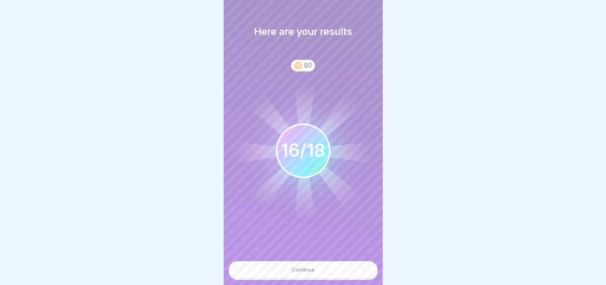
click at [339, 277] on button "Continue" at bounding box center [303, 269] width 149 height 17
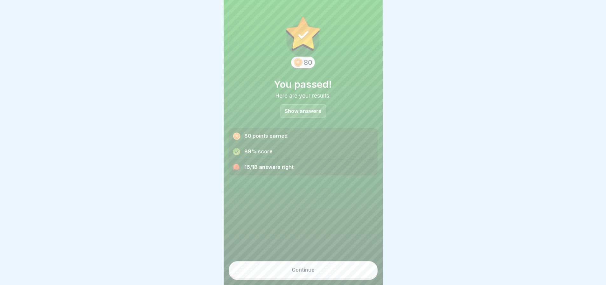
click at [311, 273] on div "Continue" at bounding box center [303, 270] width 23 height 6
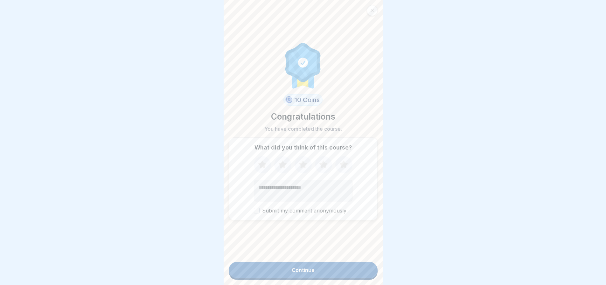
click at [315, 272] on button "Continue" at bounding box center [303, 270] width 149 height 17
click at [322, 165] on icon at bounding box center [323, 164] width 8 height 8
click at [255, 214] on button "Submit my comment anonymously" at bounding box center [257, 211] width 6 height 6
click at [322, 278] on button "Continue" at bounding box center [303, 270] width 149 height 17
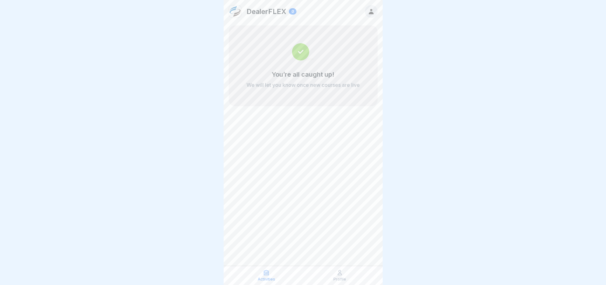
click at [347, 273] on div "Profile" at bounding box center [340, 276] width 70 height 12
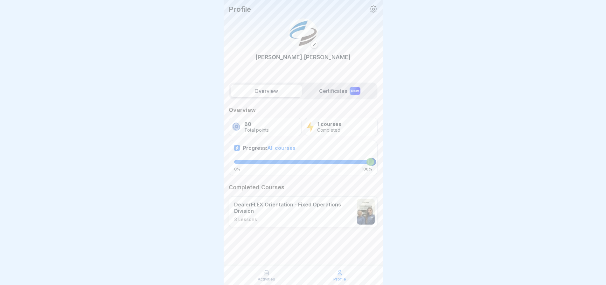
click at [339, 88] on label "Certificates New" at bounding box center [340, 91] width 71 height 13
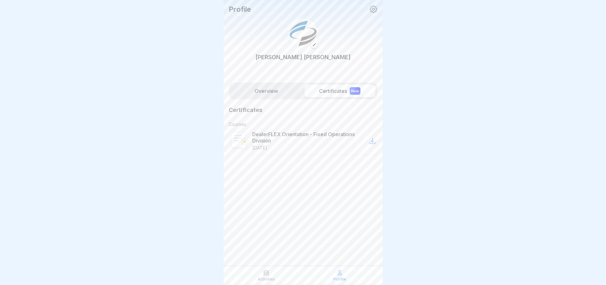
click at [374, 141] on icon at bounding box center [373, 141] width 8 height 8
